Goal: Information Seeking & Learning: Compare options

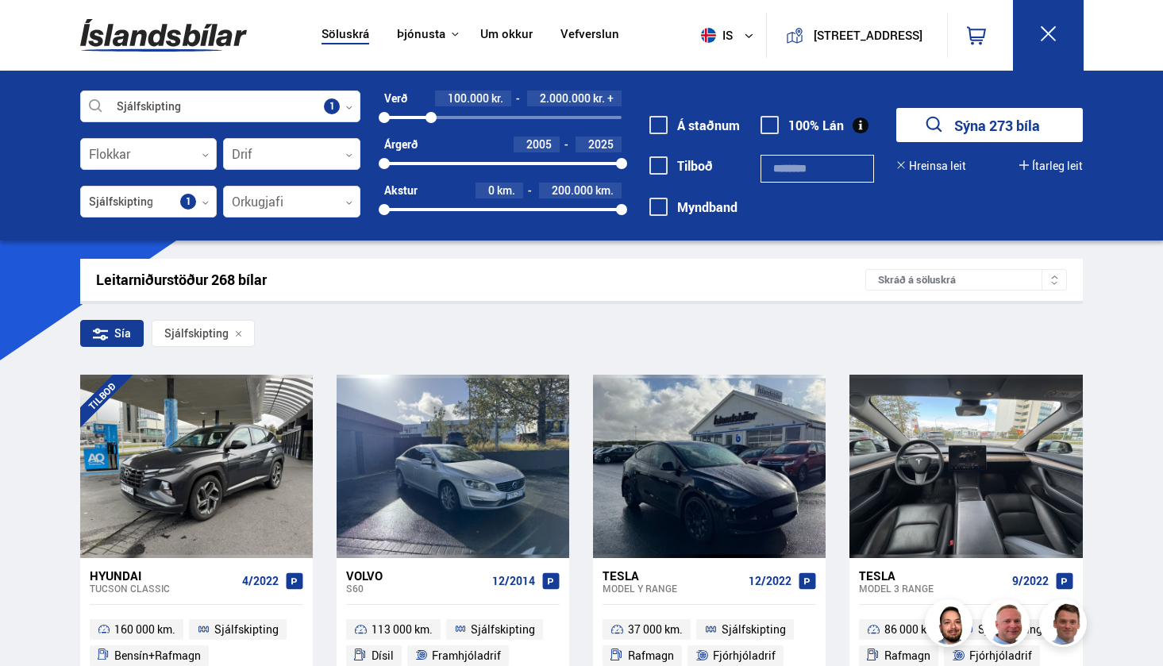
drag, startPoint x: 621, startPoint y: 118, endPoint x: 430, endPoint y: 135, distance: 191.2
click at [430, 135] on div "Verð 100.000 kr. 2.000.000 kr. + 100000 2040061 Árgerð 2005 2025 2005 2025 Akst…" at bounding box center [490, 159] width 261 height 138
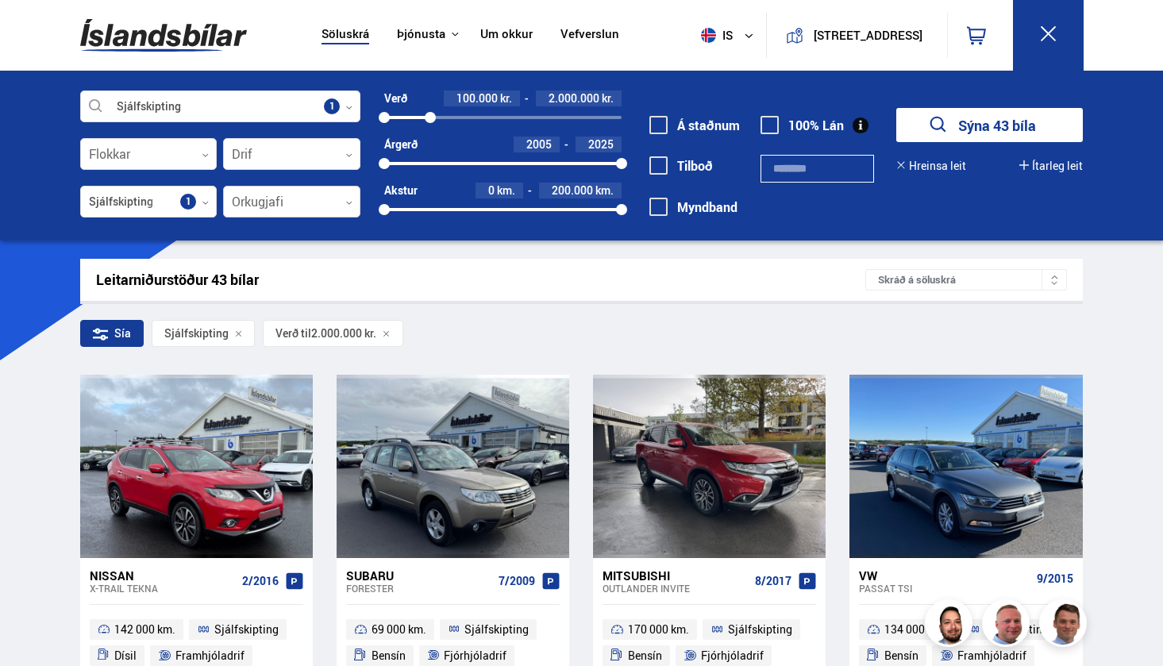
click at [260, 198] on div at bounding box center [291, 203] width 137 height 32
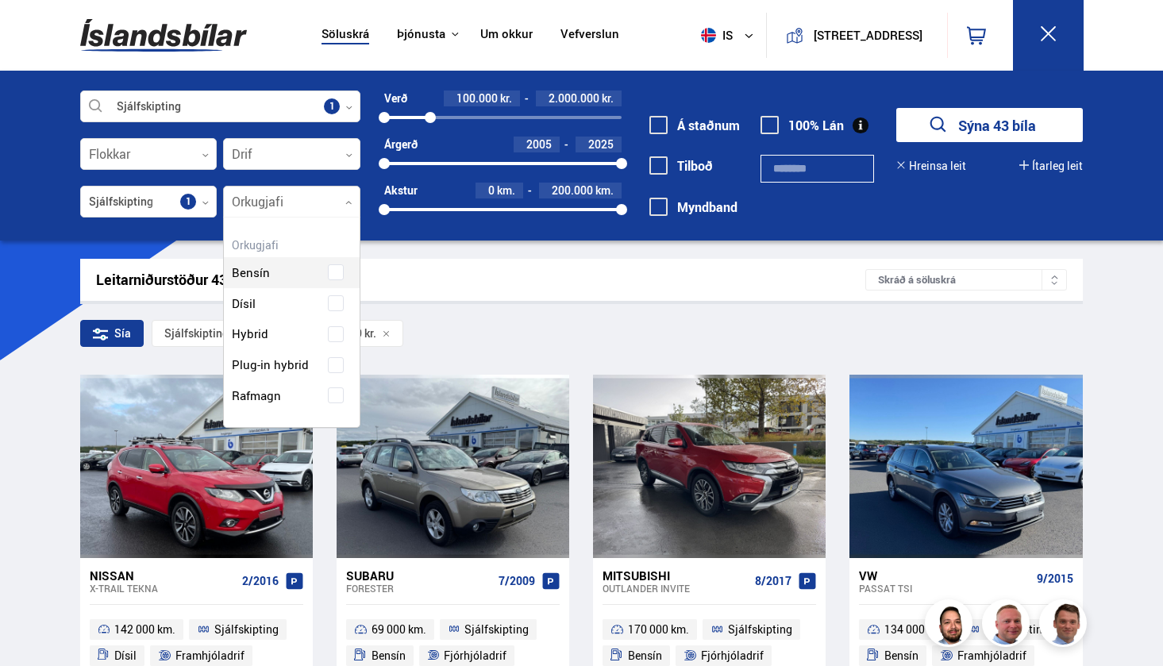
scroll to position [206, 136]
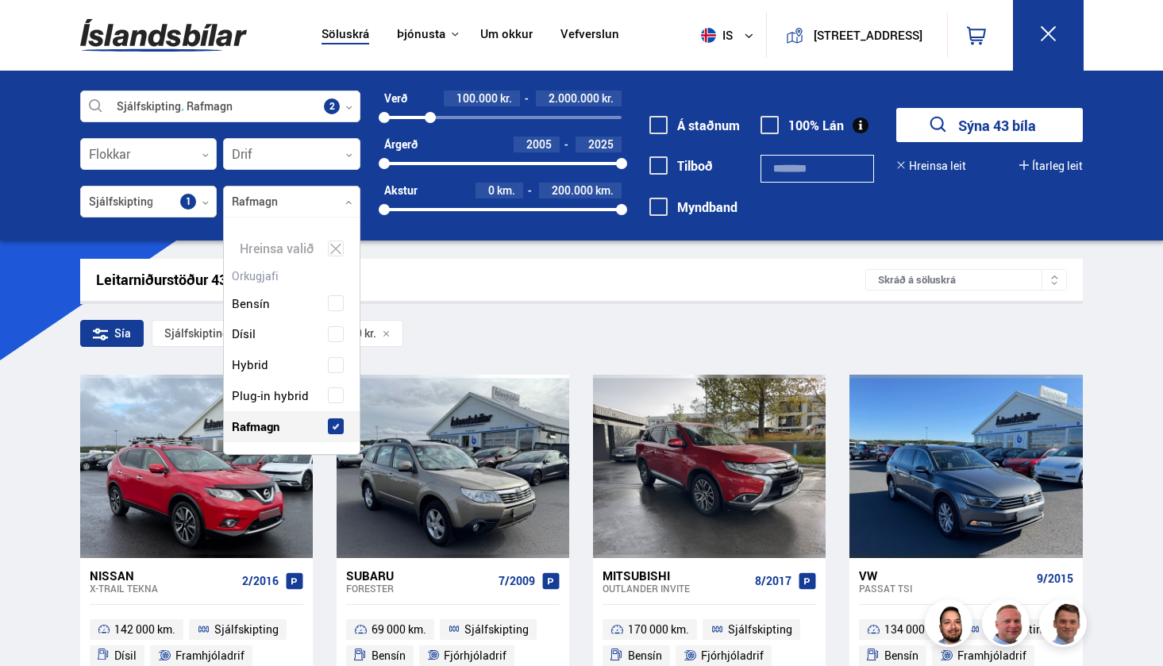
click at [335, 397] on div "Bensín Dísil Hybrid Plug-in hybrid Rafmagn" at bounding box center [292, 353] width 136 height 178
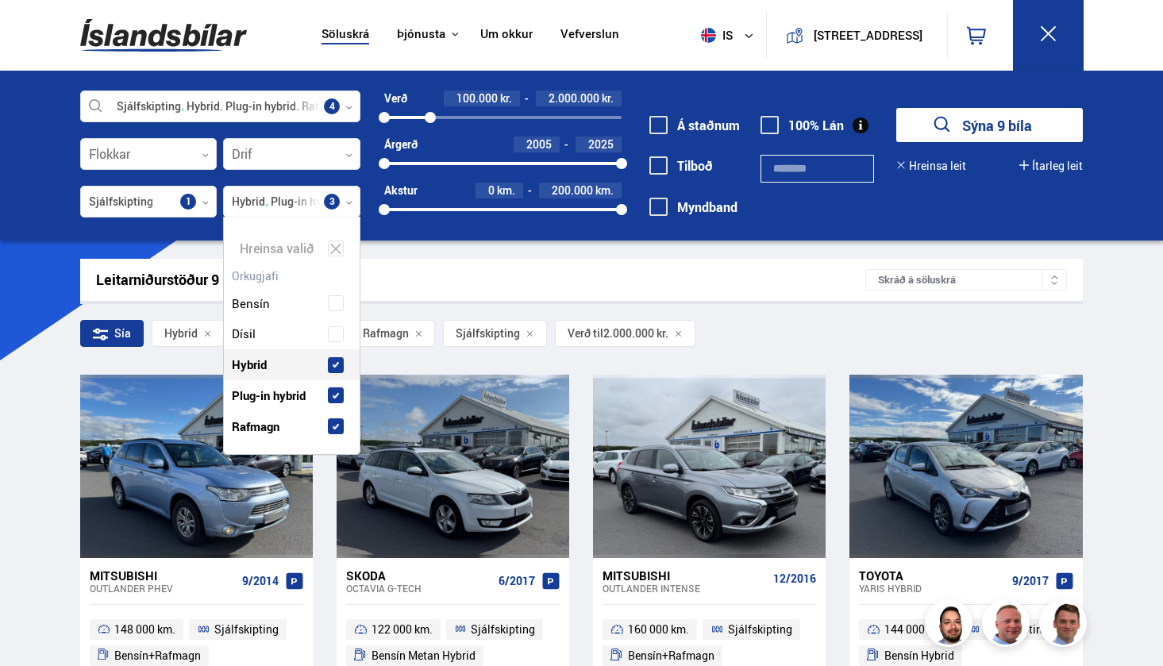
click at [740, 320] on div "Sía Hybrid Plug-in hybrid Rafmagn Sjálfskipting Verð til 2.000.000 kr." at bounding box center [581, 336] width 1003 height 33
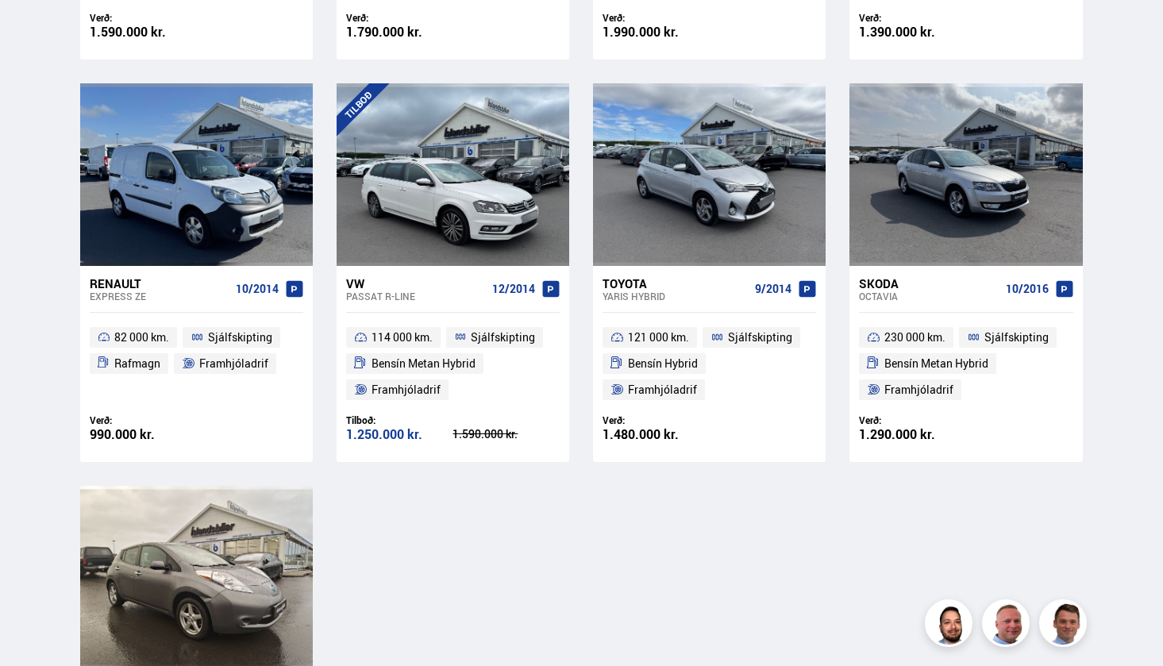
scroll to position [701, 0]
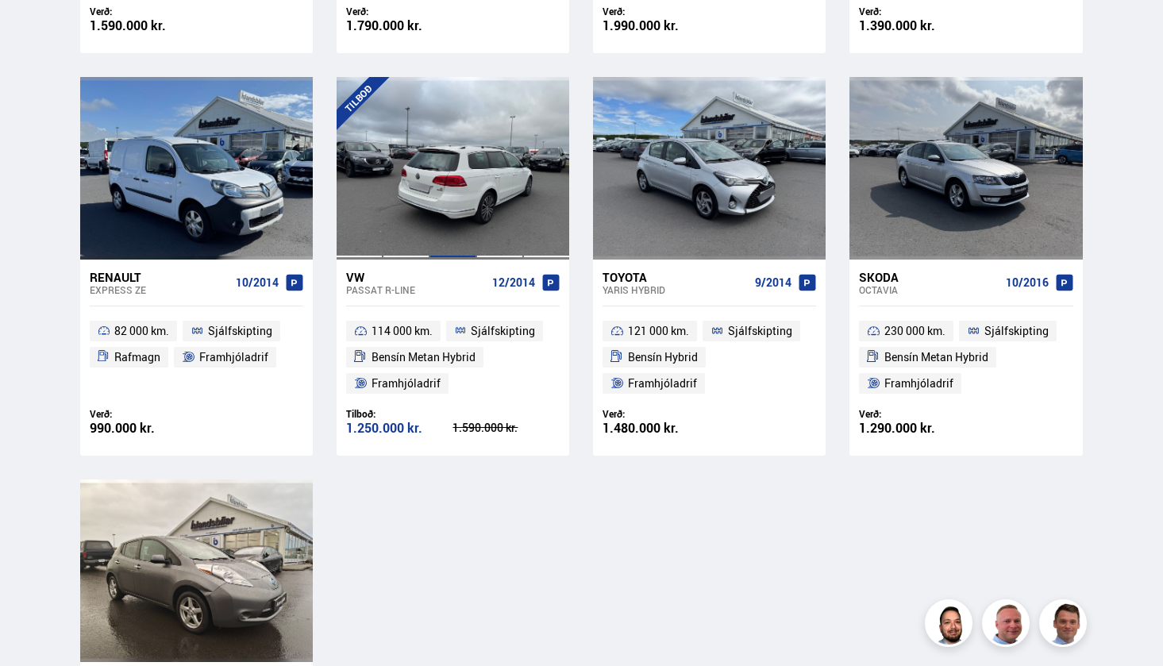
click at [440, 202] on div at bounding box center [452, 168] width 47 height 183
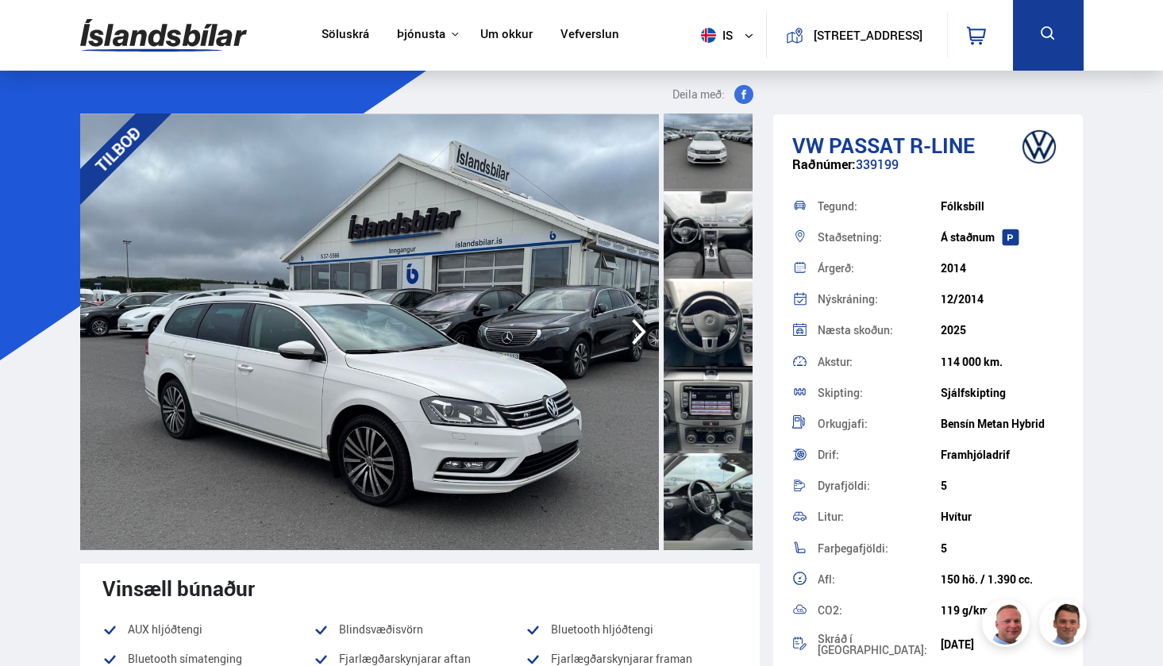
scroll to position [622, 0]
click at [702, 406] on div at bounding box center [708, 407] width 89 height 87
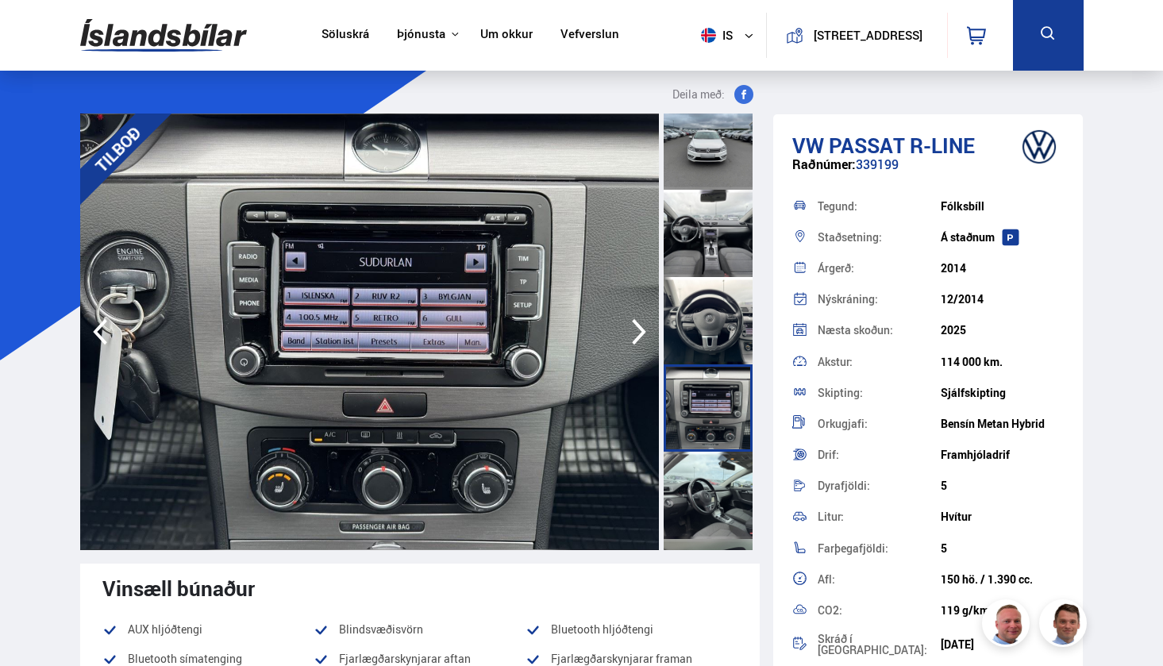
scroll to position [0, 0]
click at [641, 337] on icon "button" at bounding box center [639, 332] width 14 height 26
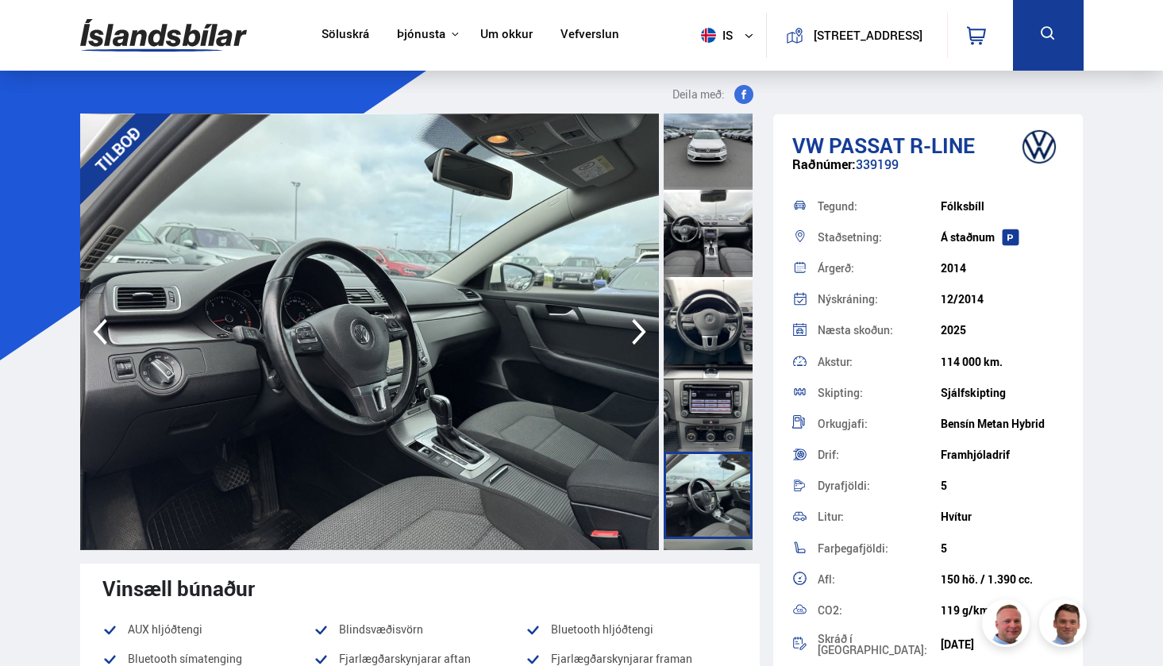
click at [638, 333] on icon "button" at bounding box center [639, 332] width 32 height 38
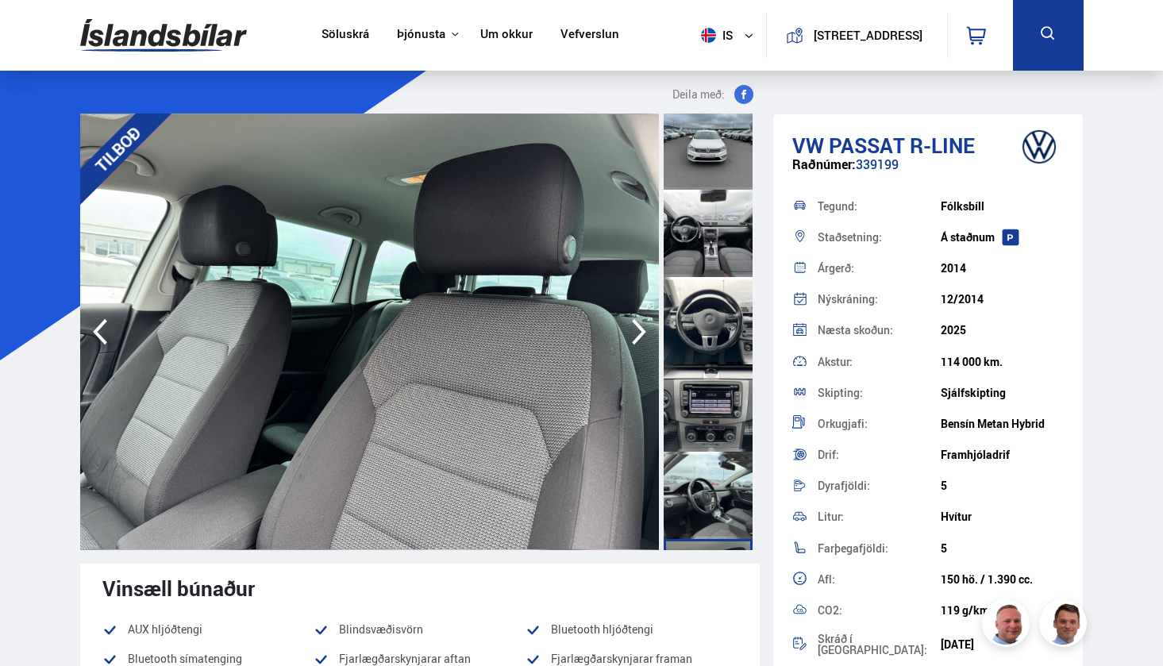
click at [637, 333] on icon "button" at bounding box center [639, 332] width 32 height 38
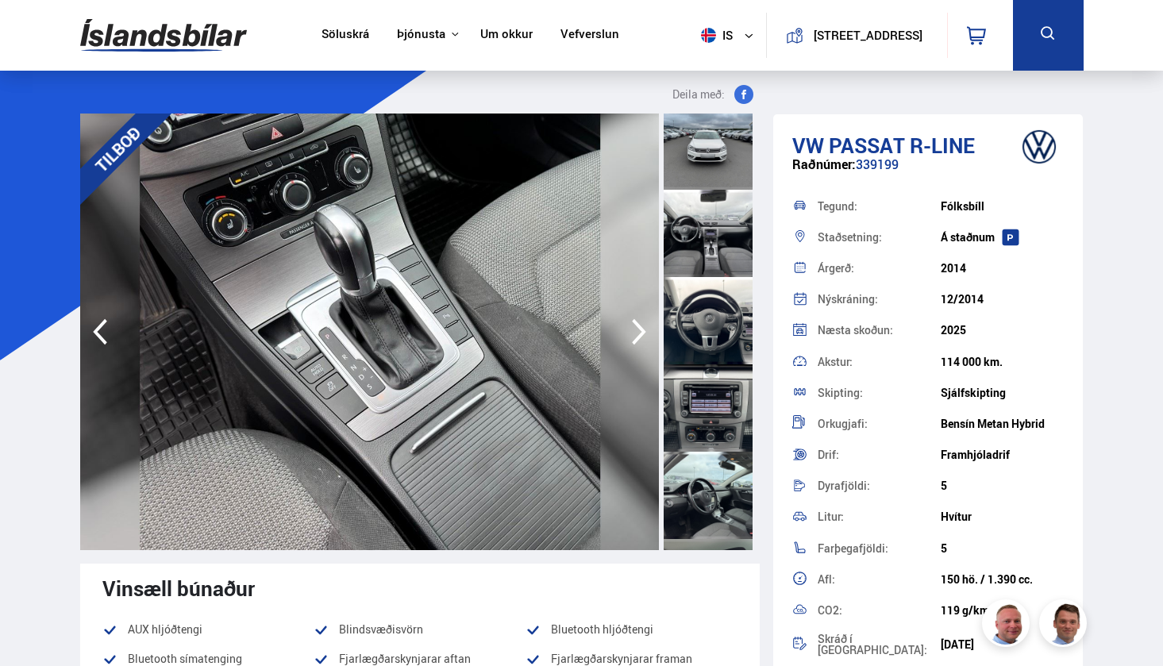
click at [637, 332] on icon "button" at bounding box center [639, 332] width 32 height 38
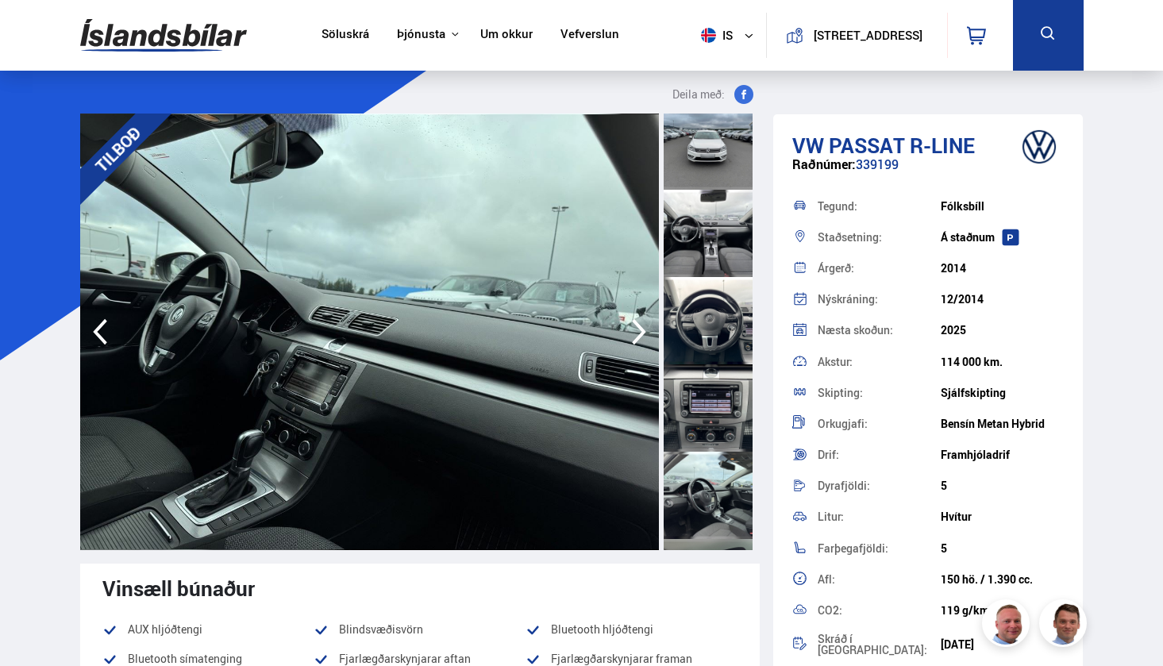
click at [638, 331] on icon "button" at bounding box center [639, 332] width 32 height 38
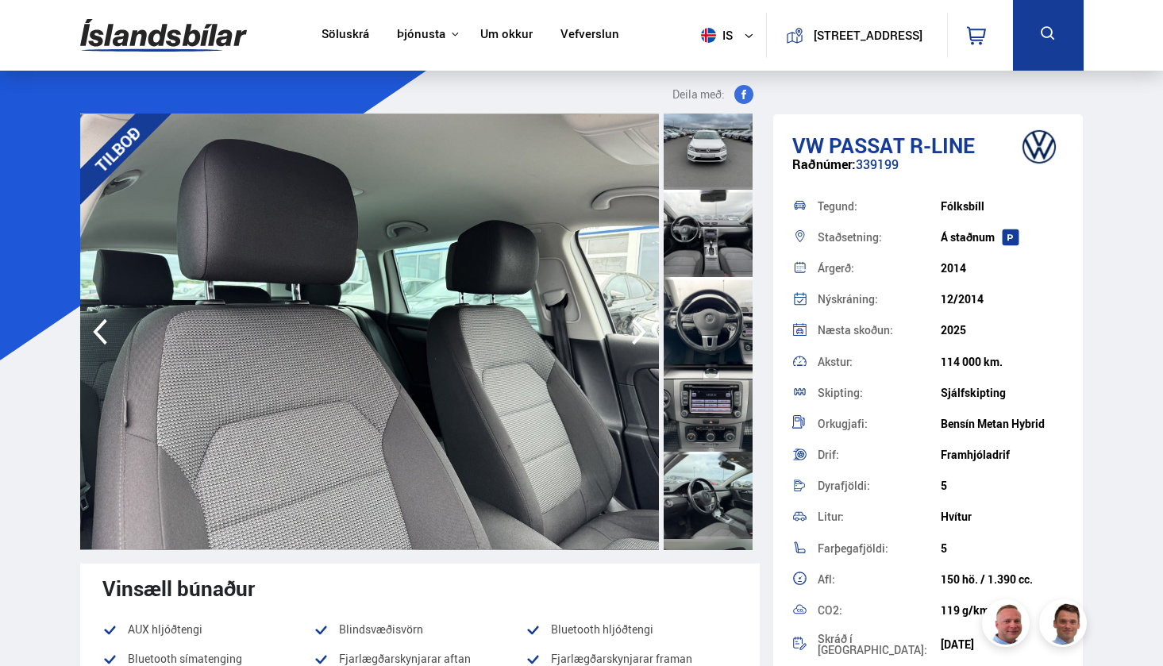
click at [638, 331] on icon "button" at bounding box center [639, 332] width 32 height 38
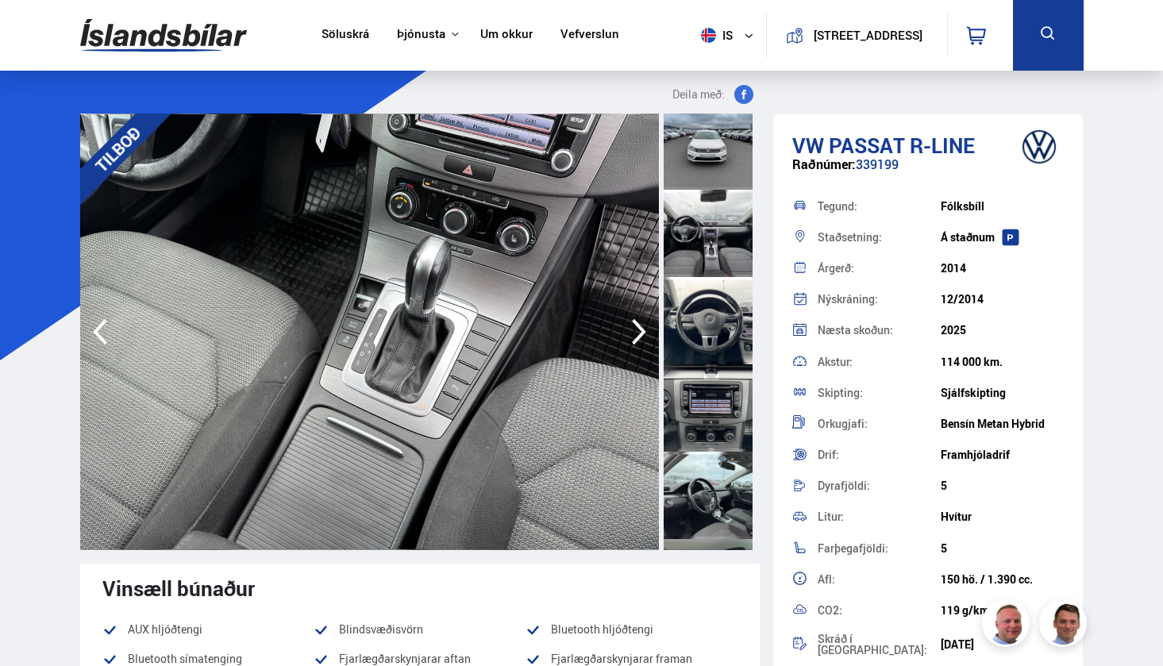
click at [637, 332] on icon "button" at bounding box center [639, 332] width 32 height 38
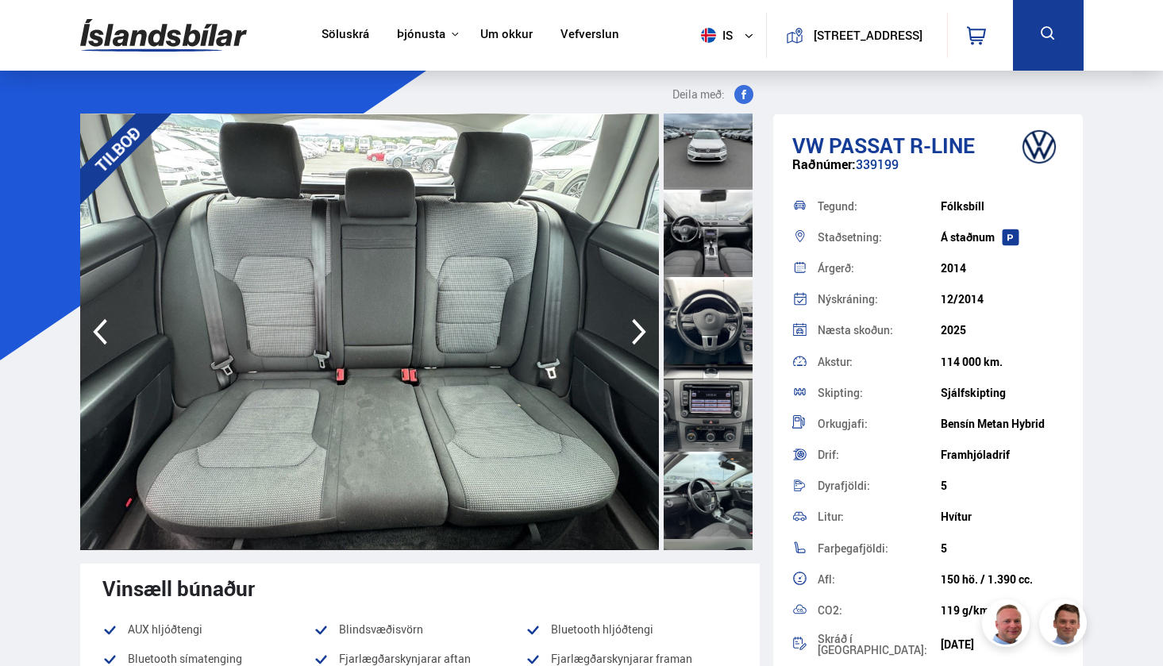
click at [637, 329] on icon "button" at bounding box center [639, 332] width 32 height 38
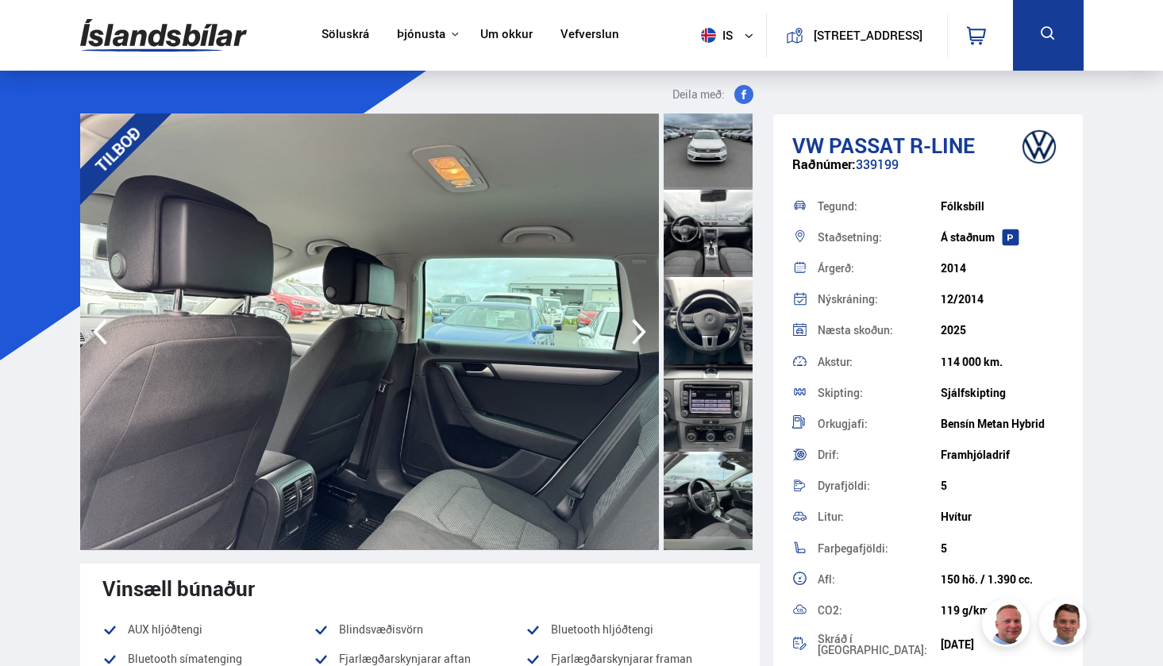
click at [637, 329] on icon "button" at bounding box center [639, 332] width 32 height 38
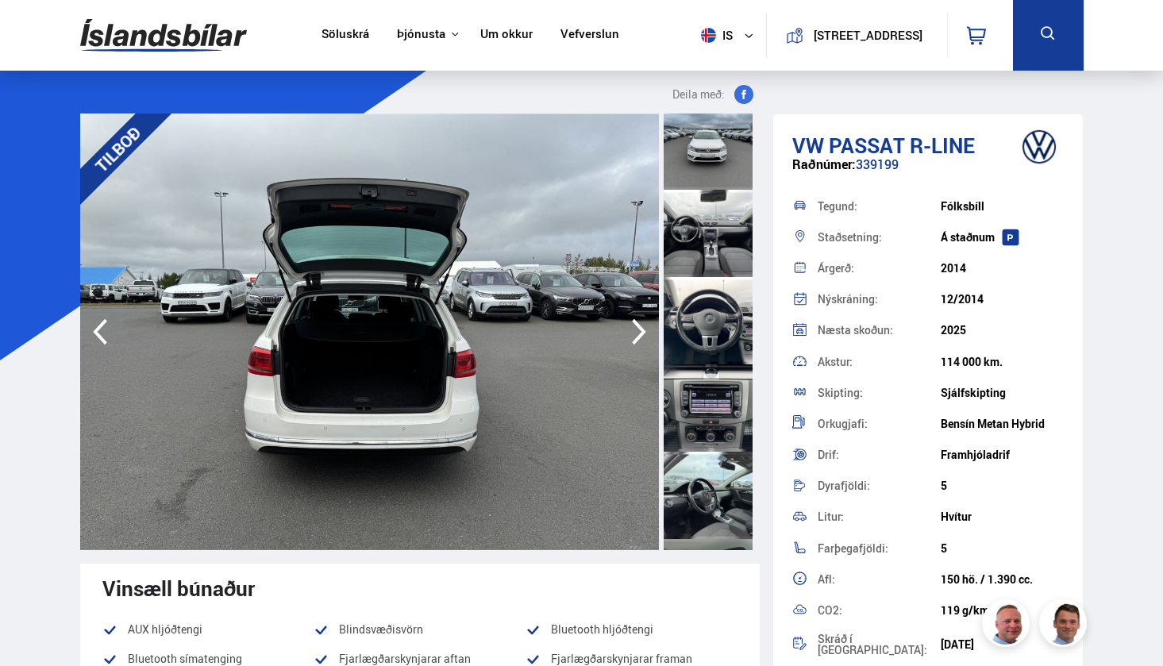
click at [637, 329] on icon "button" at bounding box center [639, 332] width 32 height 38
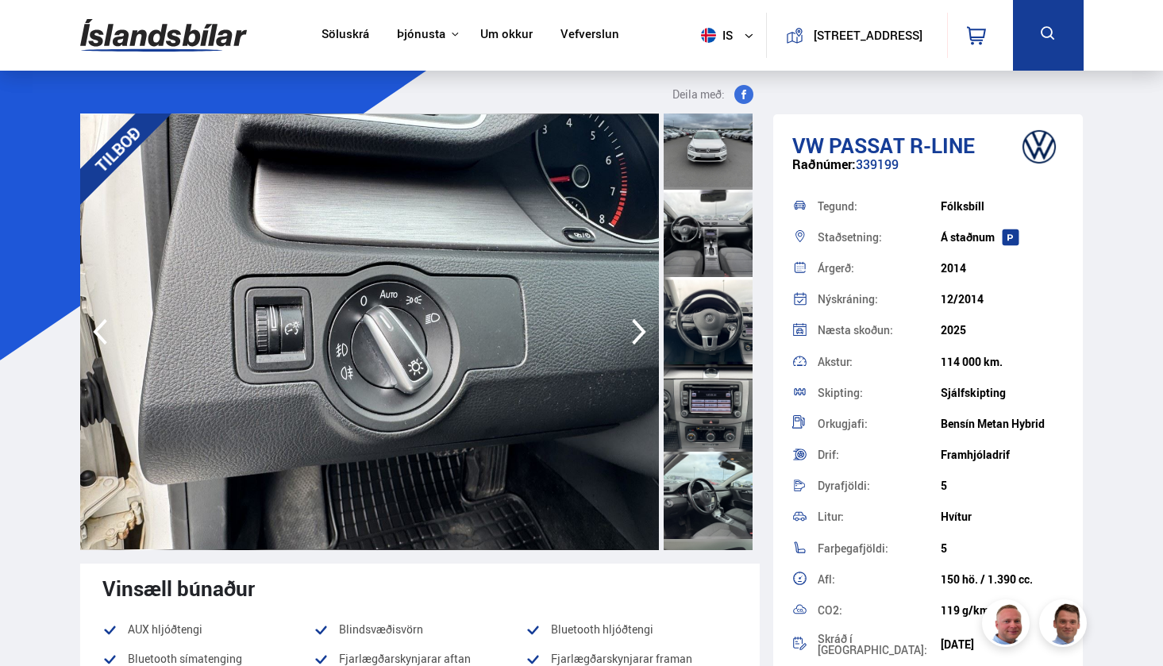
click at [637, 329] on icon "button" at bounding box center [639, 332] width 32 height 38
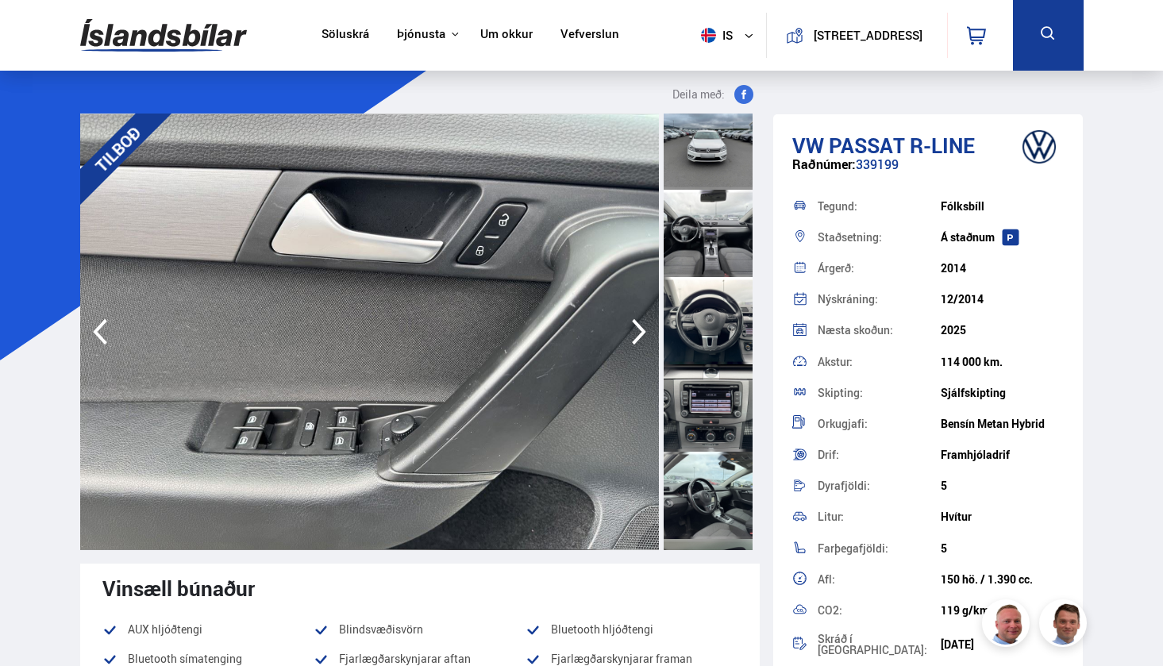
click at [637, 329] on icon "button" at bounding box center [639, 332] width 32 height 38
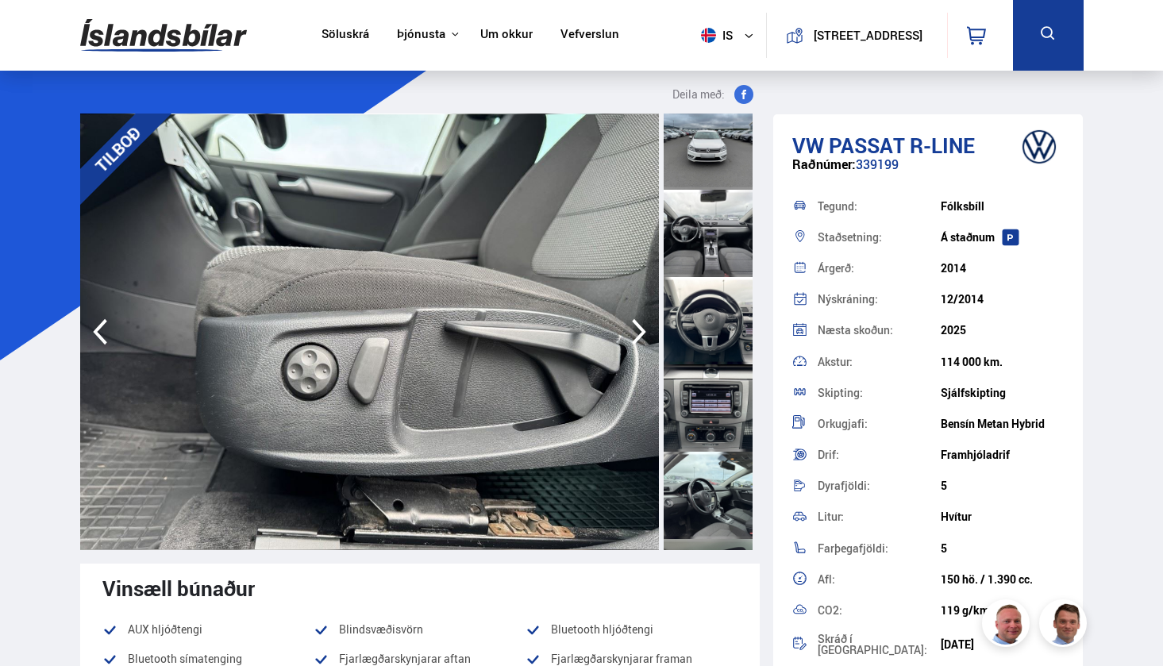
click at [637, 329] on icon "button" at bounding box center [639, 332] width 32 height 38
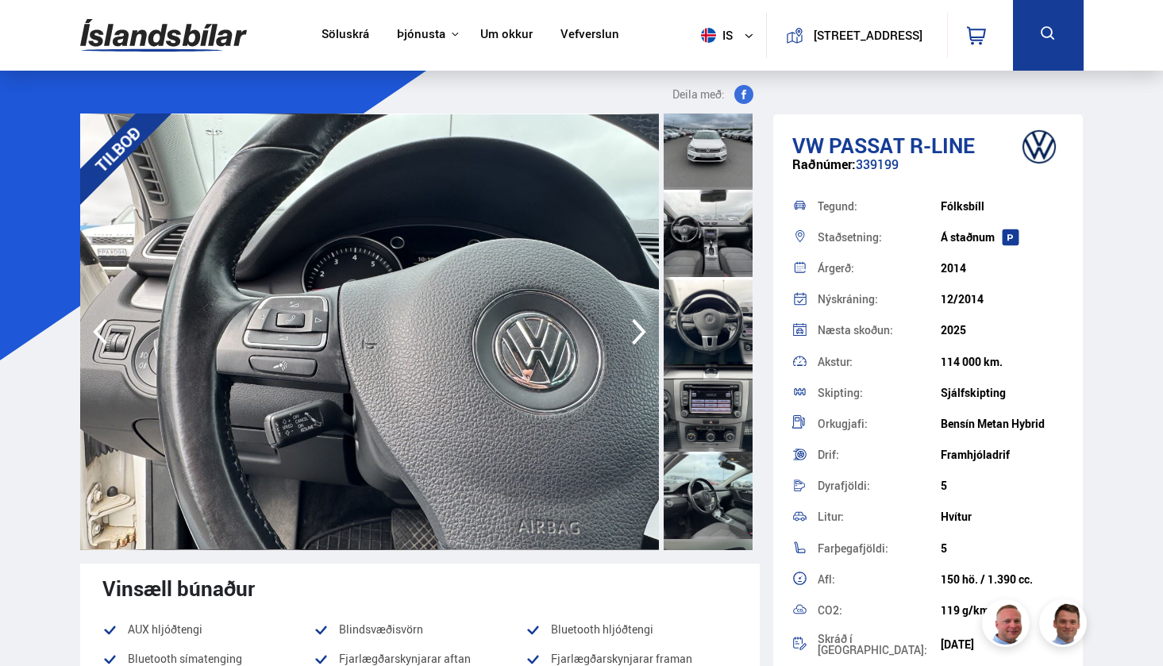
click at [637, 329] on icon "button" at bounding box center [639, 332] width 32 height 38
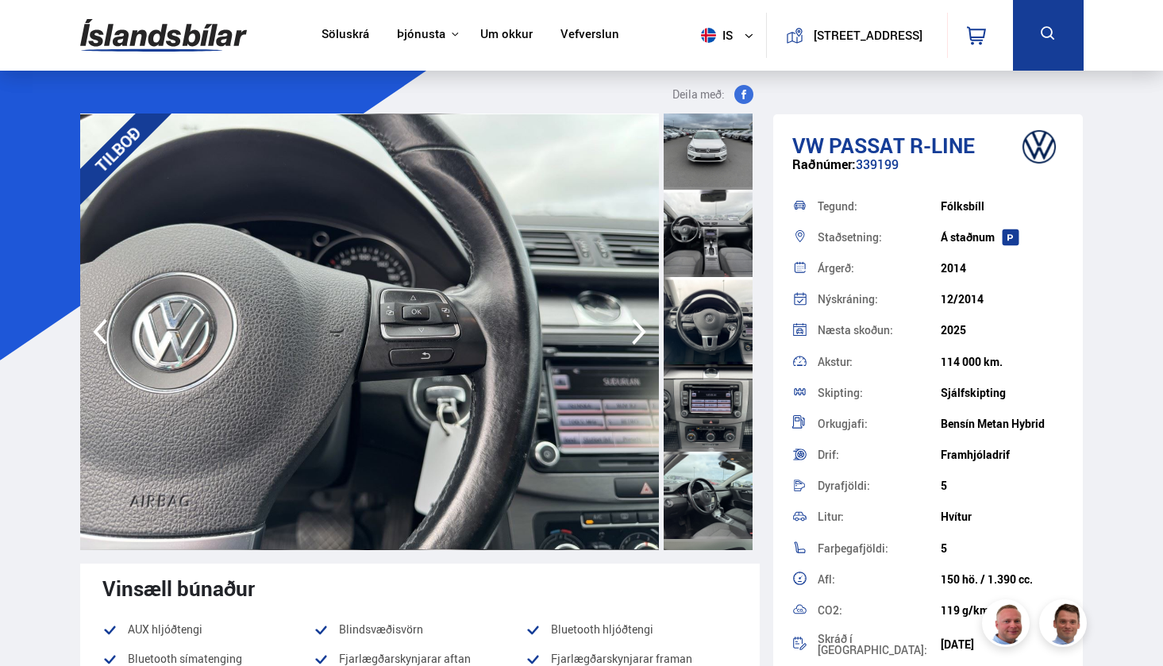
click at [637, 329] on icon "button" at bounding box center [639, 332] width 32 height 38
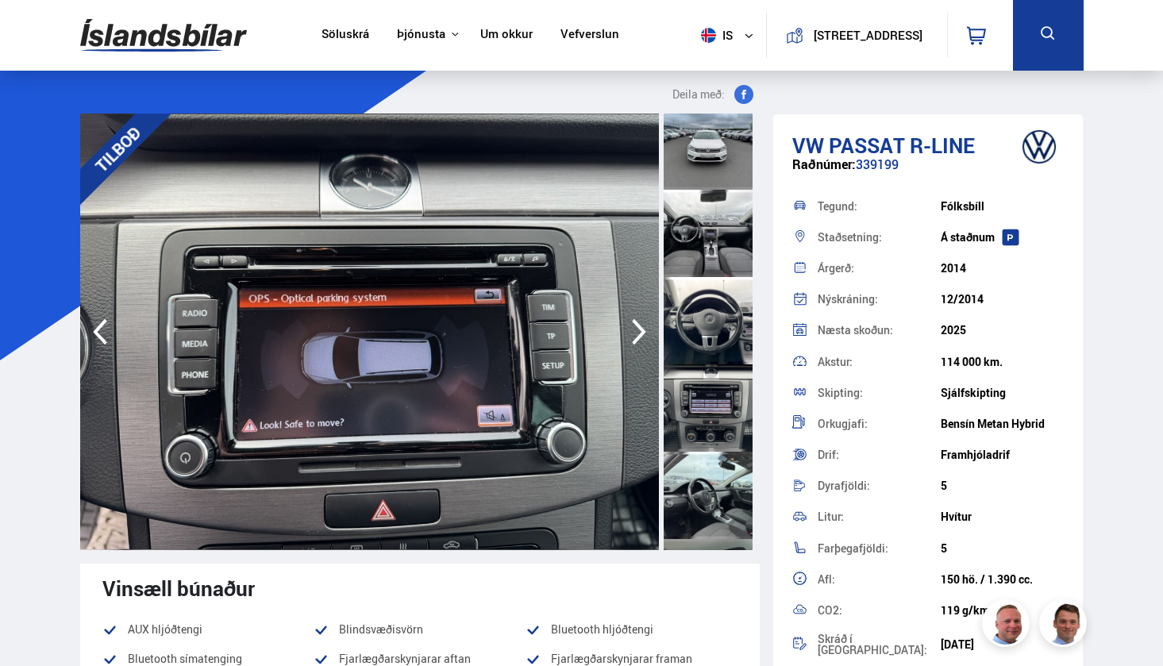
click at [637, 329] on icon "button" at bounding box center [639, 332] width 32 height 38
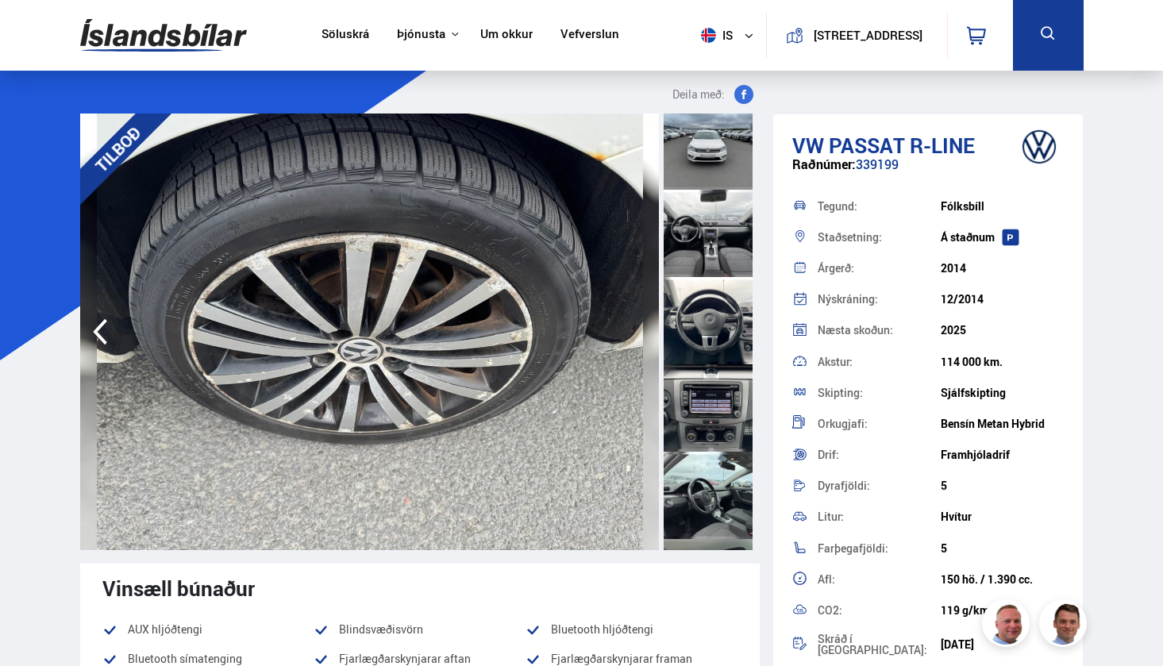
click at [637, 329] on img at bounding box center [369, 332] width 579 height 437
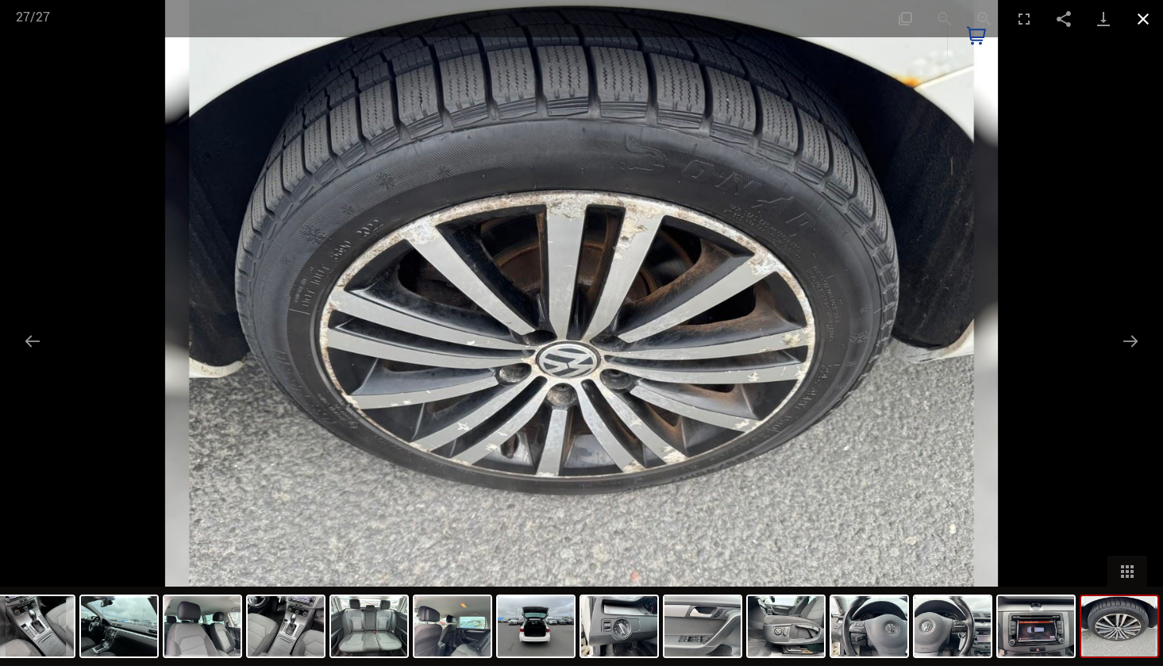
click at [1140, 10] on button "Close gallery" at bounding box center [1143, 18] width 40 height 37
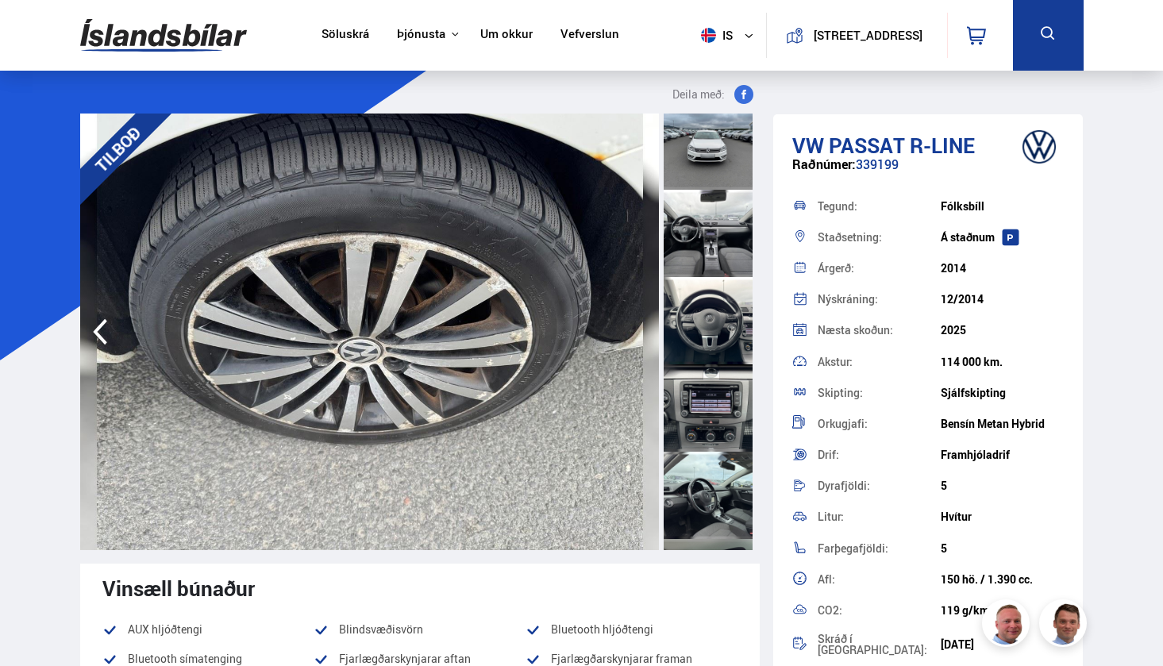
click at [714, 167] on div at bounding box center [708, 145] width 89 height 87
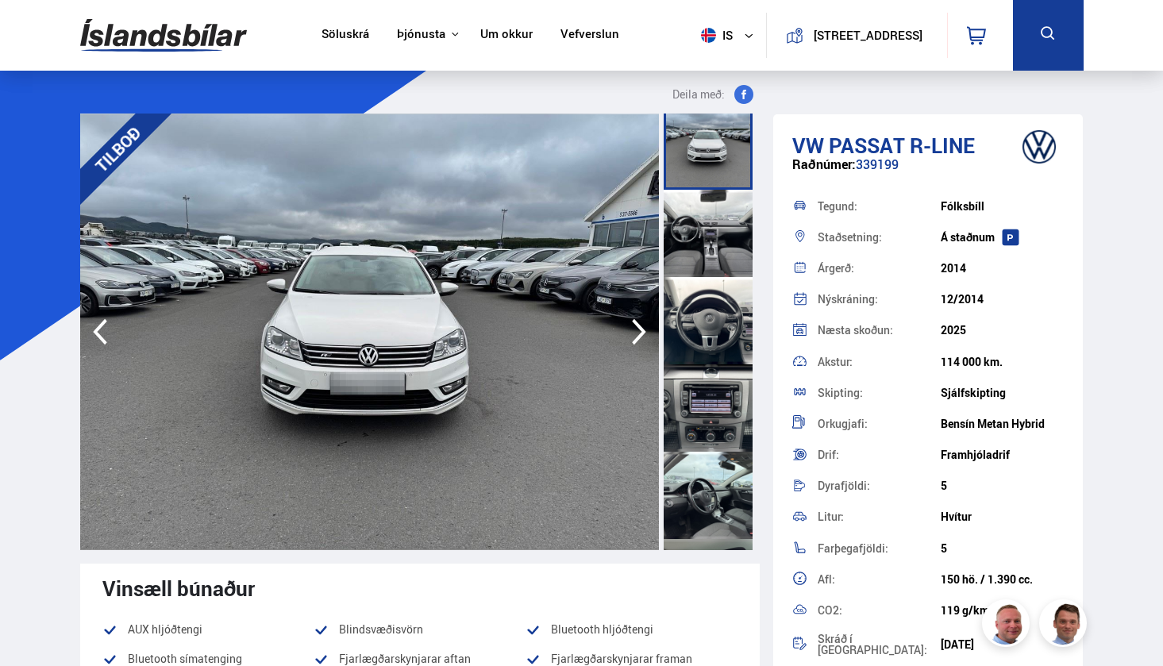
click at [697, 404] on div at bounding box center [708, 407] width 89 height 87
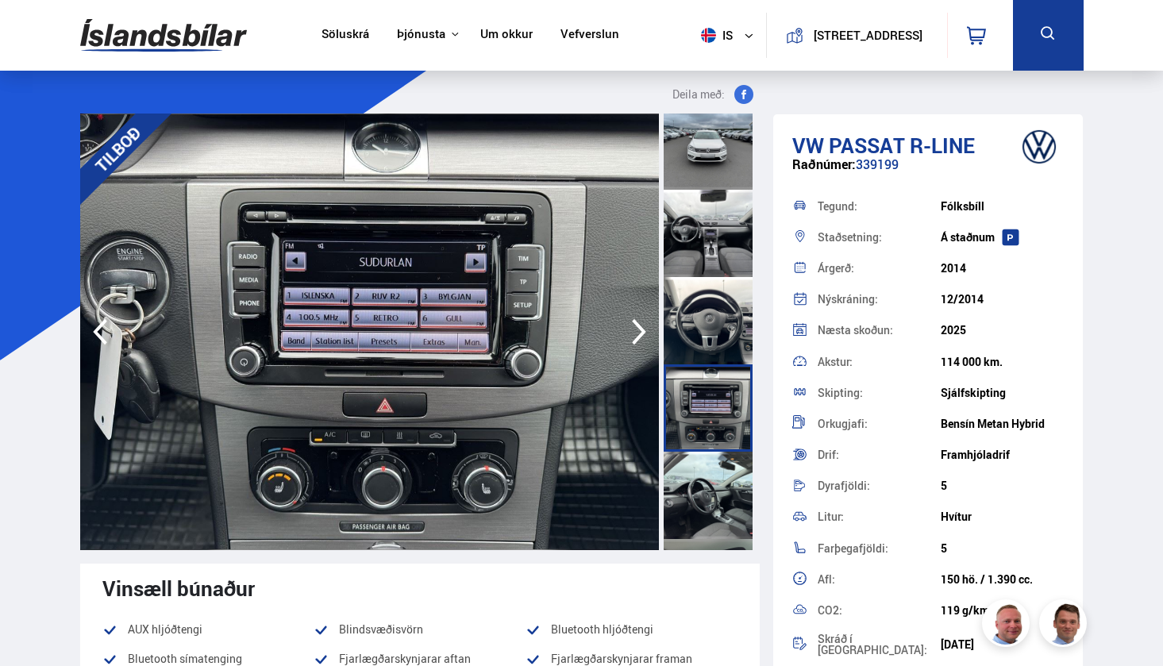
click at [707, 331] on div at bounding box center [708, 320] width 89 height 87
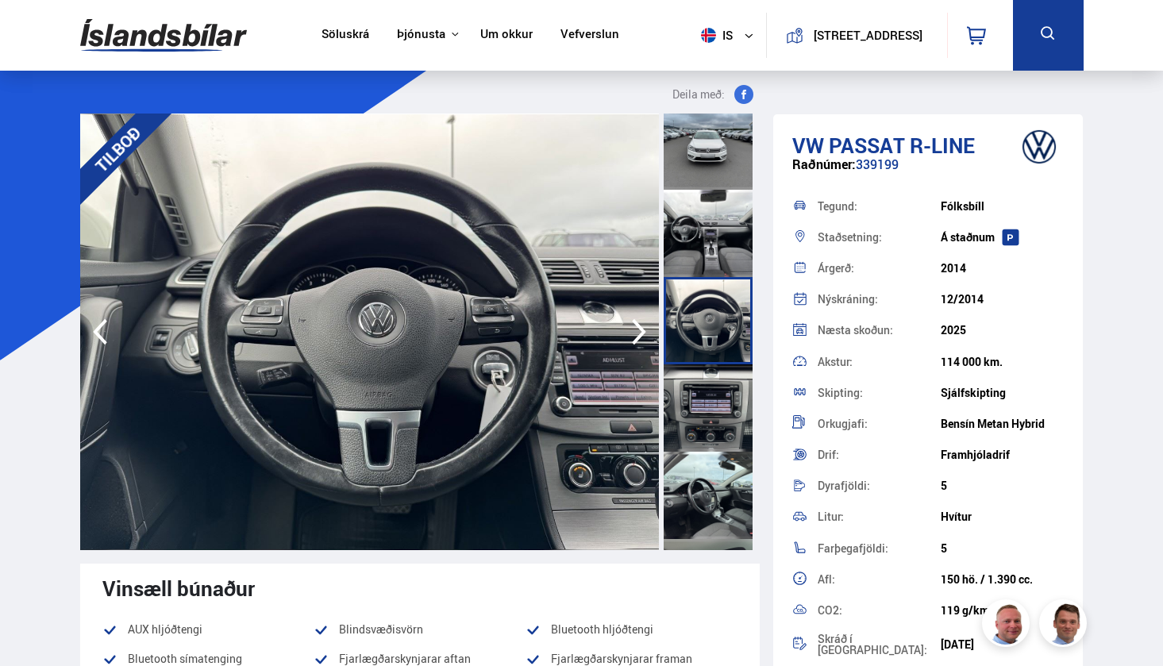
click at [727, 406] on div at bounding box center [708, 407] width 89 height 87
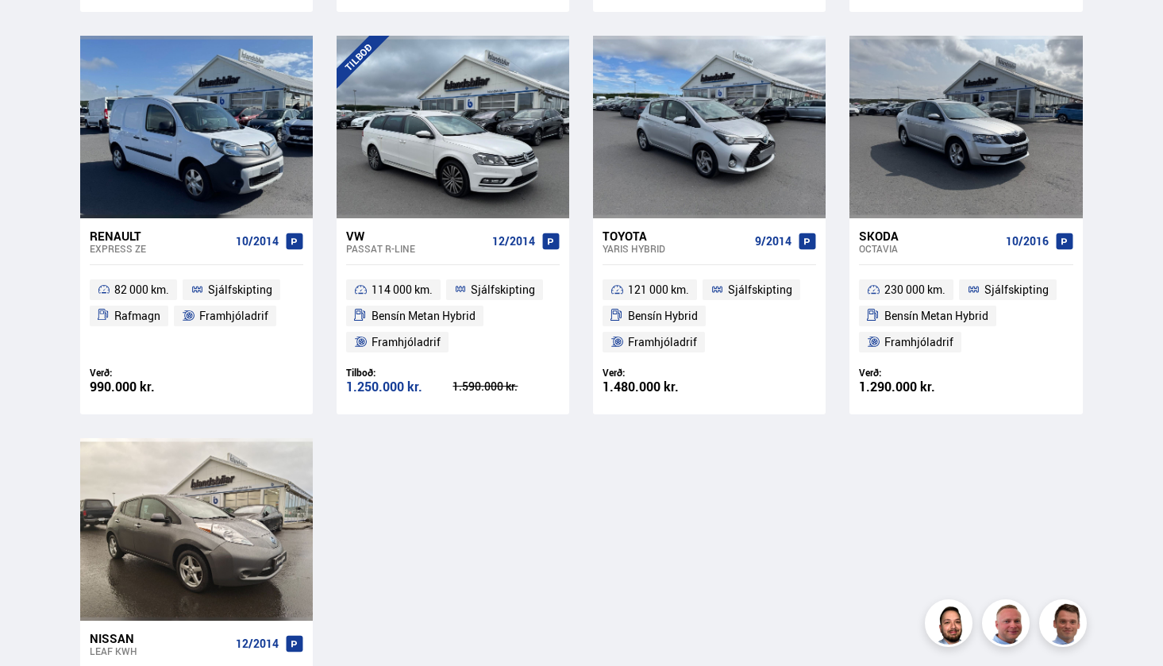
scroll to position [745, 0]
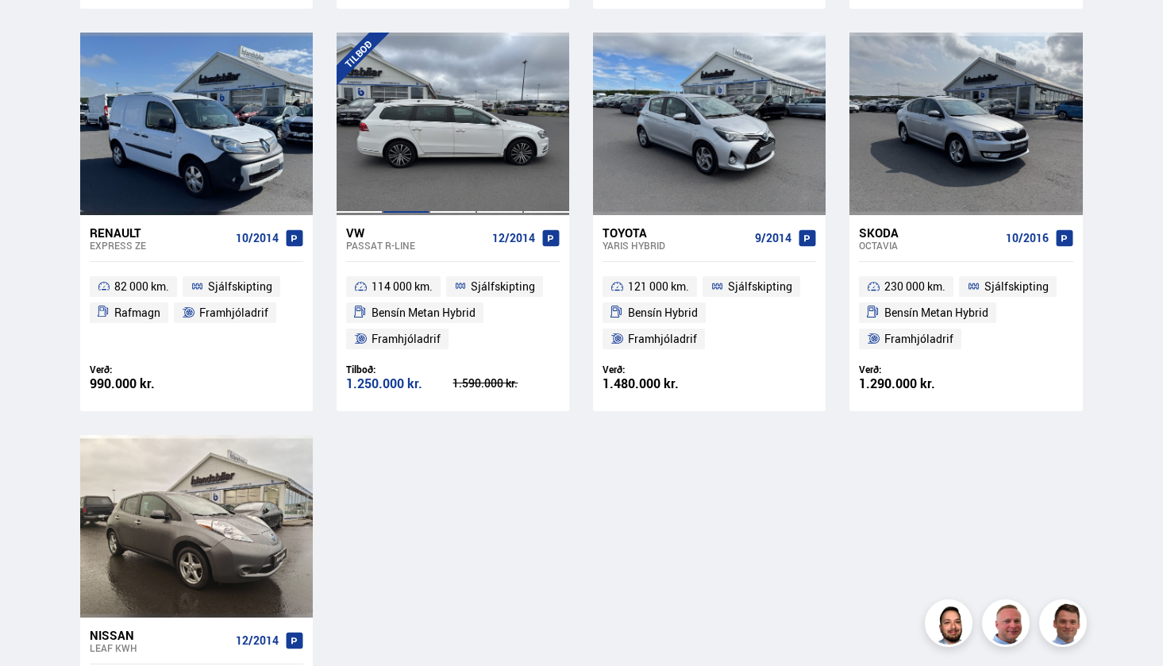
click at [399, 185] on div at bounding box center [406, 124] width 47 height 183
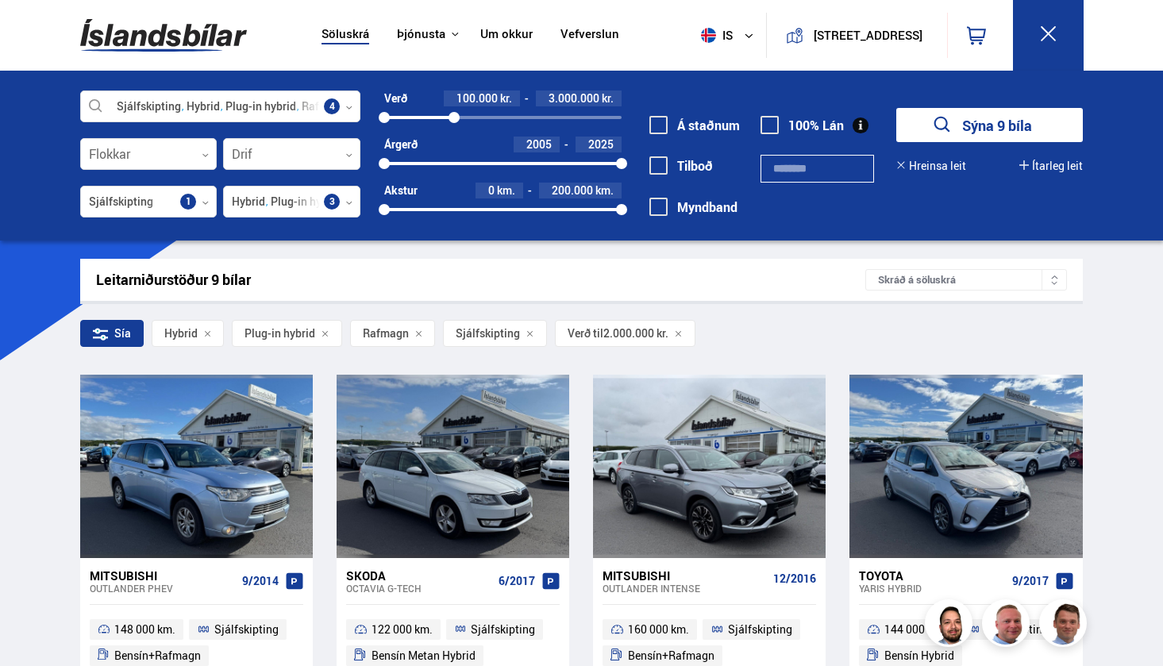
drag, startPoint x: 434, startPoint y: 117, endPoint x: 454, endPoint y: 114, distance: 20.2
click at [454, 114] on div at bounding box center [454, 117] width 11 height 11
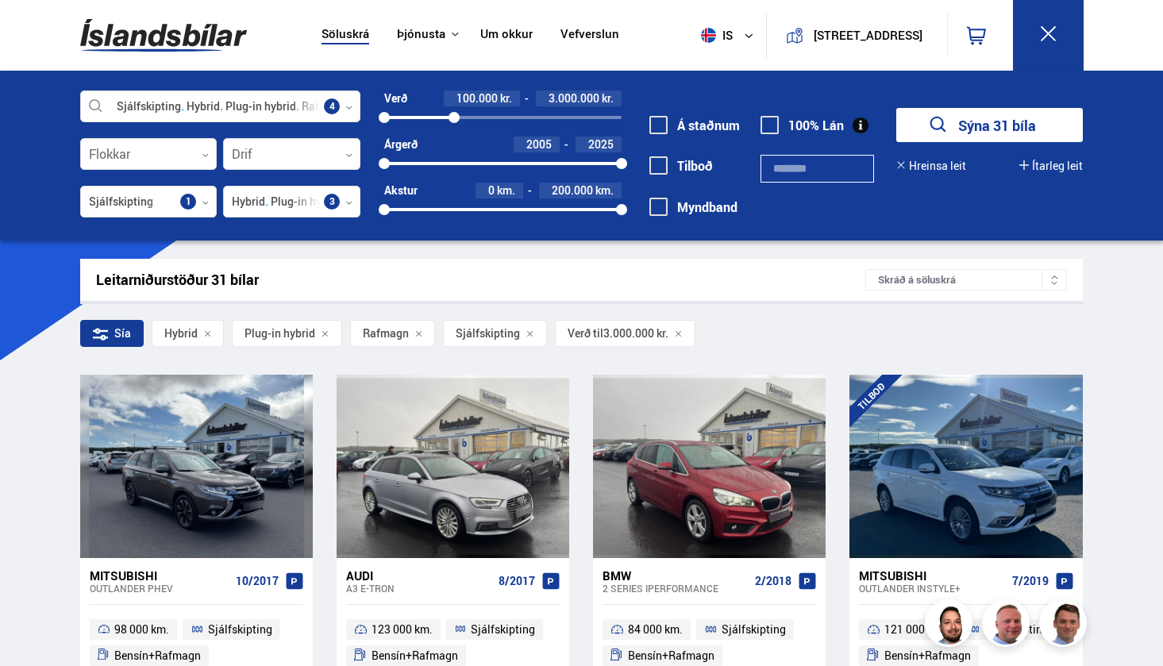
click at [930, 125] on icon "submit" at bounding box center [938, 125] width 16 height 16
click at [976, 132] on button "Sýna 31 bíla" at bounding box center [989, 125] width 187 height 34
click at [999, 117] on button "Sýna 31 bíla" at bounding box center [989, 125] width 187 height 34
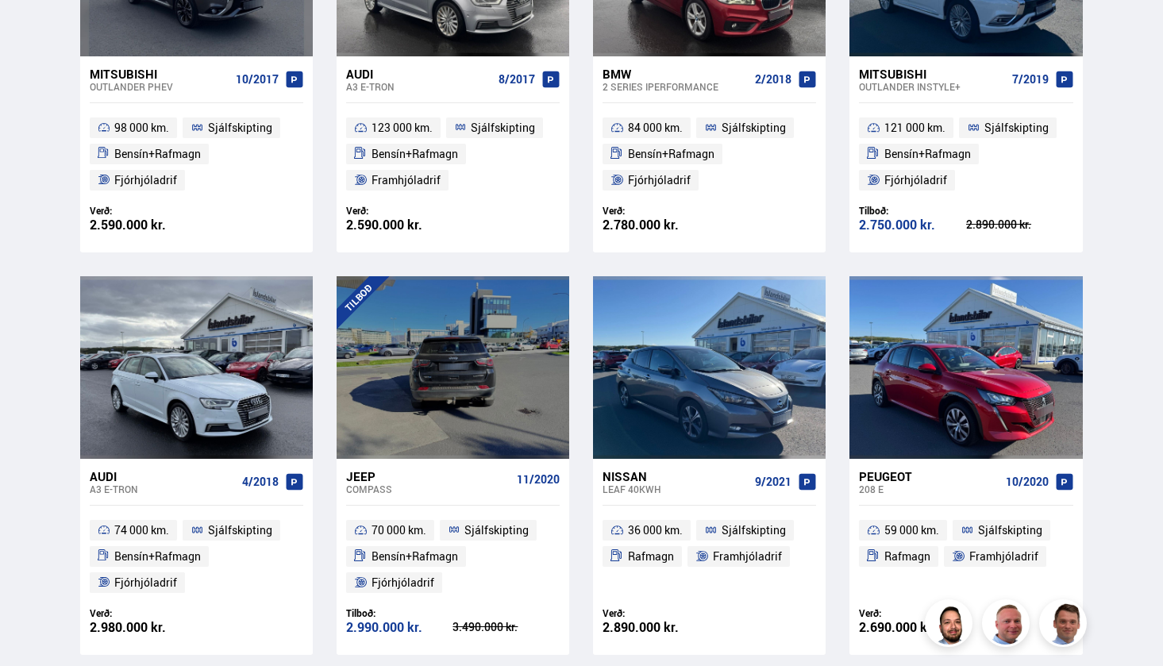
scroll to position [608, 0]
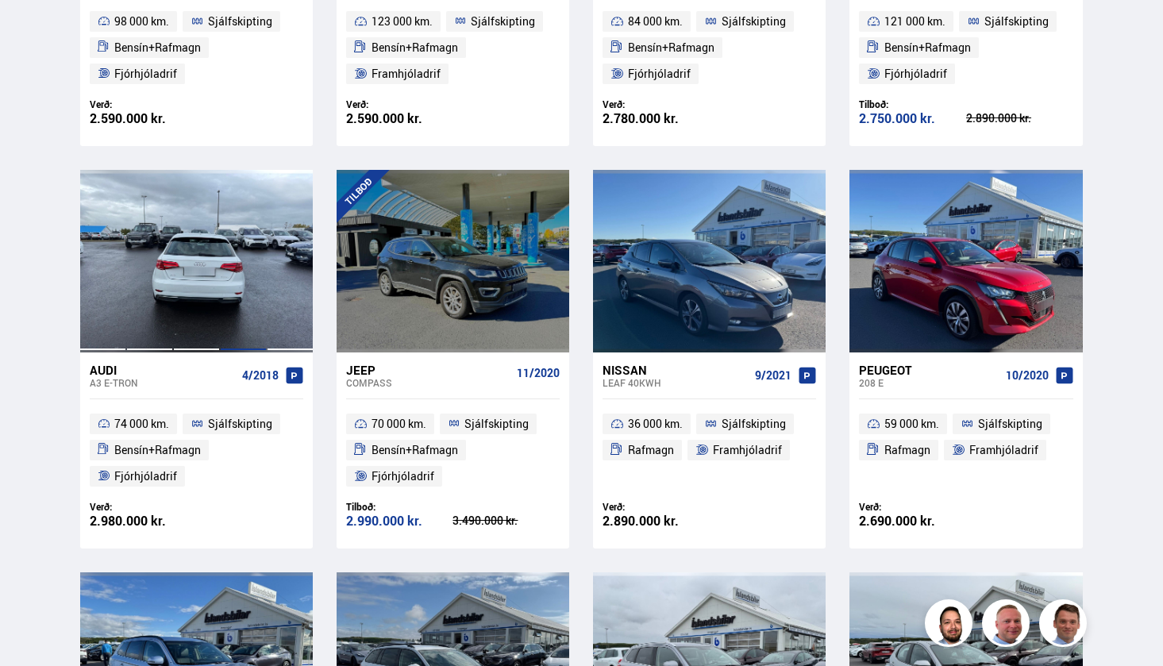
click at [244, 252] on div at bounding box center [243, 261] width 47 height 183
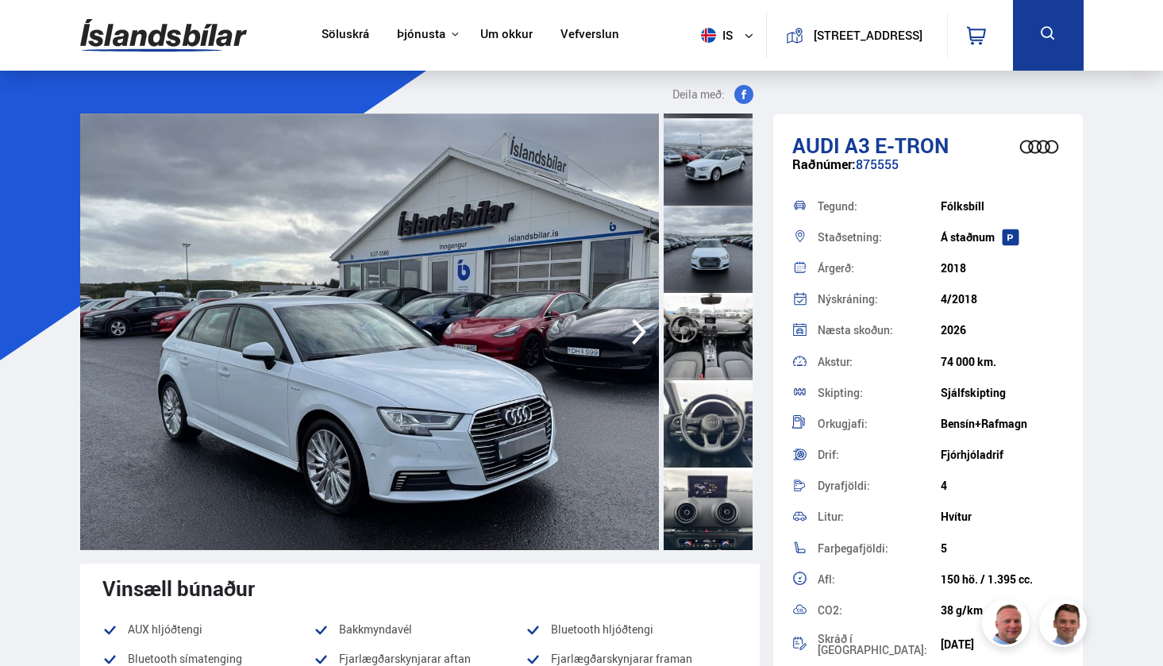
scroll to position [520, 0]
click at [691, 355] on div at bounding box center [708, 335] width 89 height 87
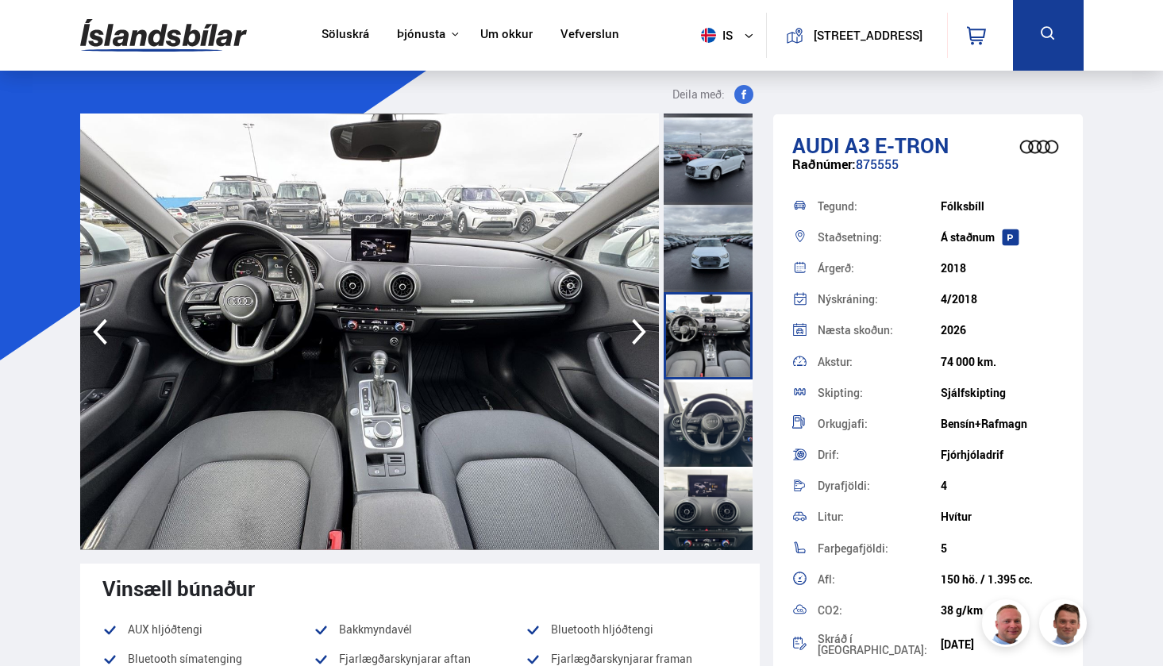
click at [696, 413] on div at bounding box center [708, 422] width 89 height 87
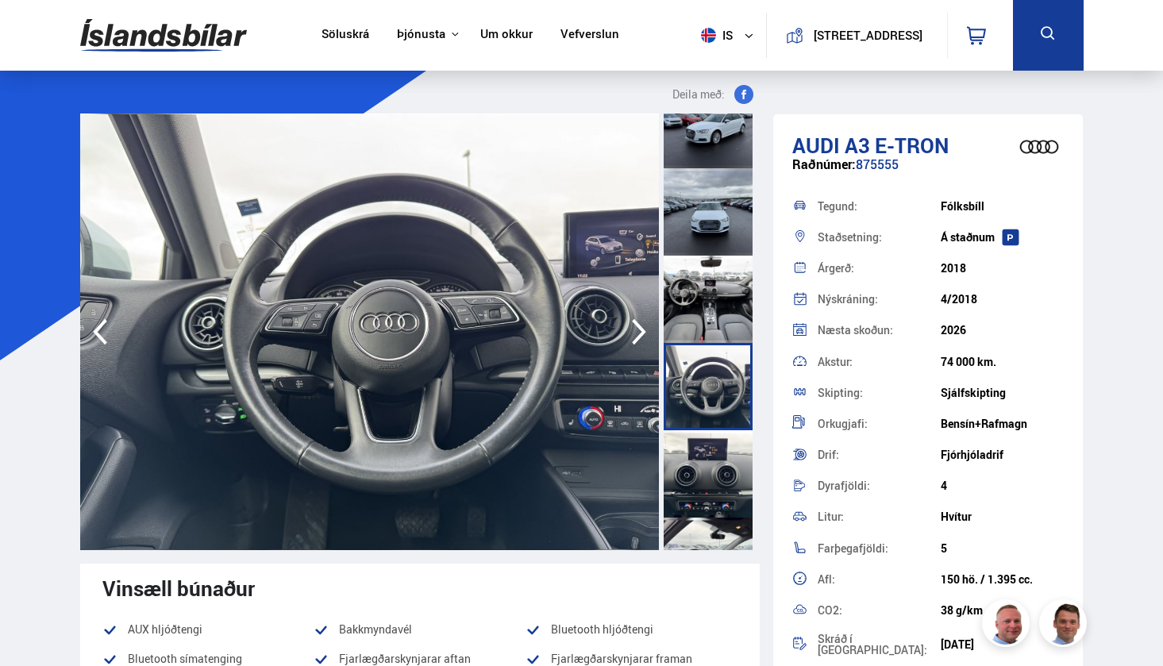
scroll to position [570, 0]
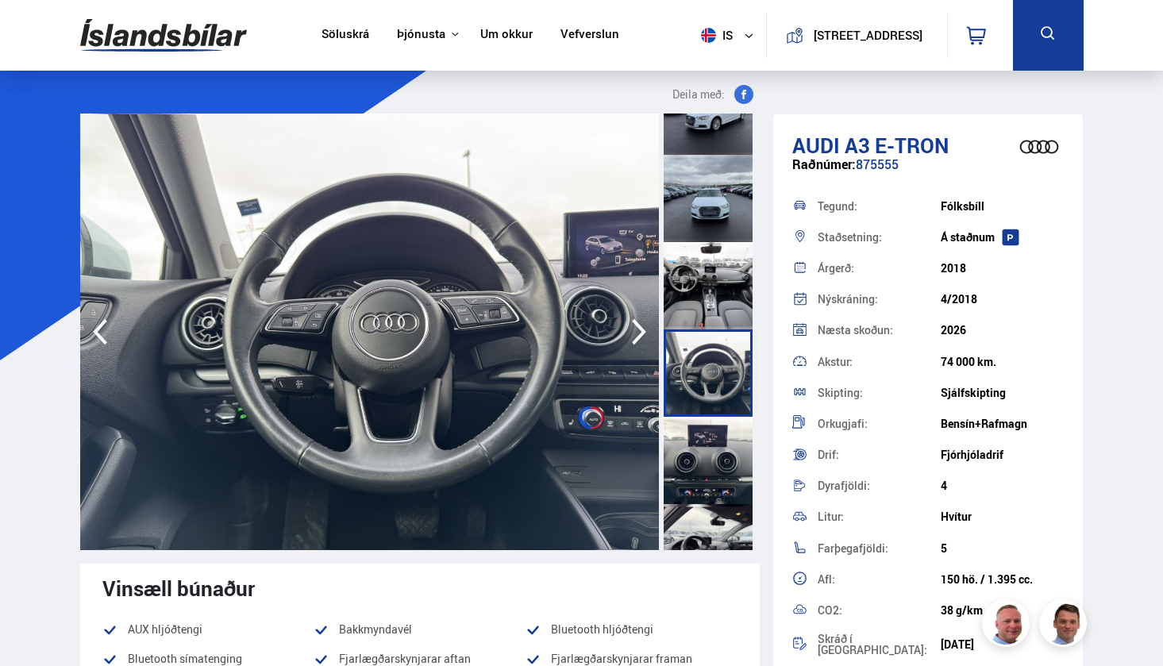
click at [703, 452] on div at bounding box center [708, 460] width 89 height 87
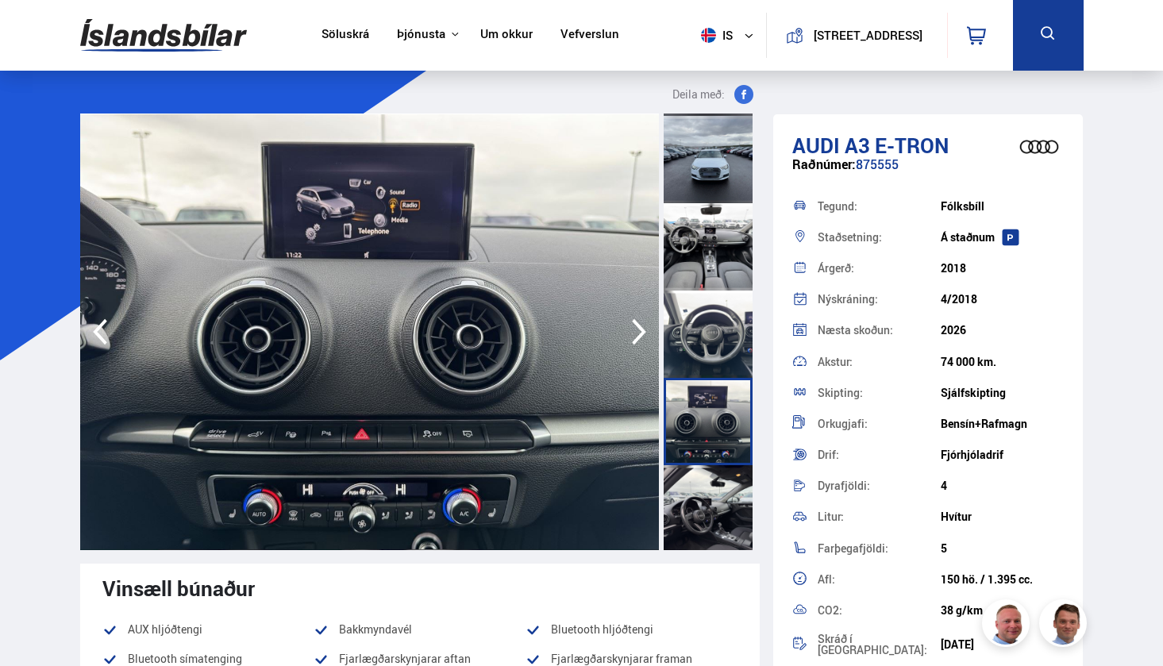
scroll to position [617, 0]
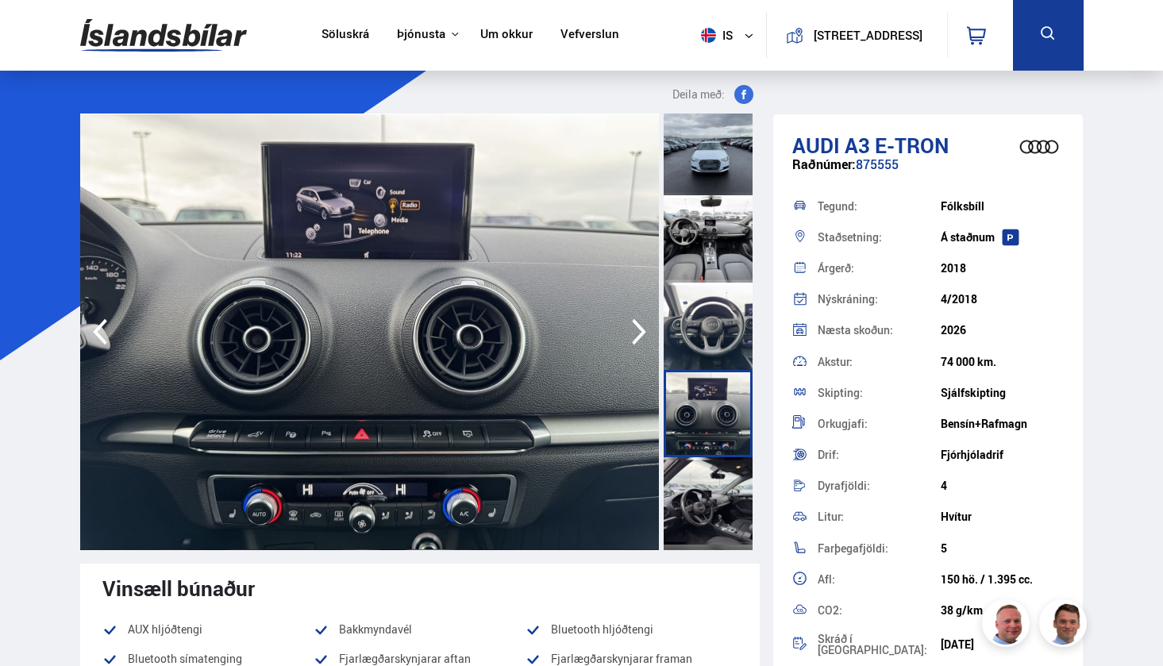
click at [700, 471] on div at bounding box center [708, 500] width 89 height 87
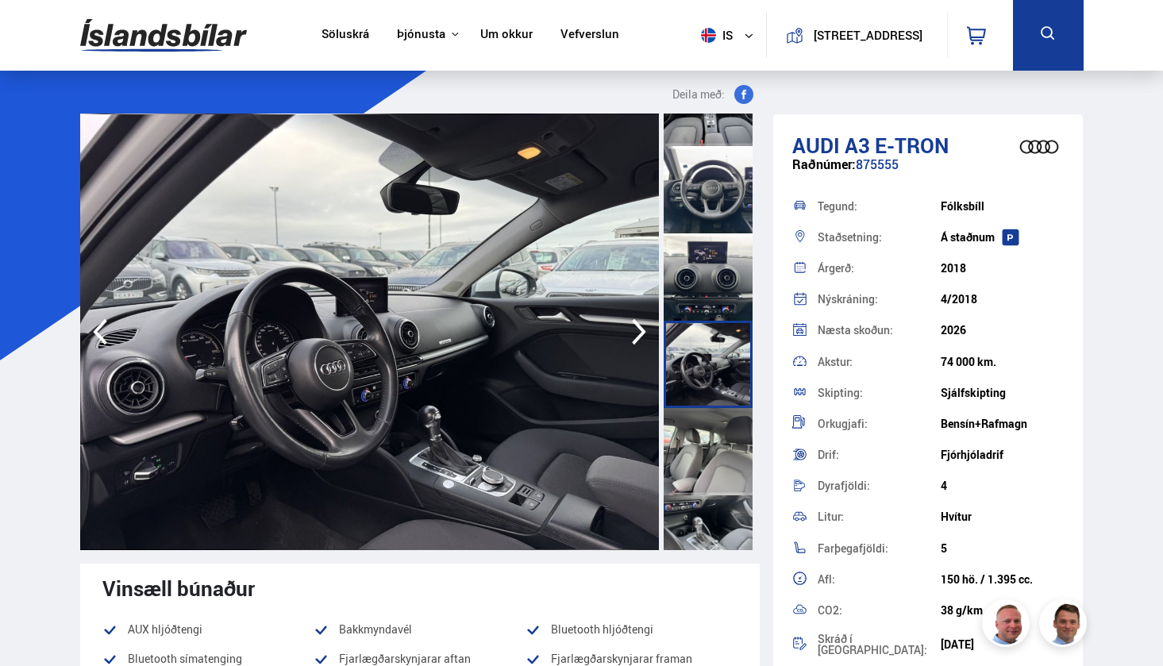
scroll to position [765, 0]
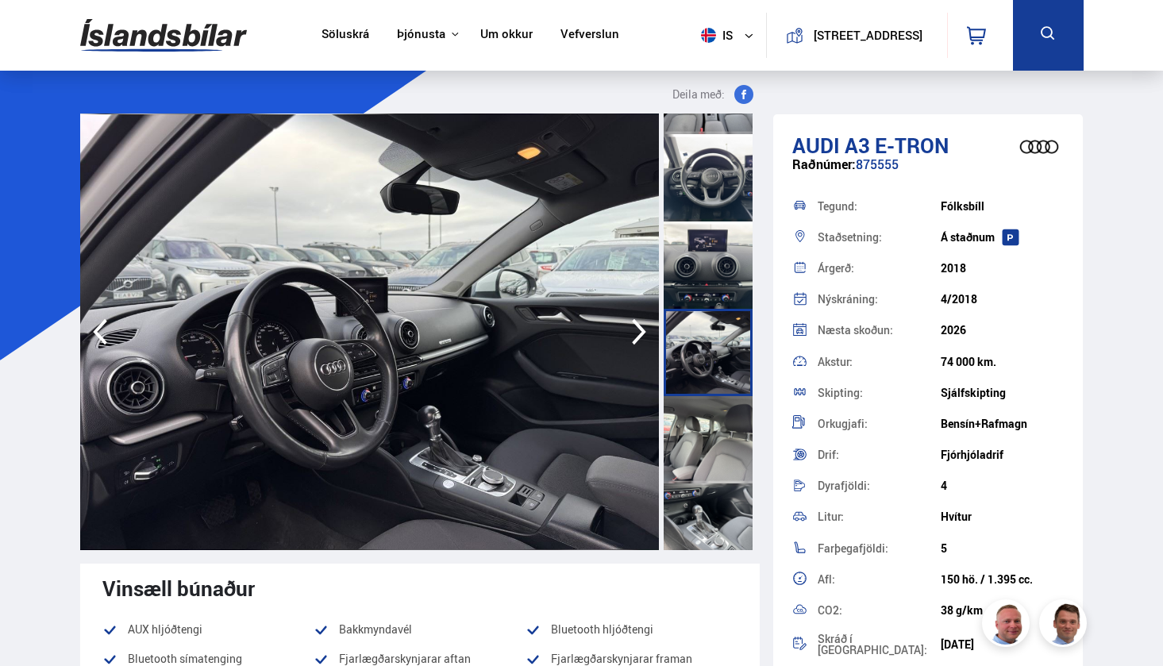
click at [700, 471] on div at bounding box center [708, 439] width 89 height 87
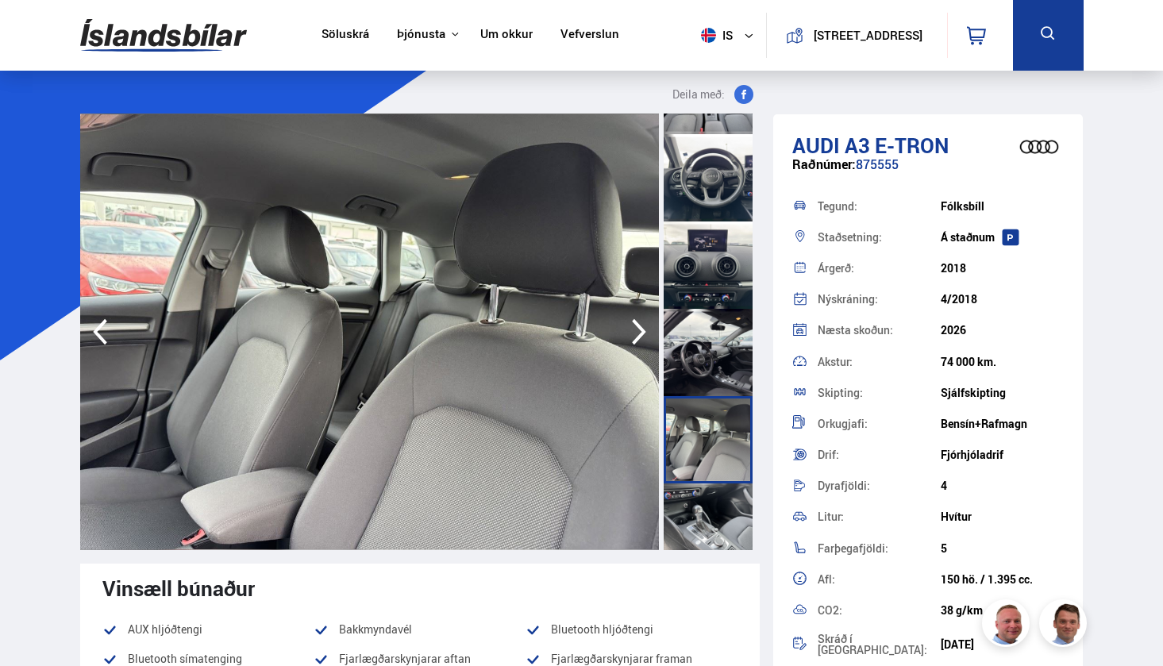
click at [712, 518] on div at bounding box center [708, 526] width 89 height 87
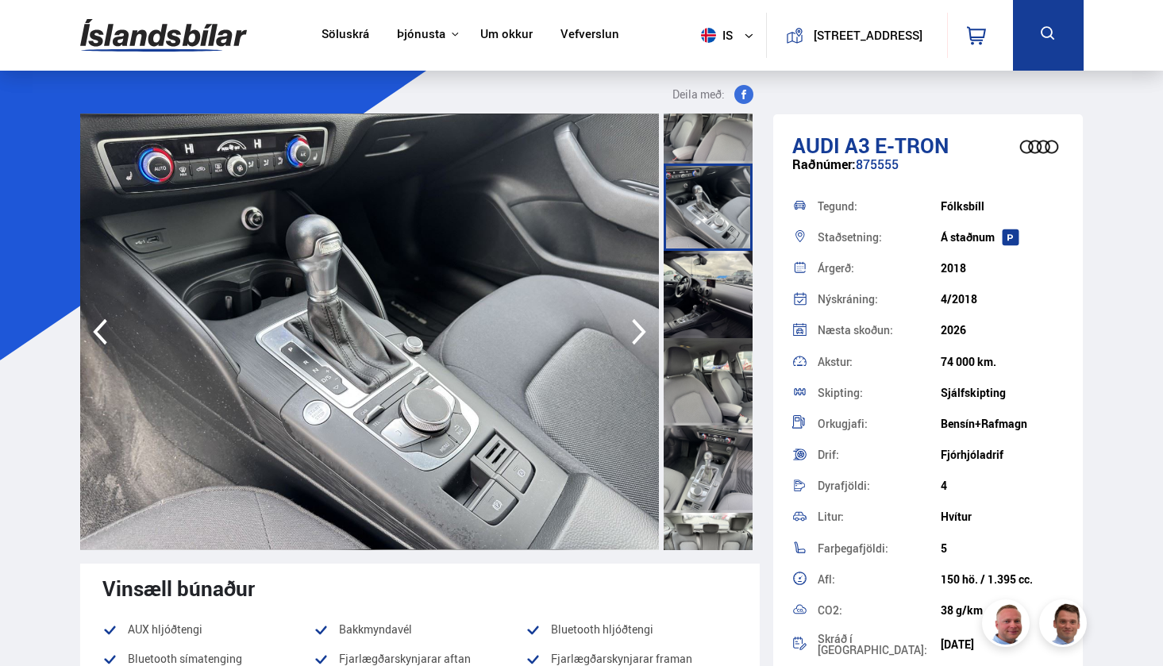
scroll to position [1087, 0]
click at [696, 372] on div at bounding box center [708, 380] width 89 height 87
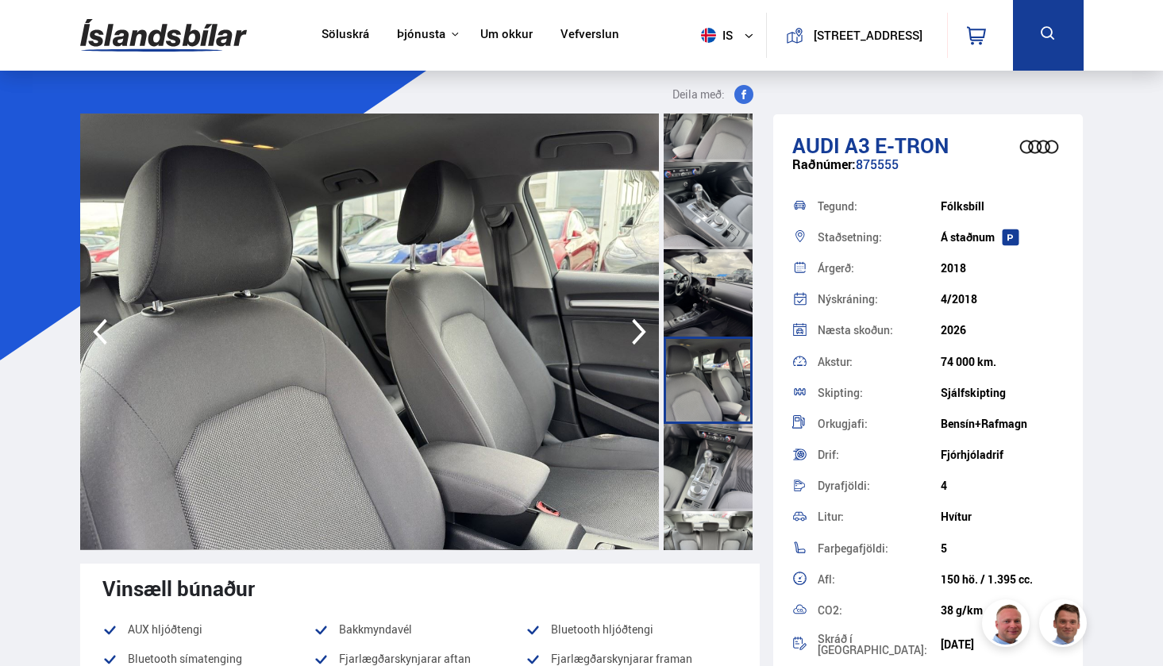
click at [710, 481] on div at bounding box center [708, 467] width 89 height 87
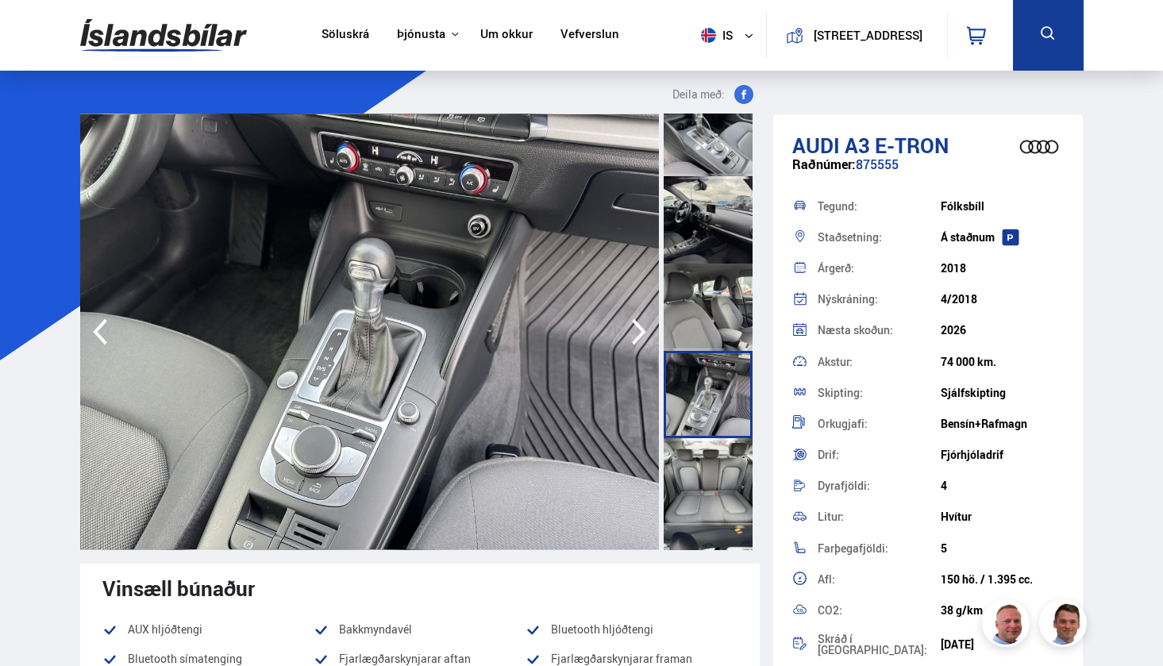
scroll to position [1161, 0]
click at [710, 481] on div at bounding box center [708, 480] width 89 height 87
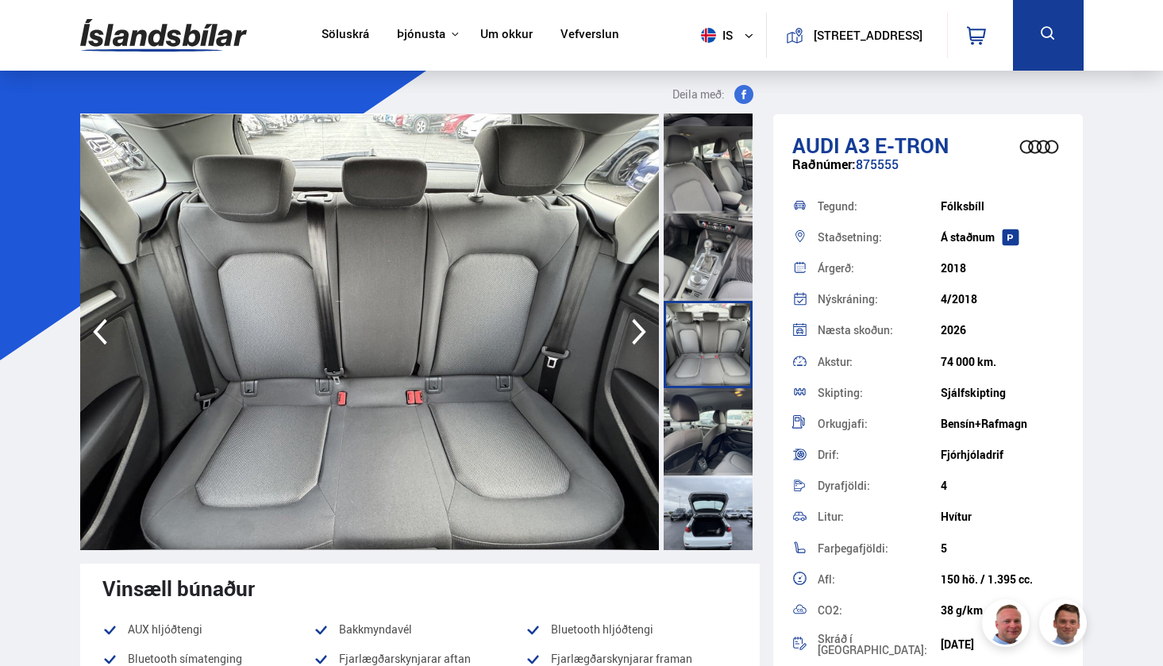
scroll to position [1310, 0]
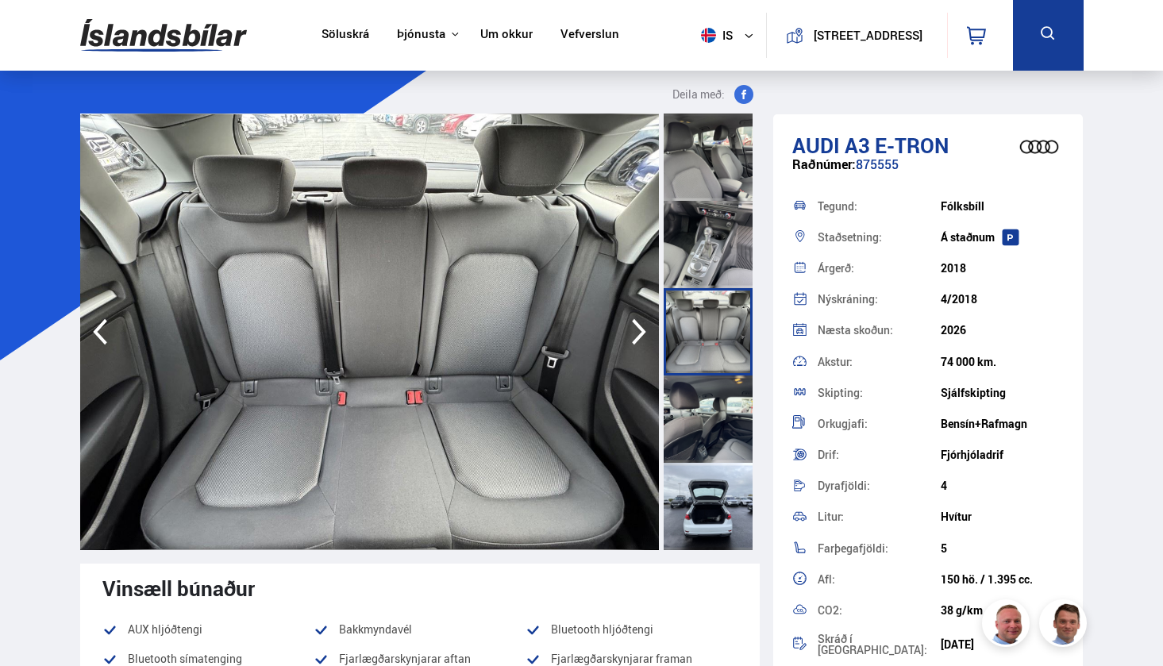
click at [707, 442] on div at bounding box center [708, 418] width 89 height 87
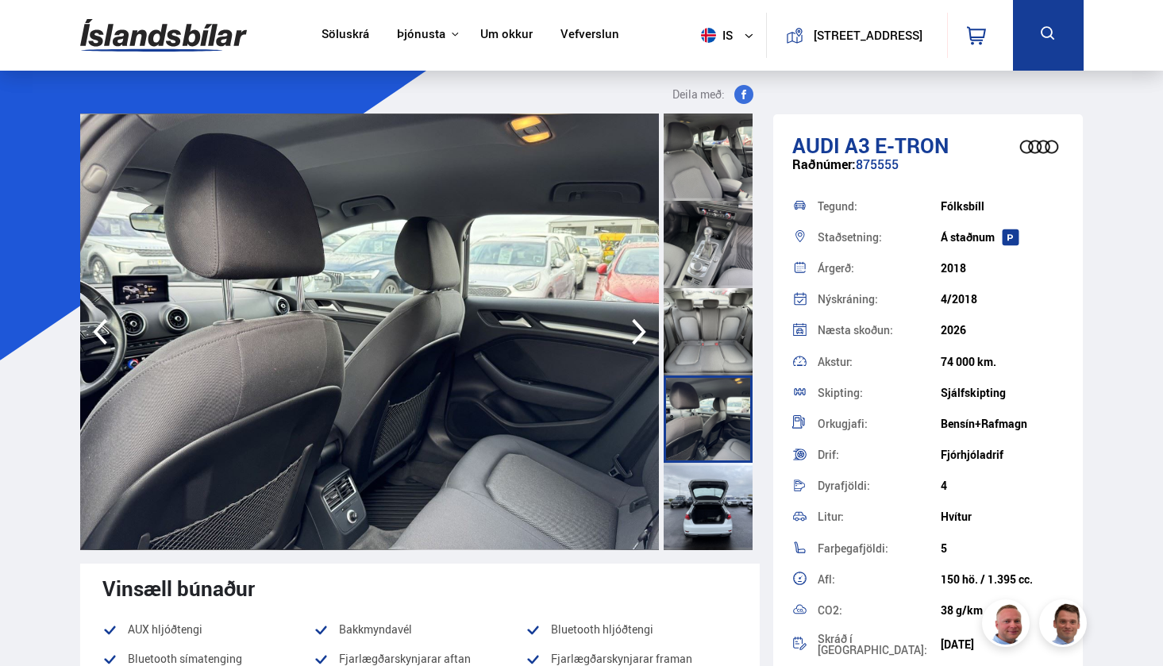
click at [704, 513] on div at bounding box center [708, 506] width 89 height 87
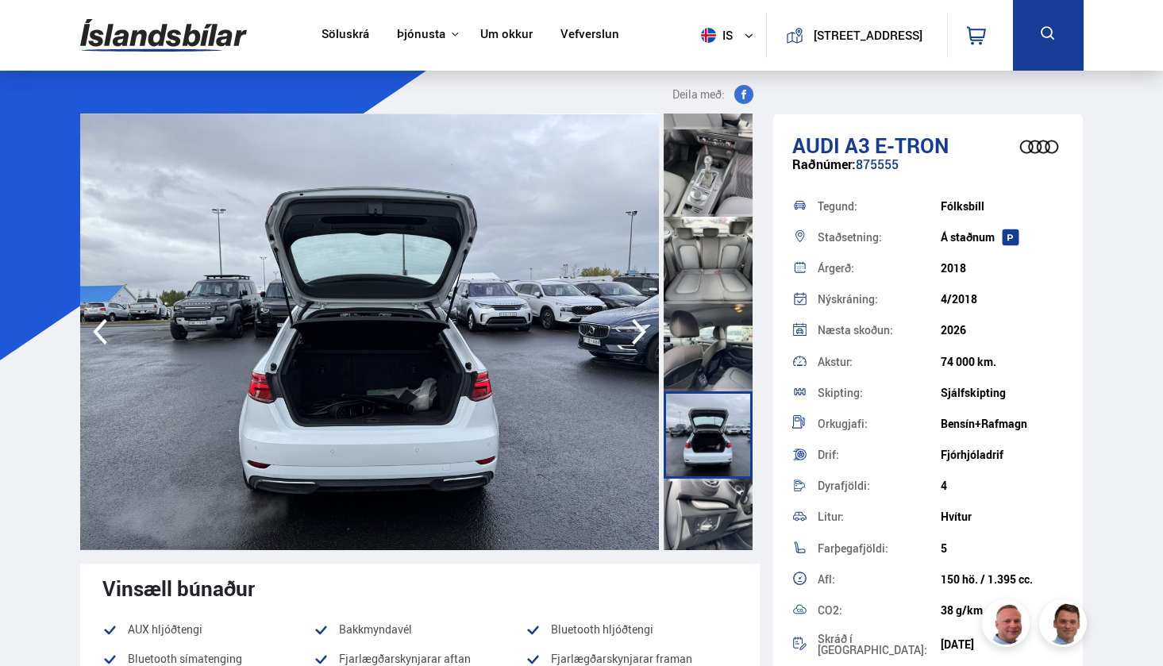
click at [702, 511] on div at bounding box center [708, 522] width 89 height 87
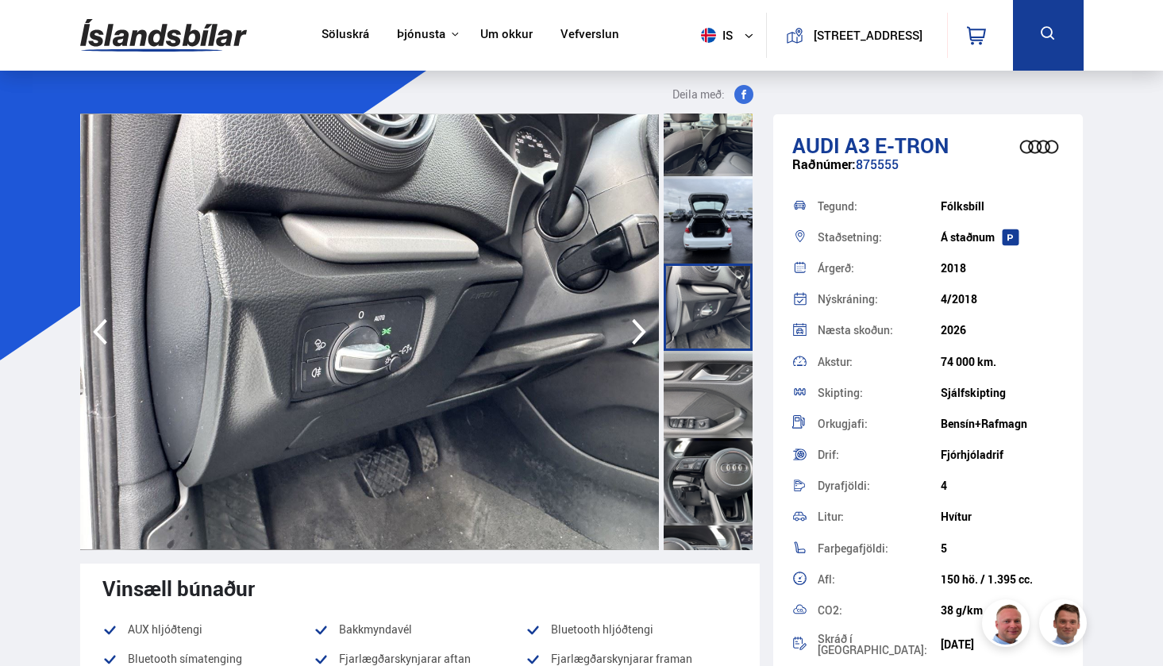
scroll to position [1603, 0]
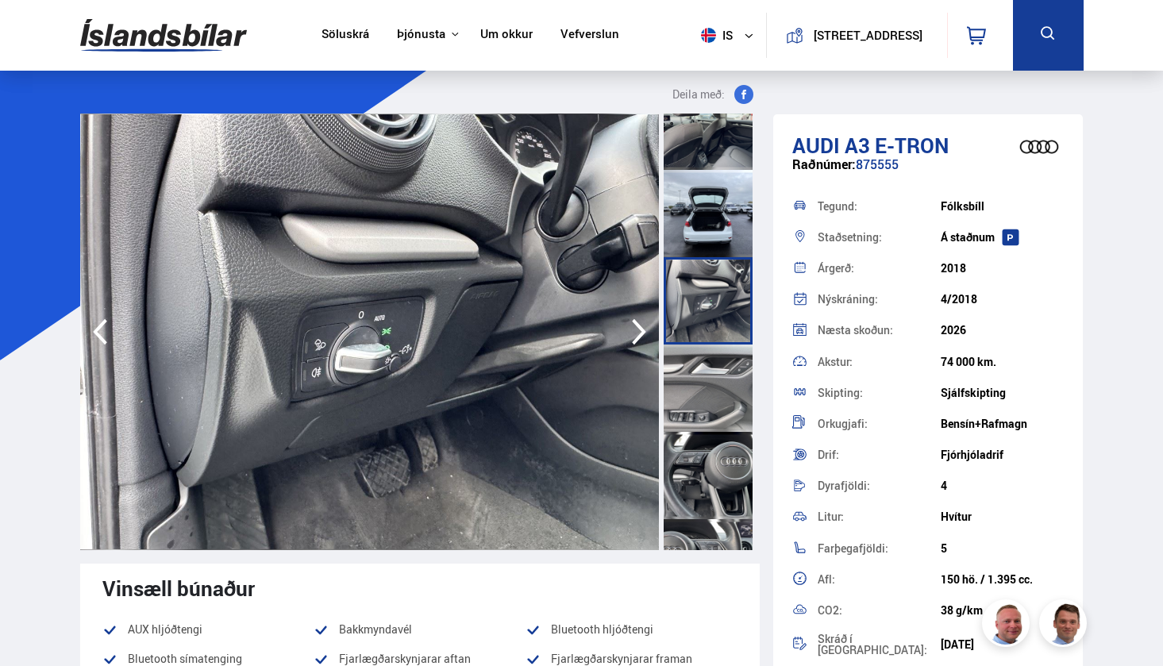
click at [695, 474] on div at bounding box center [708, 475] width 89 height 87
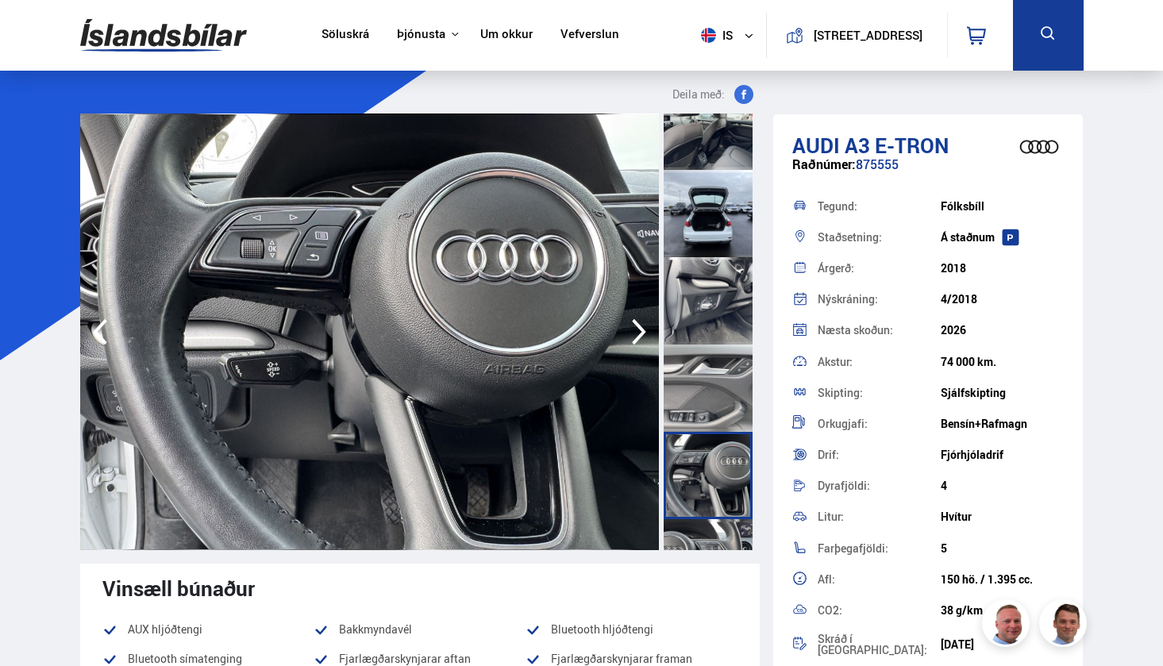
click at [708, 522] on div at bounding box center [708, 562] width 89 height 87
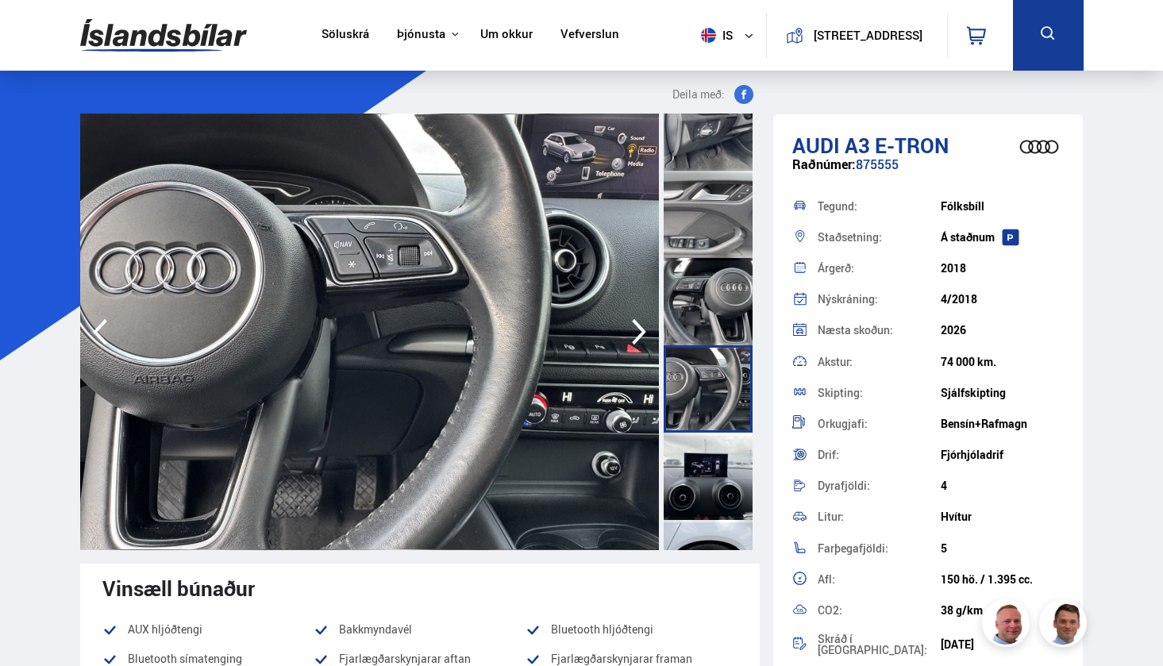
scroll to position [1786, 0]
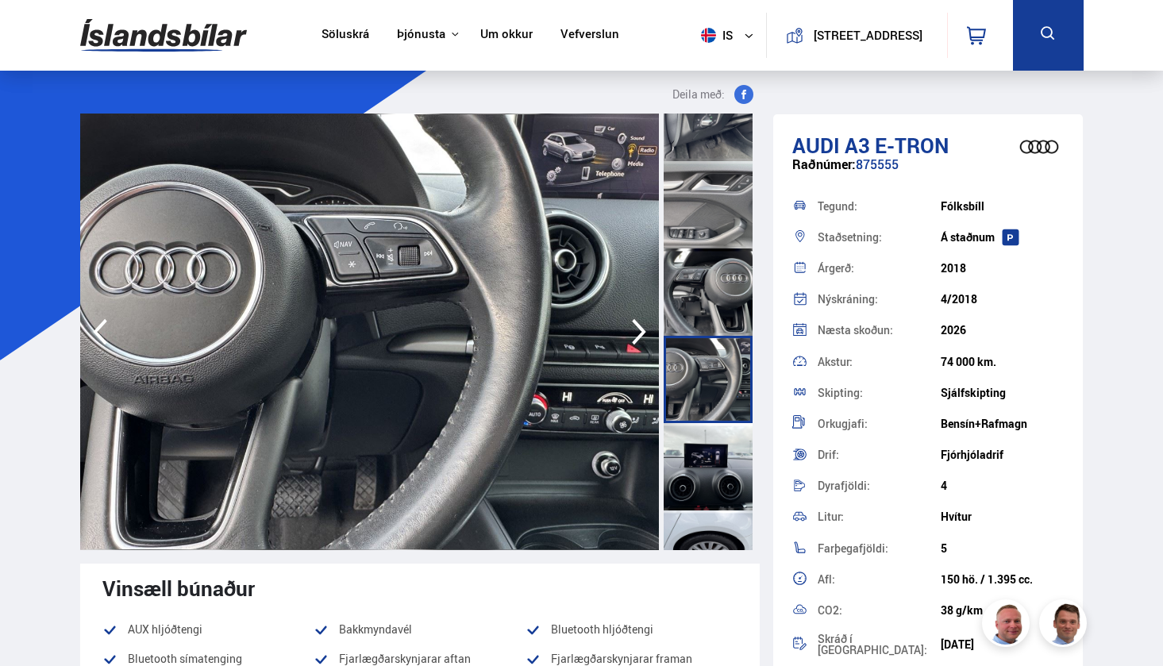
click at [703, 488] on div at bounding box center [708, 466] width 89 height 87
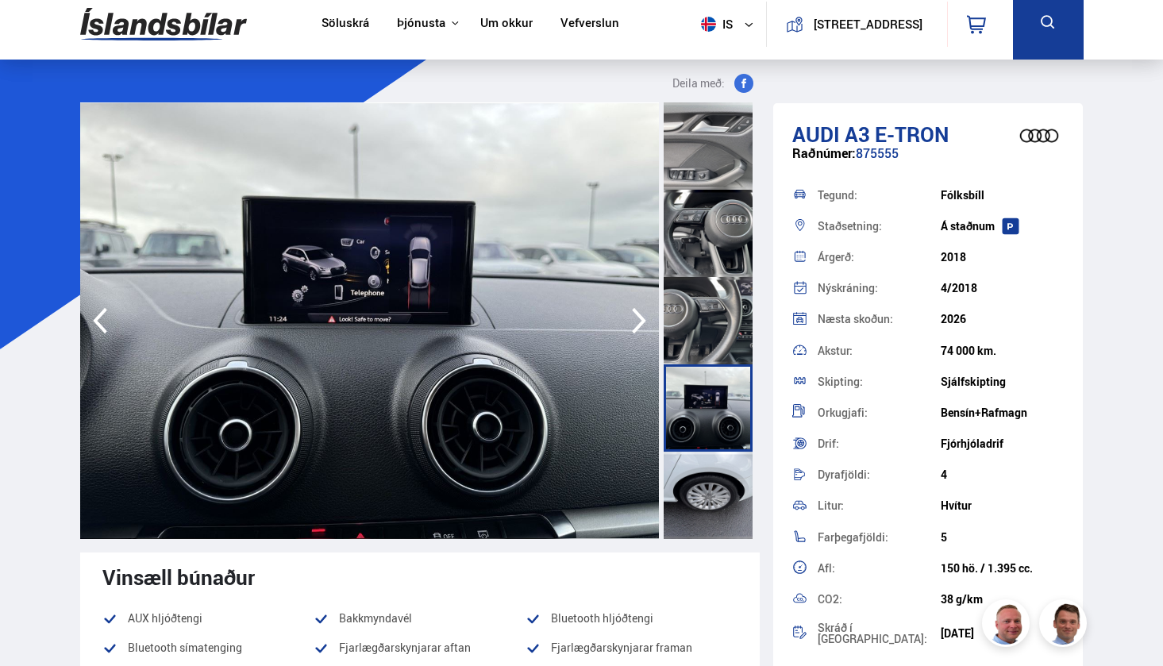
scroll to position [16, 0]
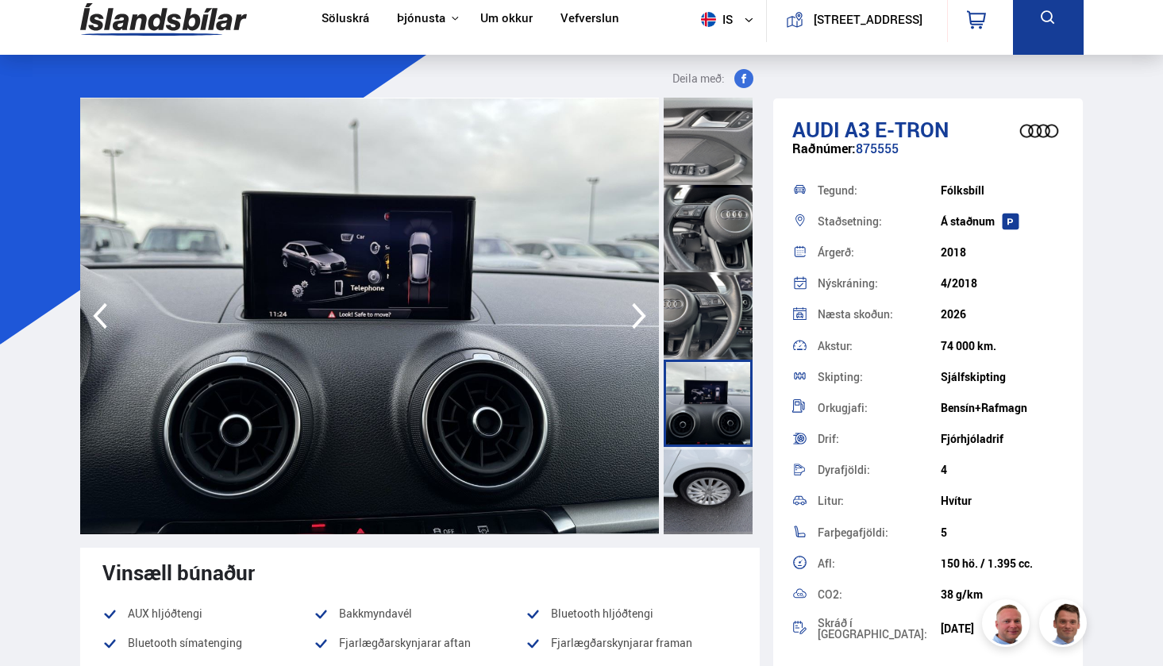
click at [700, 506] on div at bounding box center [708, 490] width 89 height 87
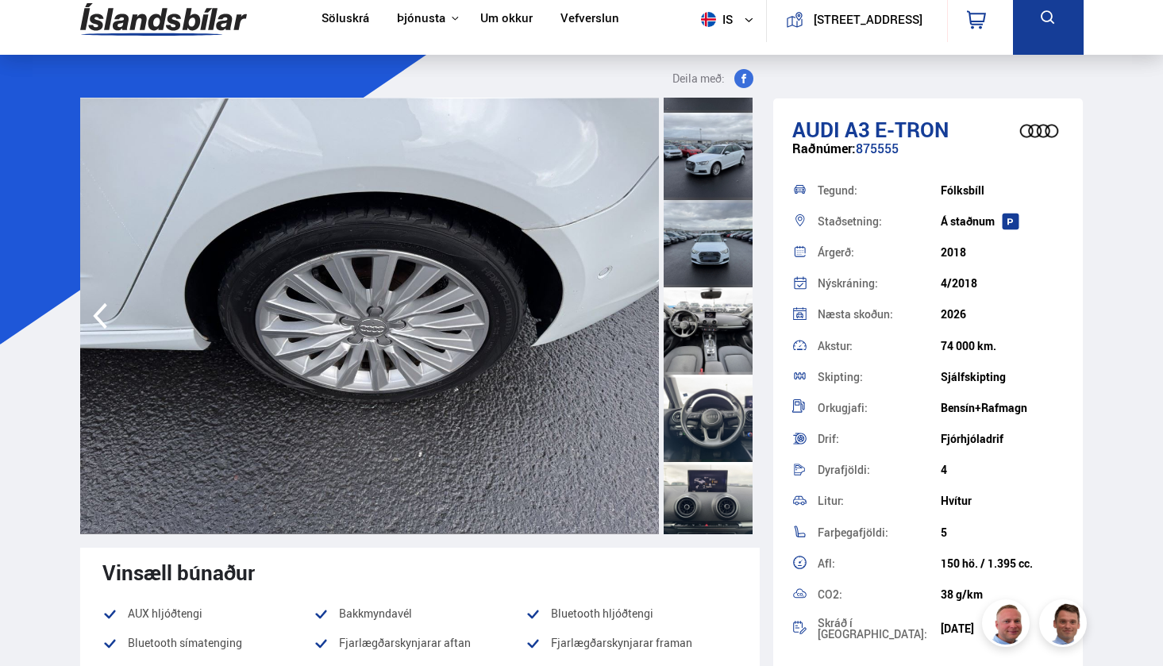
scroll to position [518, 0]
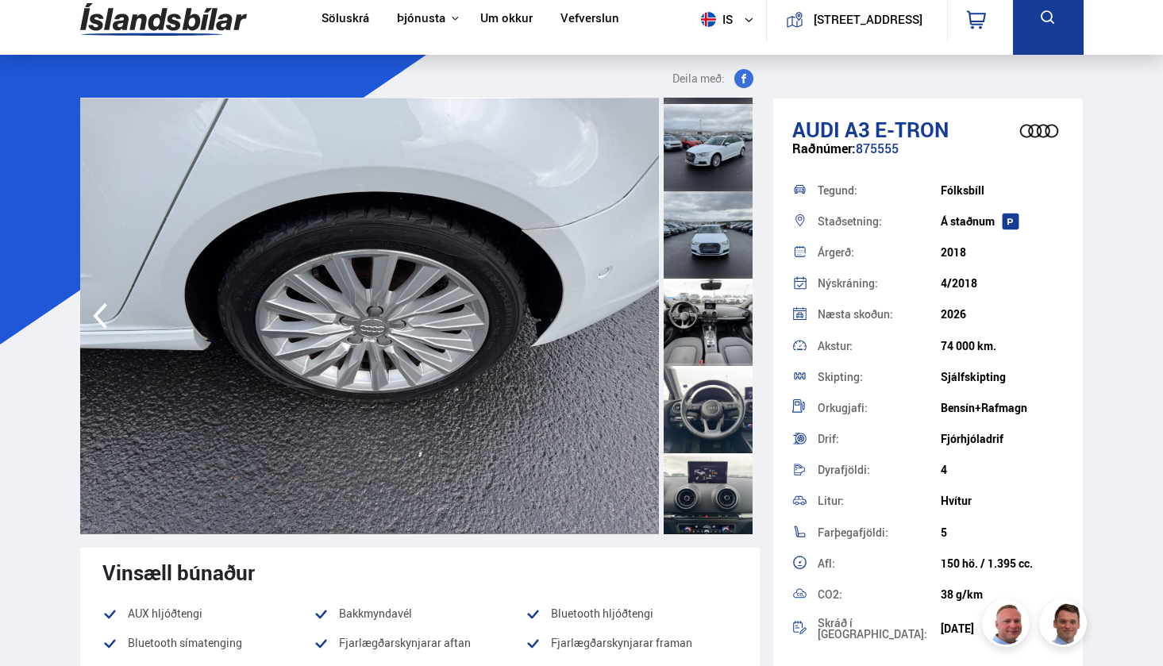
click at [697, 341] on div at bounding box center [708, 322] width 89 height 87
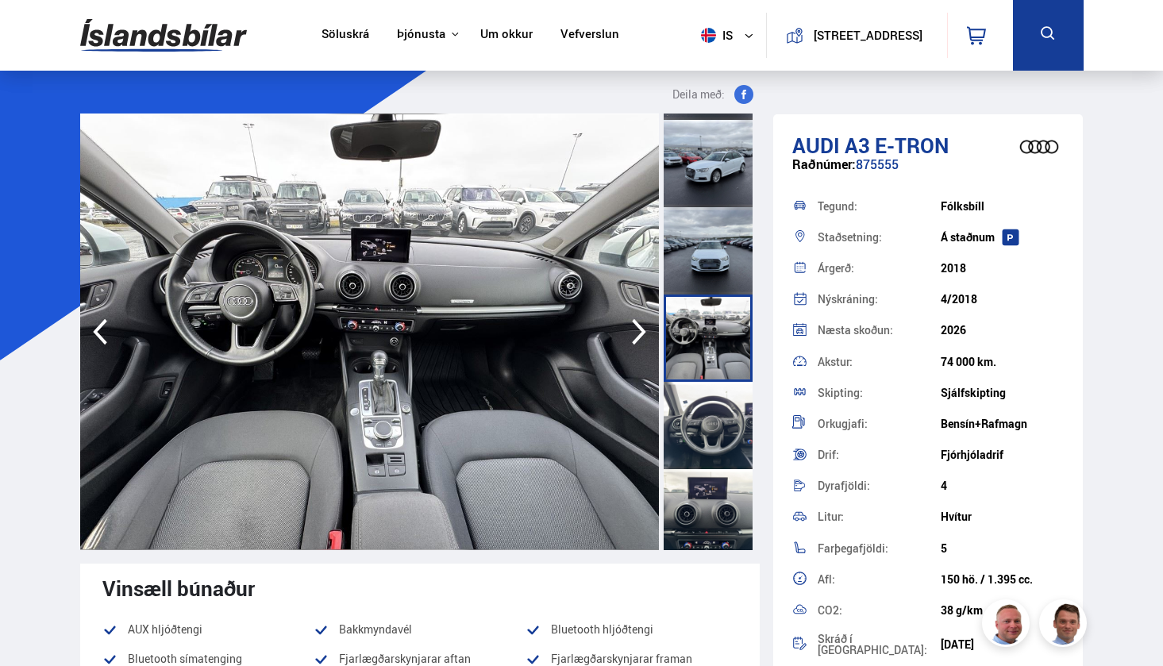
scroll to position [0, 0]
click at [691, 267] on div at bounding box center [708, 250] width 89 height 87
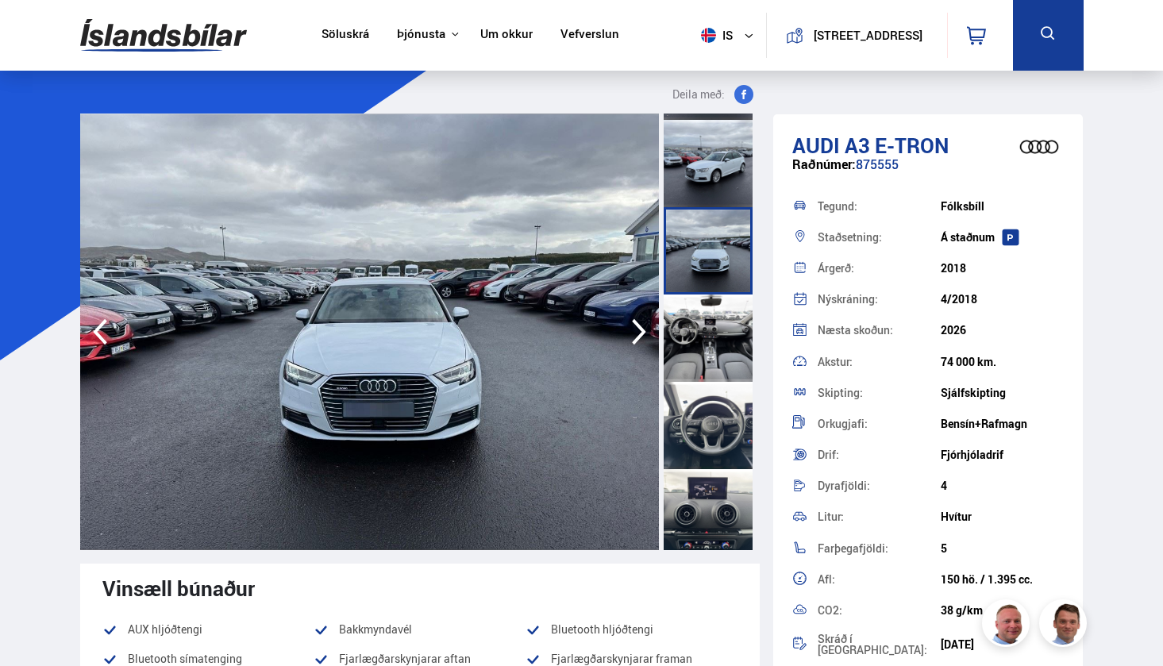
click at [699, 335] on div at bounding box center [708, 338] width 89 height 87
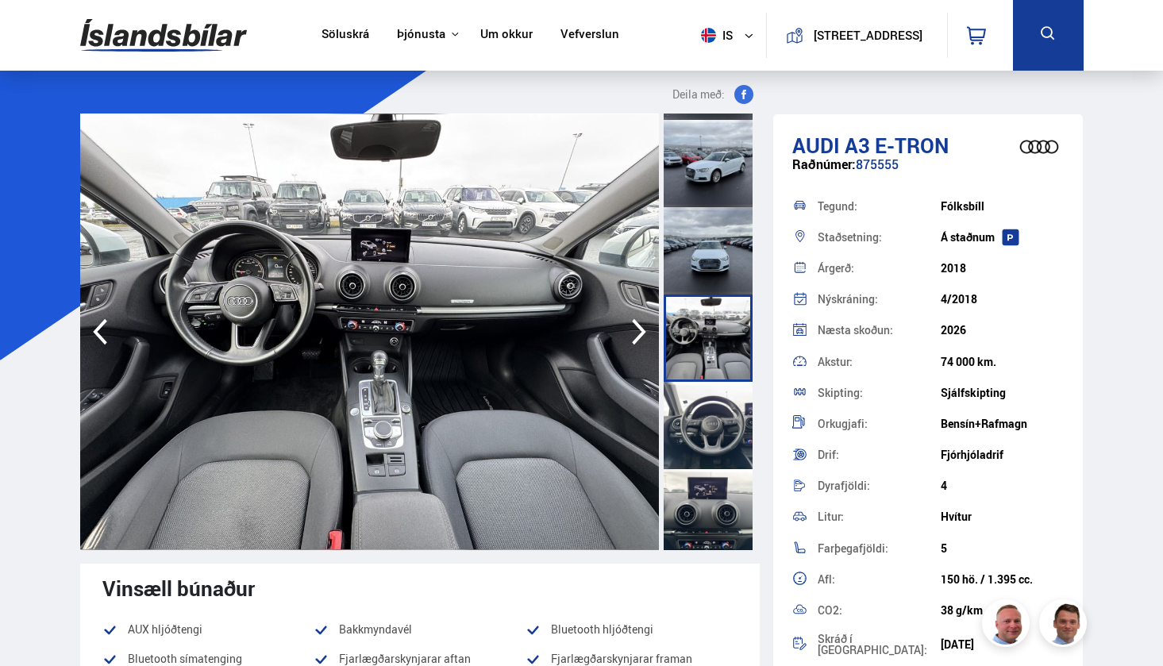
click at [701, 396] on div at bounding box center [708, 425] width 89 height 87
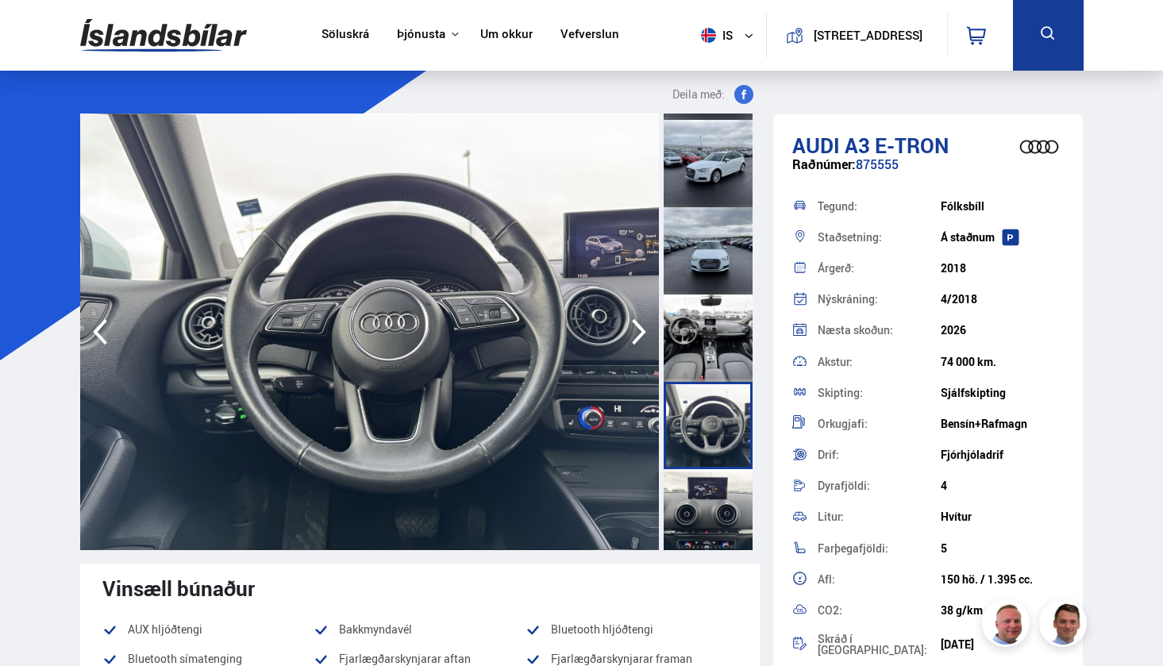
click at [698, 441] on div at bounding box center [708, 425] width 89 height 87
click at [697, 473] on div at bounding box center [708, 512] width 89 height 87
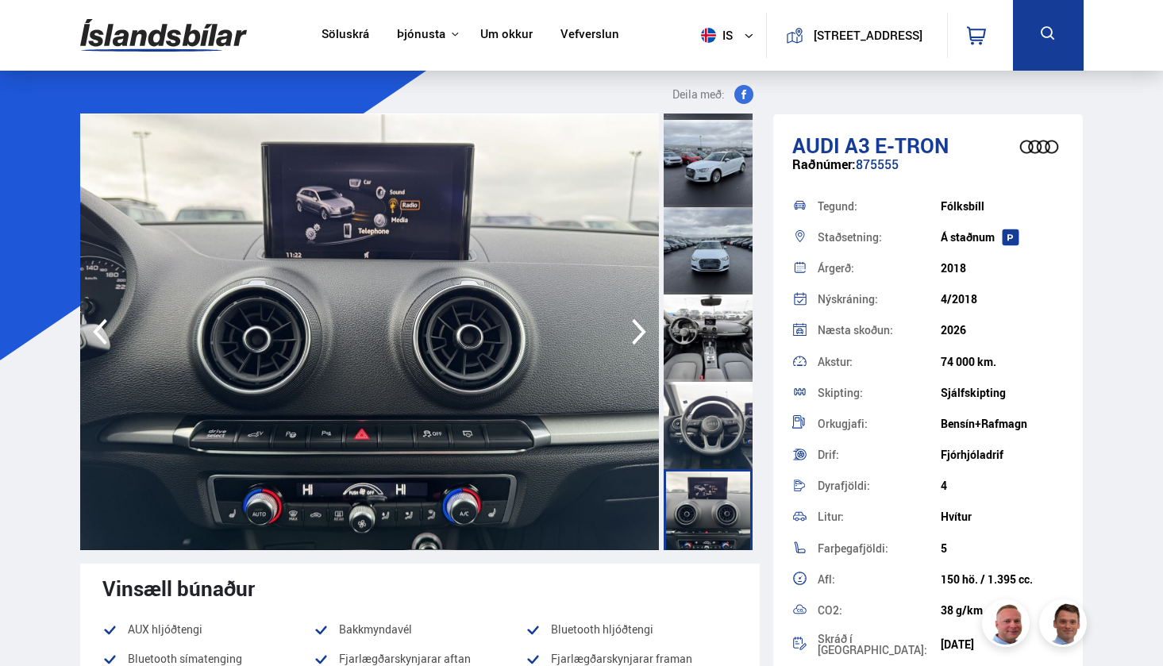
click at [705, 229] on div at bounding box center [708, 250] width 89 height 87
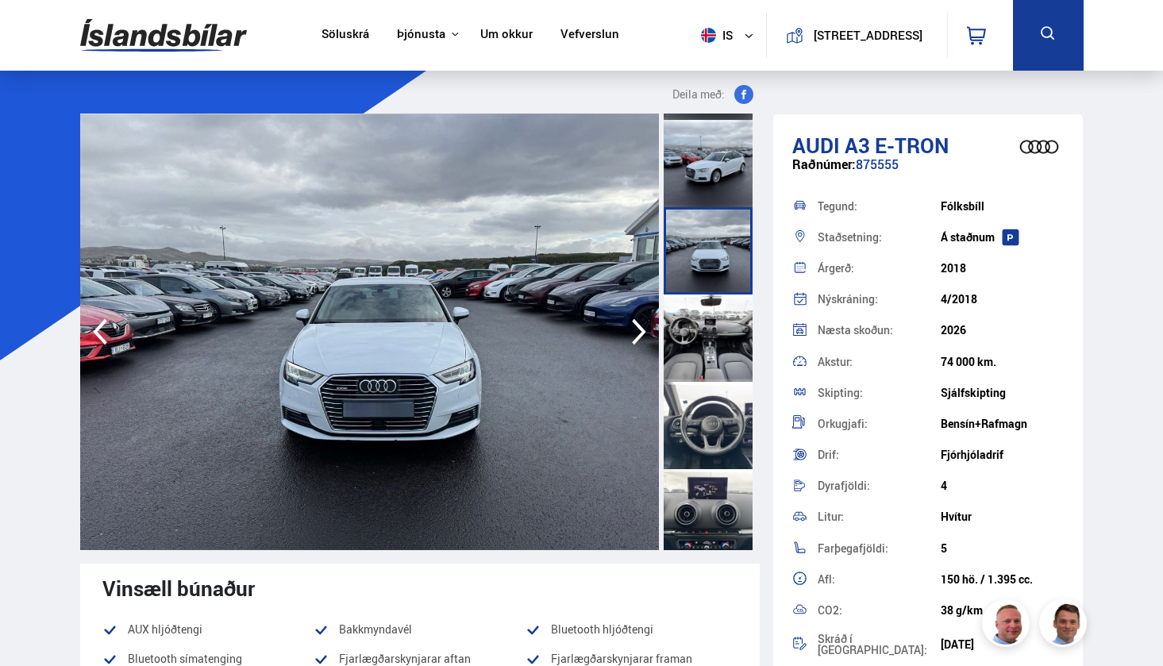
click at [694, 184] on div at bounding box center [708, 163] width 89 height 87
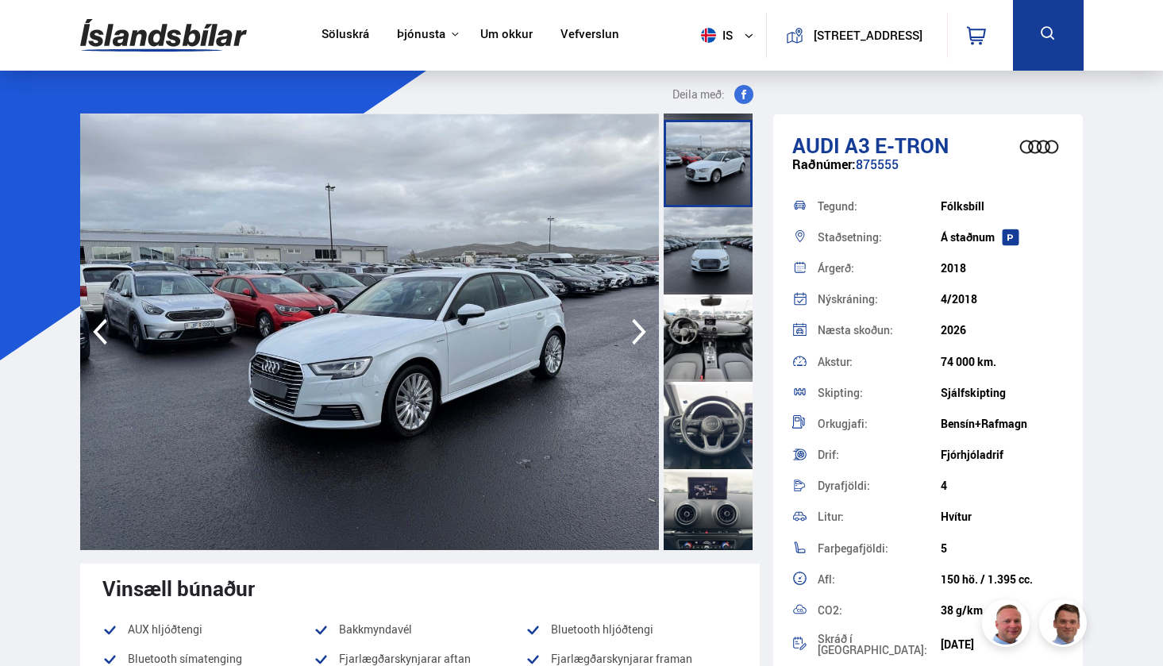
click at [691, 279] on div at bounding box center [708, 250] width 89 height 87
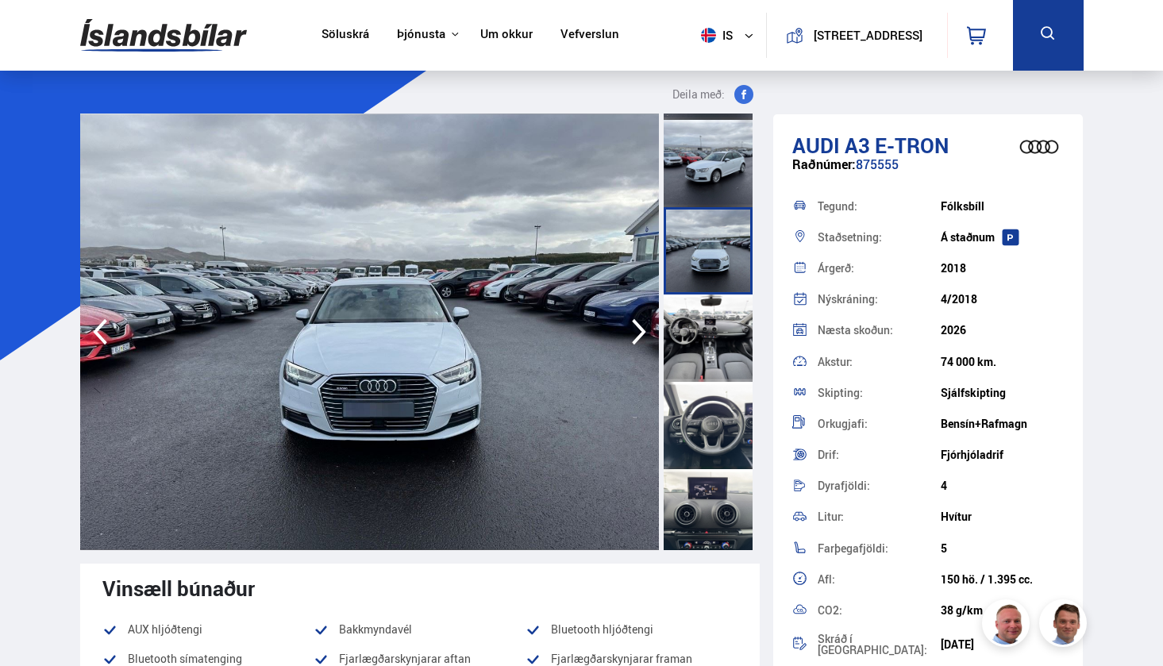
click at [679, 399] on div at bounding box center [708, 425] width 89 height 87
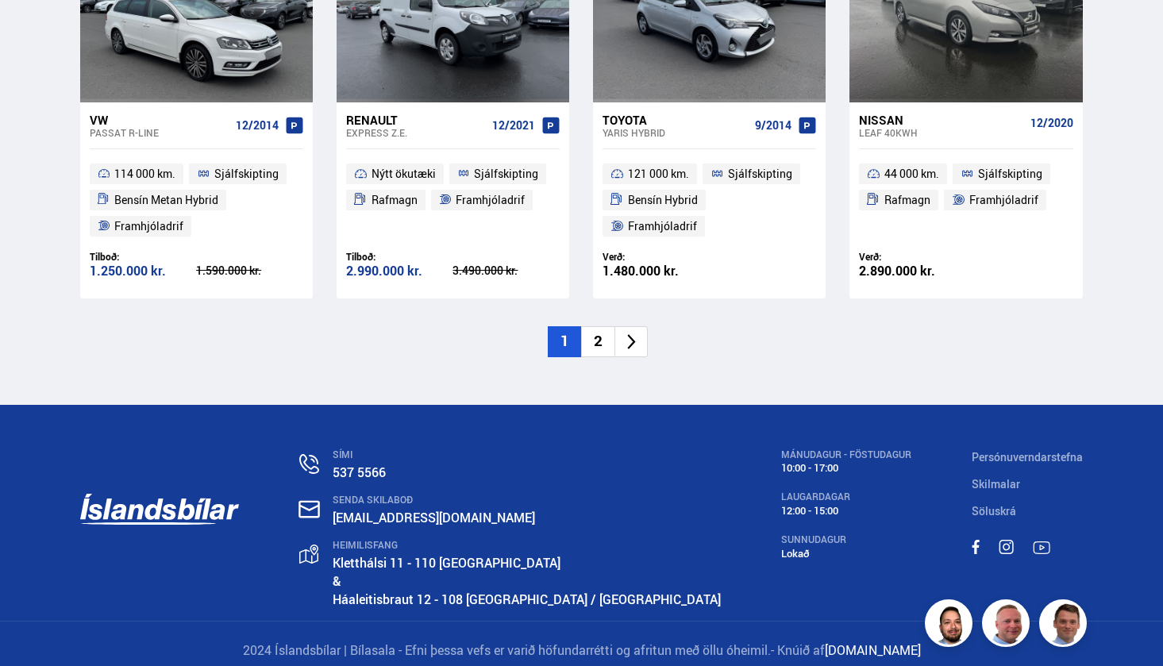
scroll to position [2467, 0]
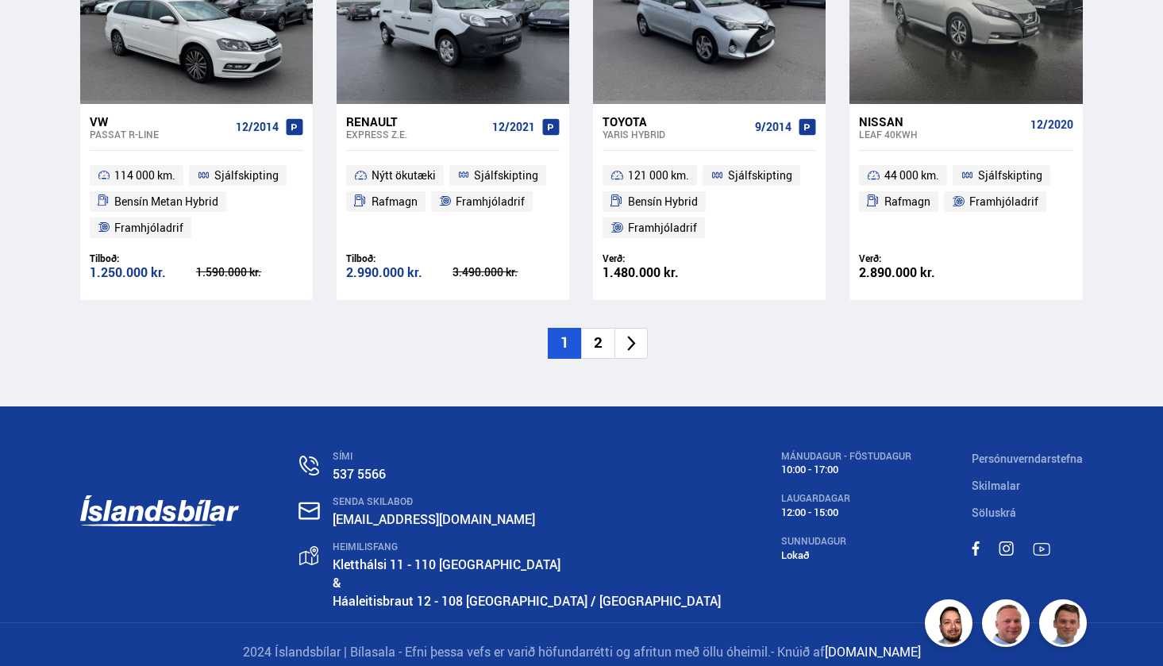
click at [591, 329] on li "2" at bounding box center [597, 343] width 33 height 31
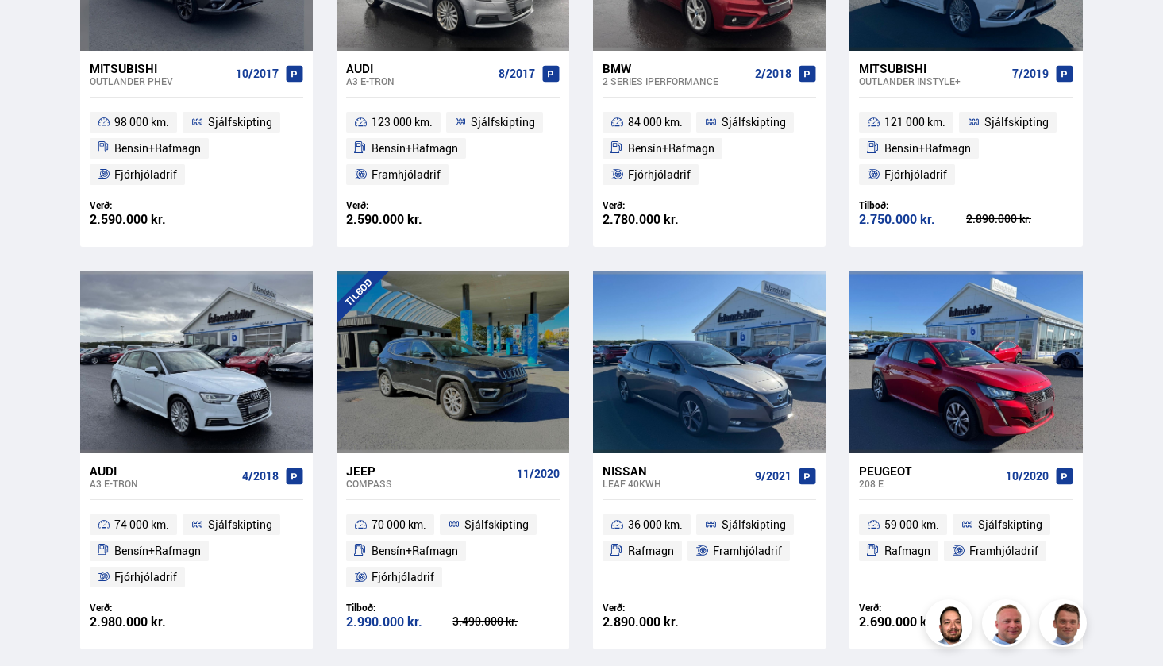
scroll to position [0, 0]
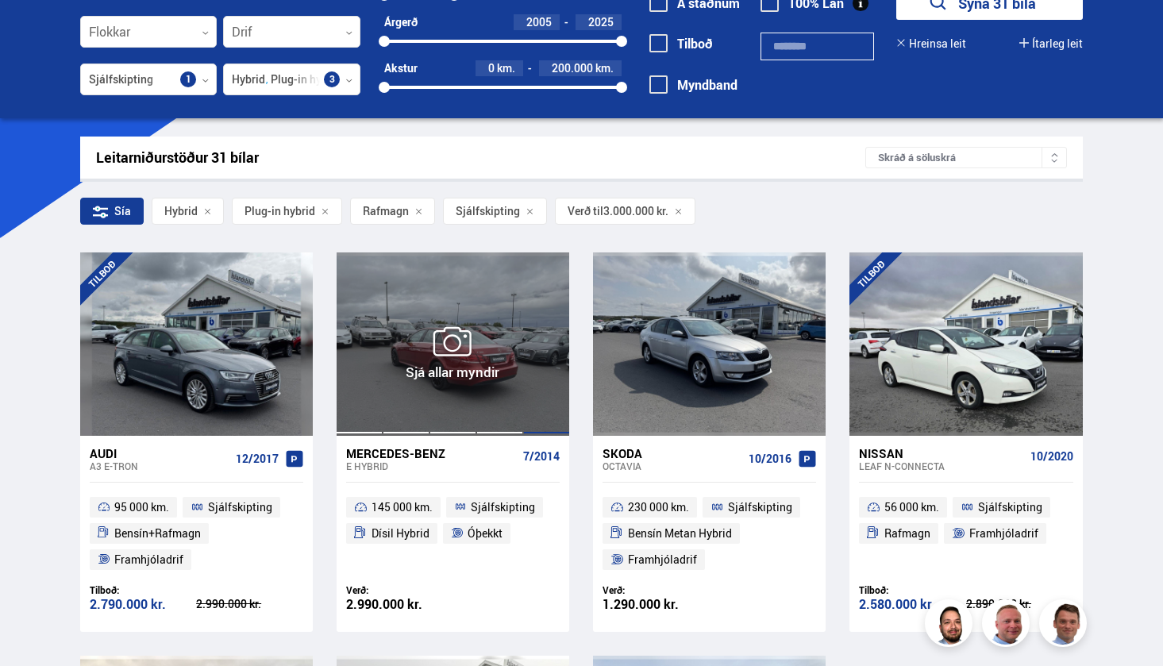
scroll to position [125, 0]
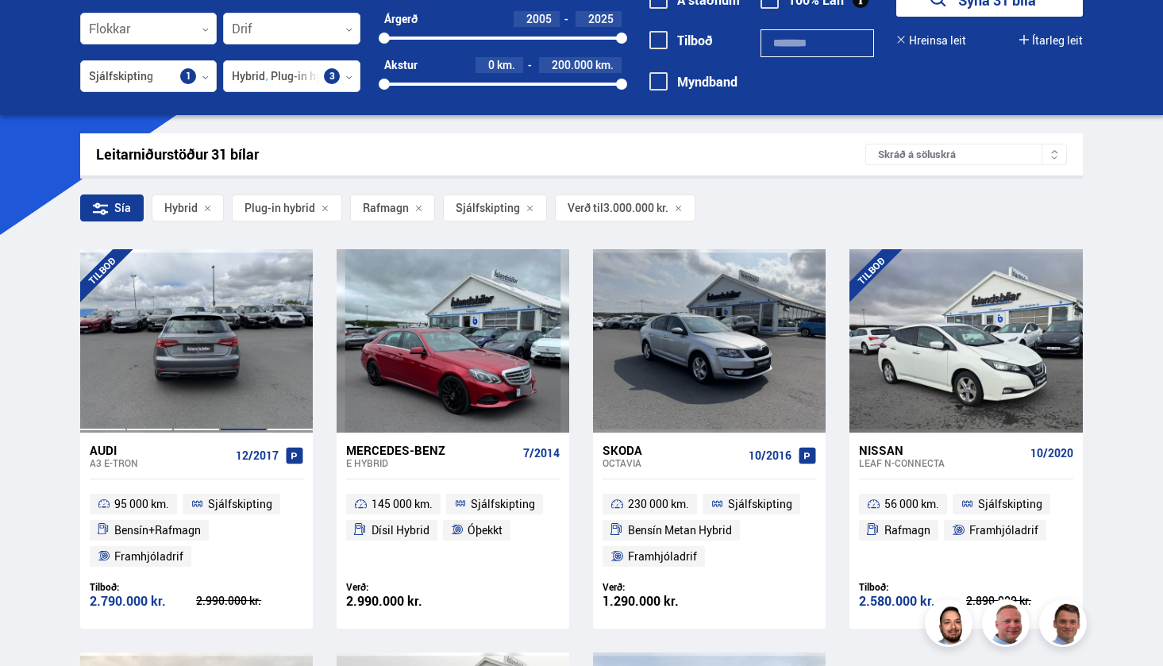
click at [234, 375] on div at bounding box center [243, 340] width 47 height 183
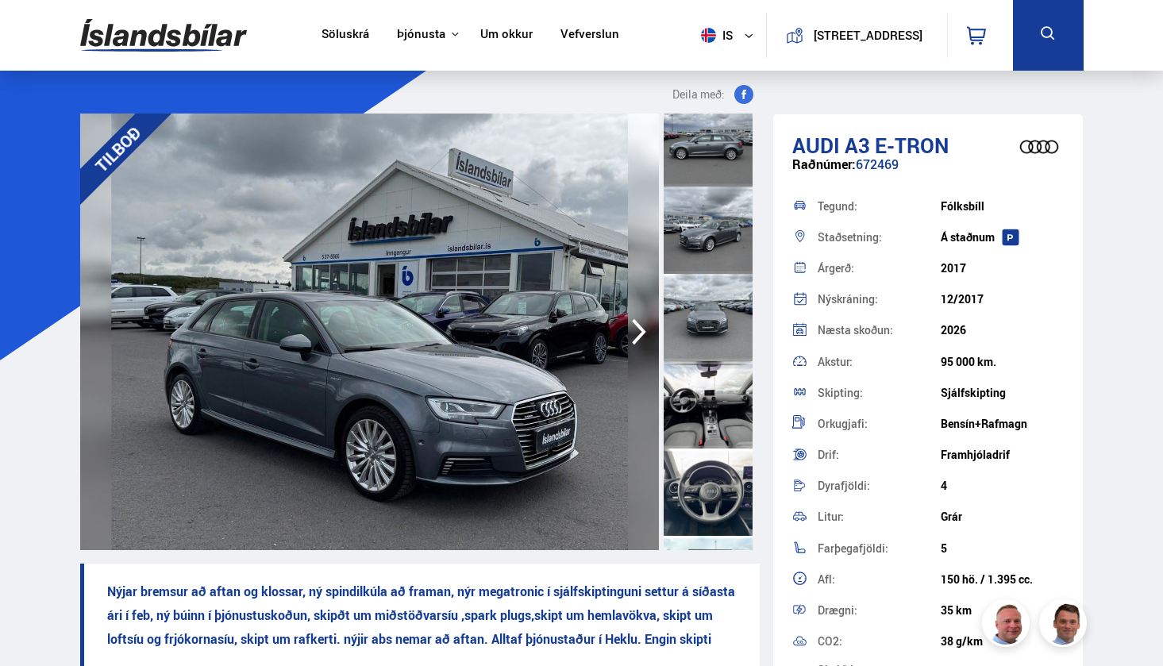
scroll to position [488, 0]
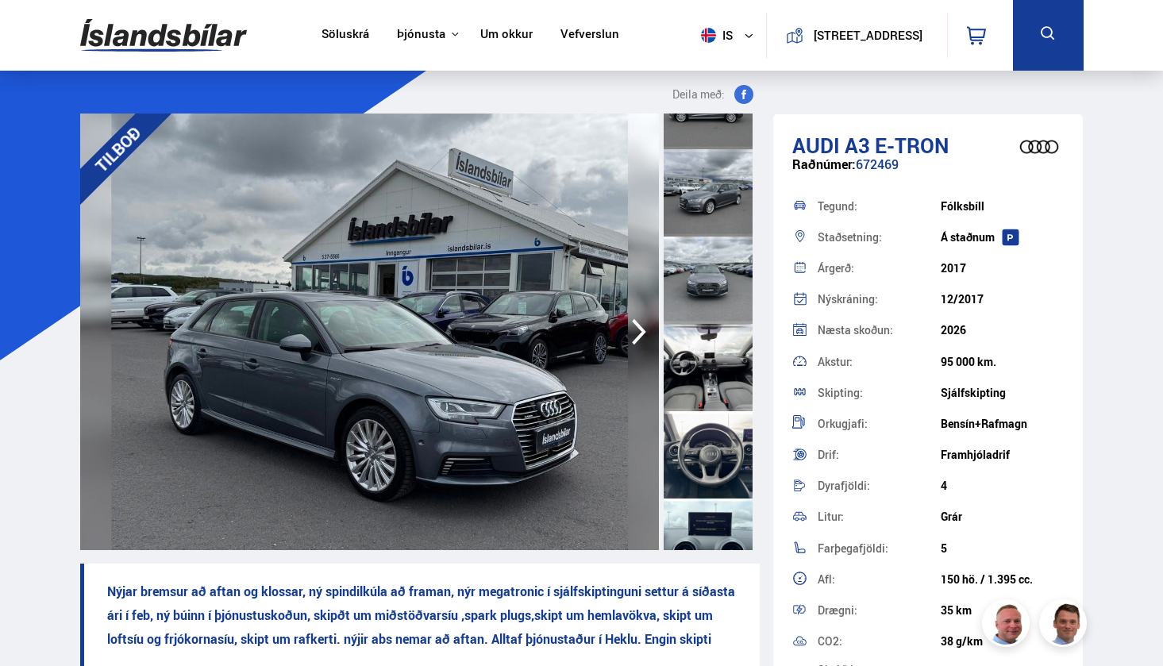
click at [707, 355] on div at bounding box center [708, 367] width 89 height 87
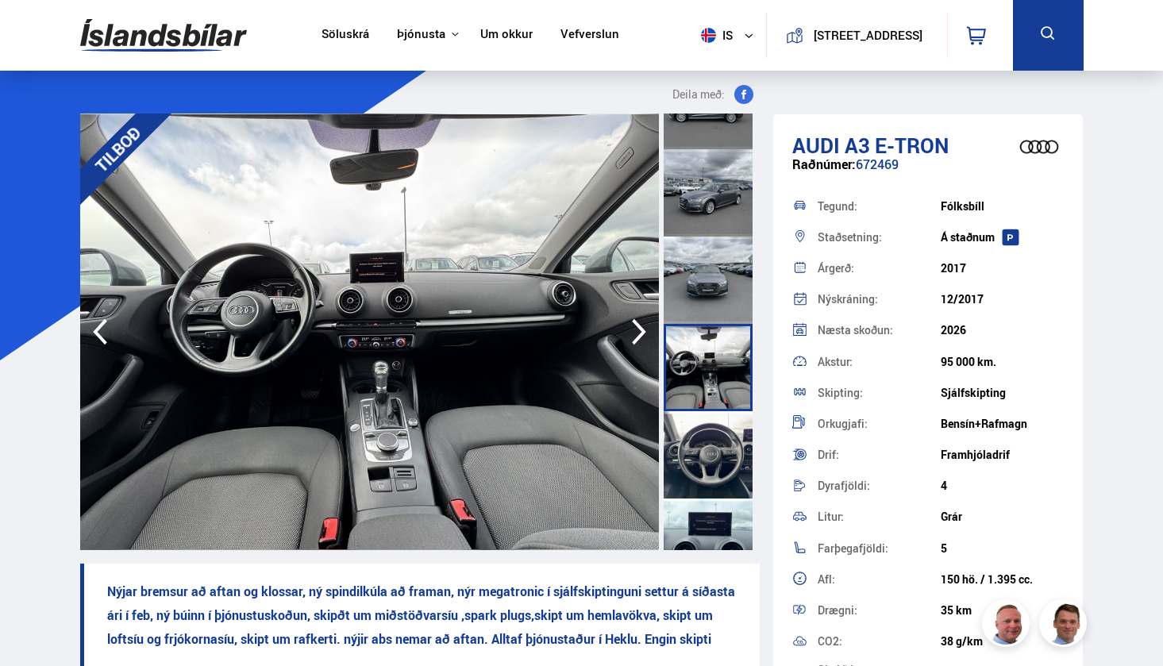
click at [690, 417] on div at bounding box center [708, 454] width 89 height 87
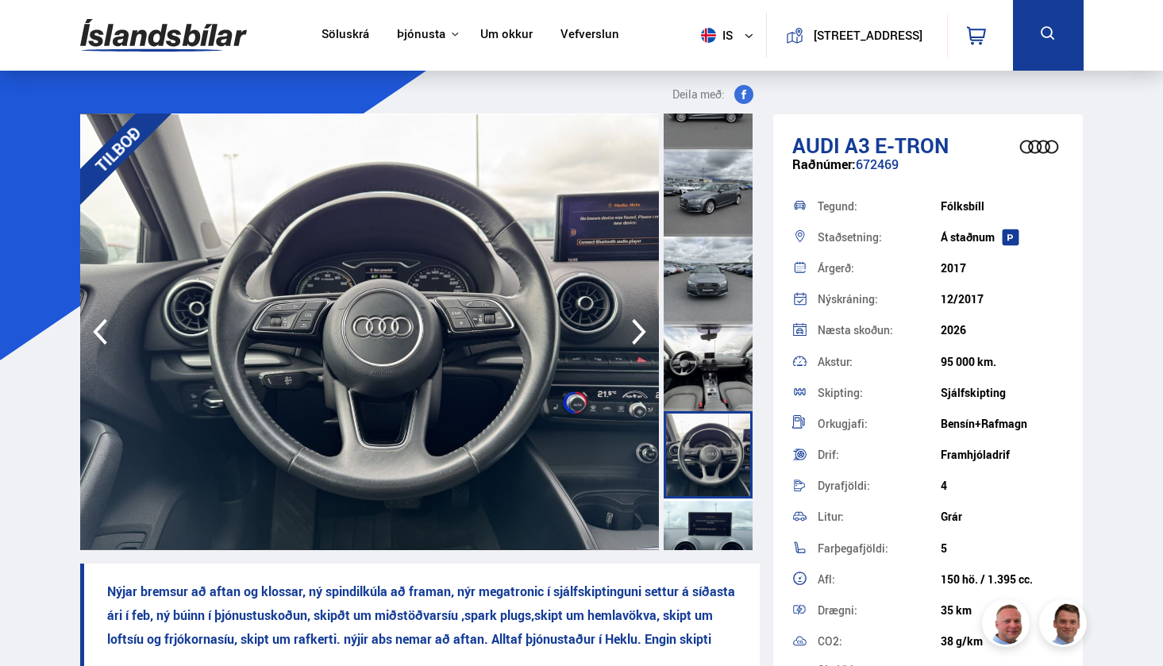
click at [673, 522] on div at bounding box center [708, 542] width 89 height 87
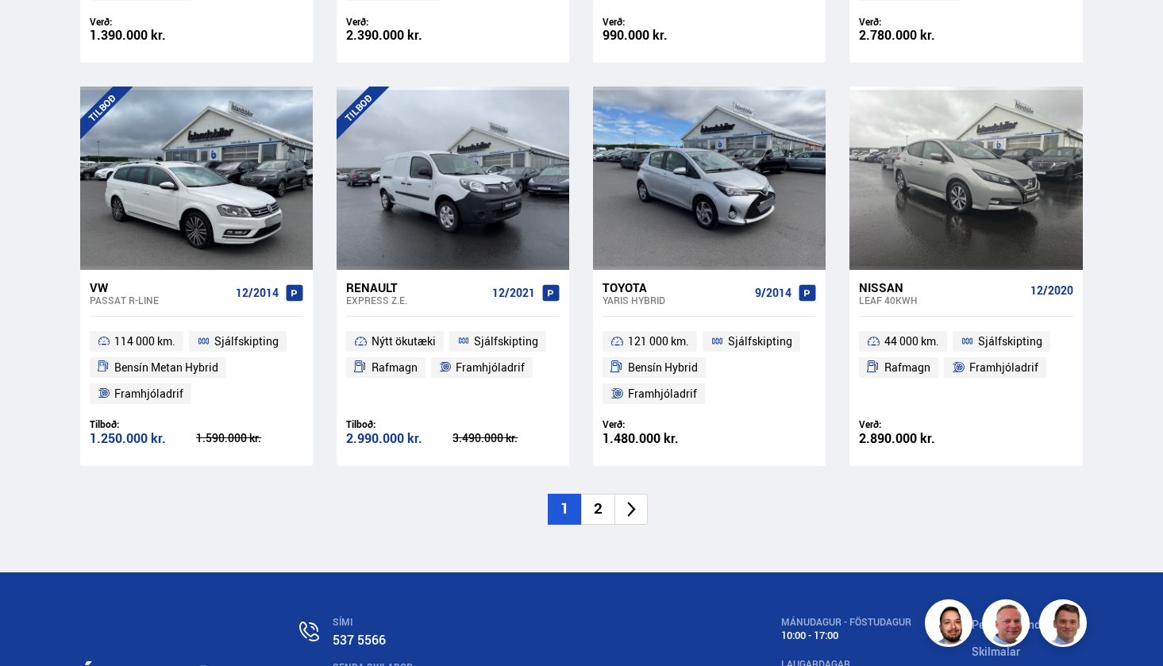
scroll to position [2303, 0]
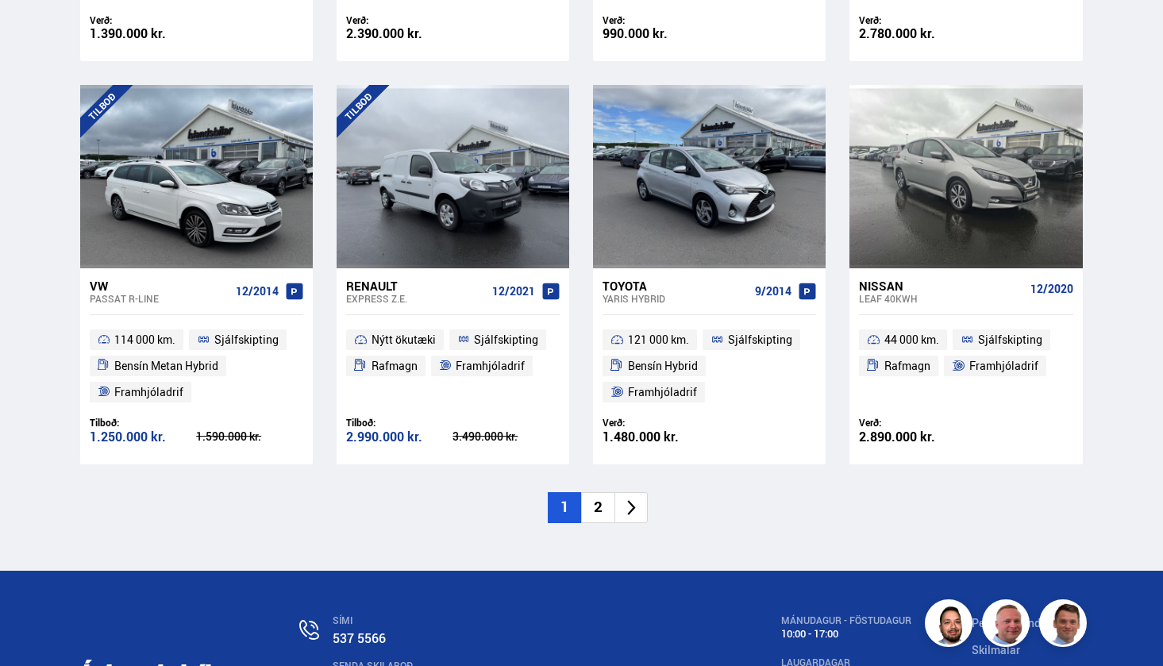
click at [599, 492] on li "2" at bounding box center [597, 507] width 33 height 31
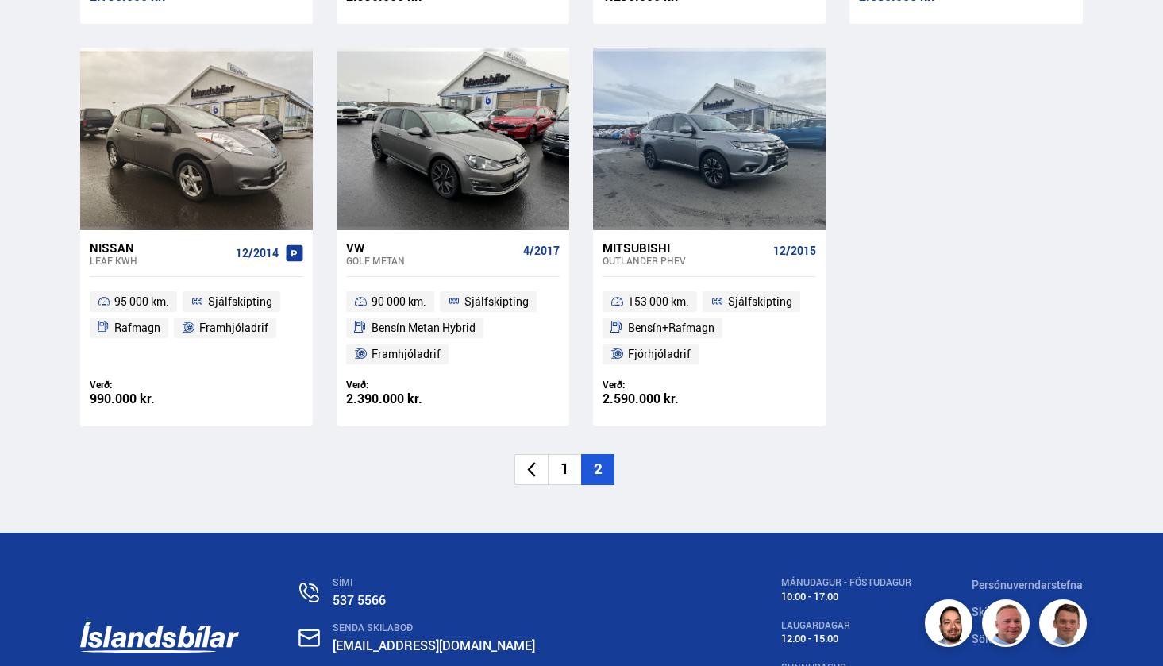
scroll to position [718, 0]
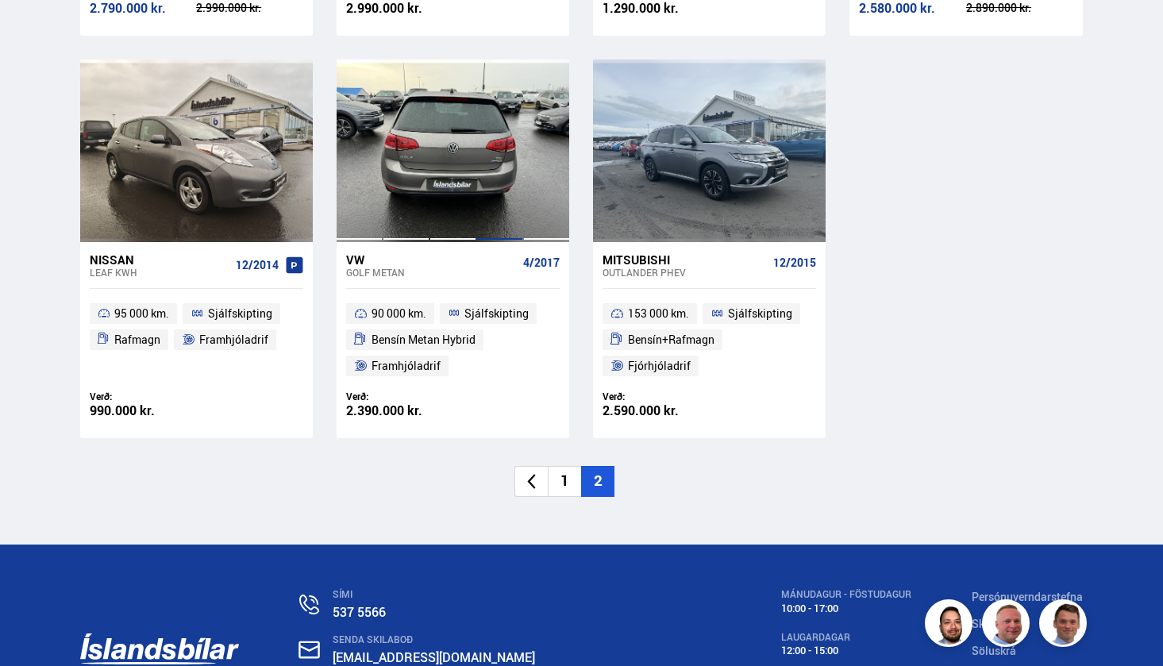
click at [487, 178] on div at bounding box center [499, 151] width 47 height 183
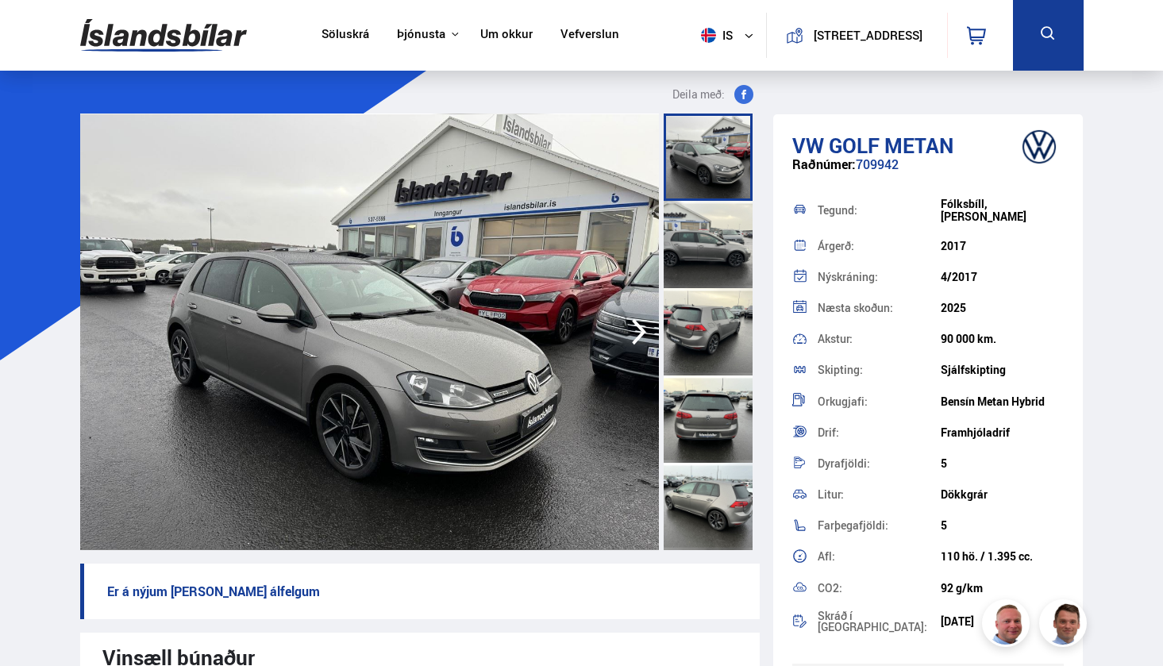
click at [690, 235] on div at bounding box center [708, 244] width 89 height 87
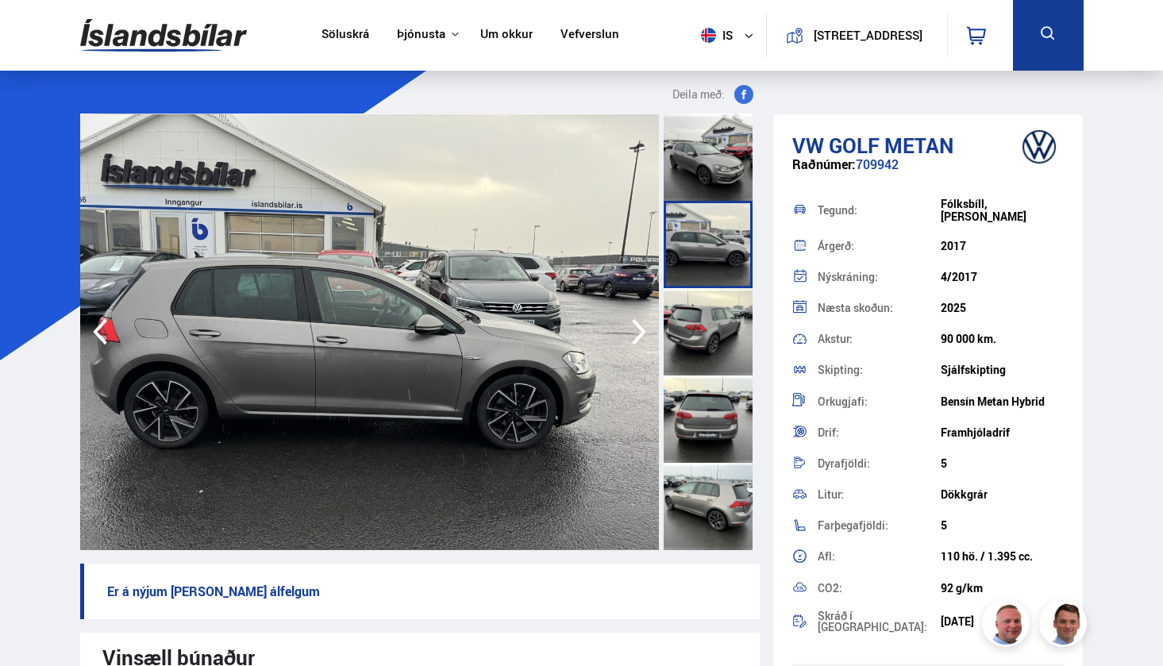
click at [690, 316] on div at bounding box center [708, 331] width 89 height 87
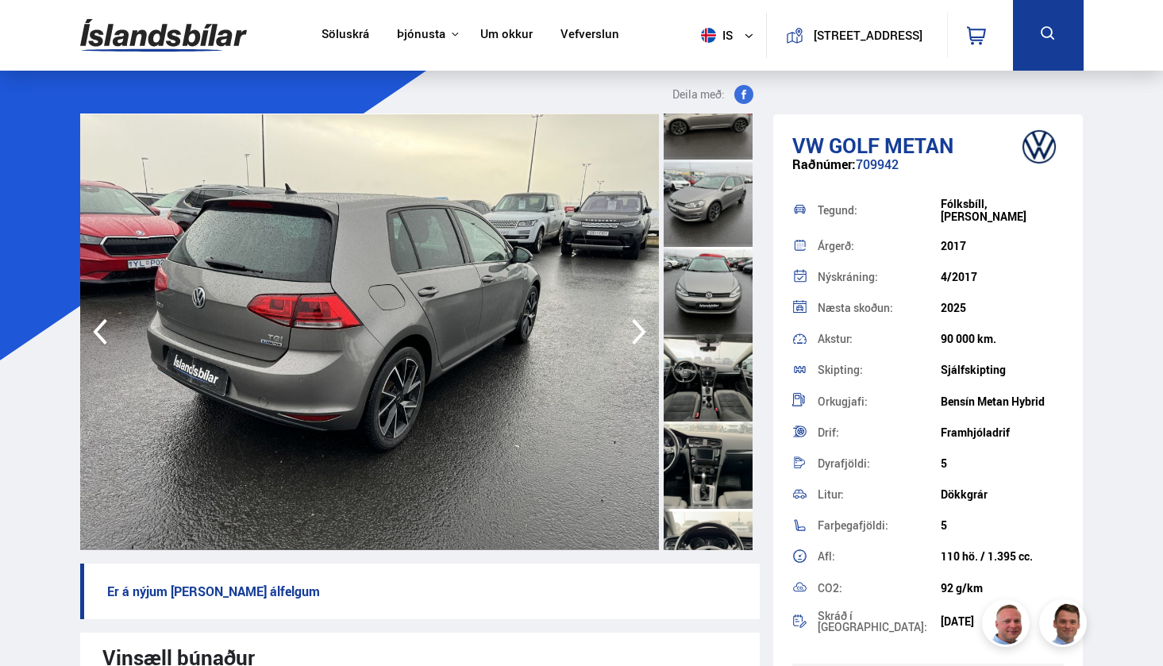
scroll to position [502, 0]
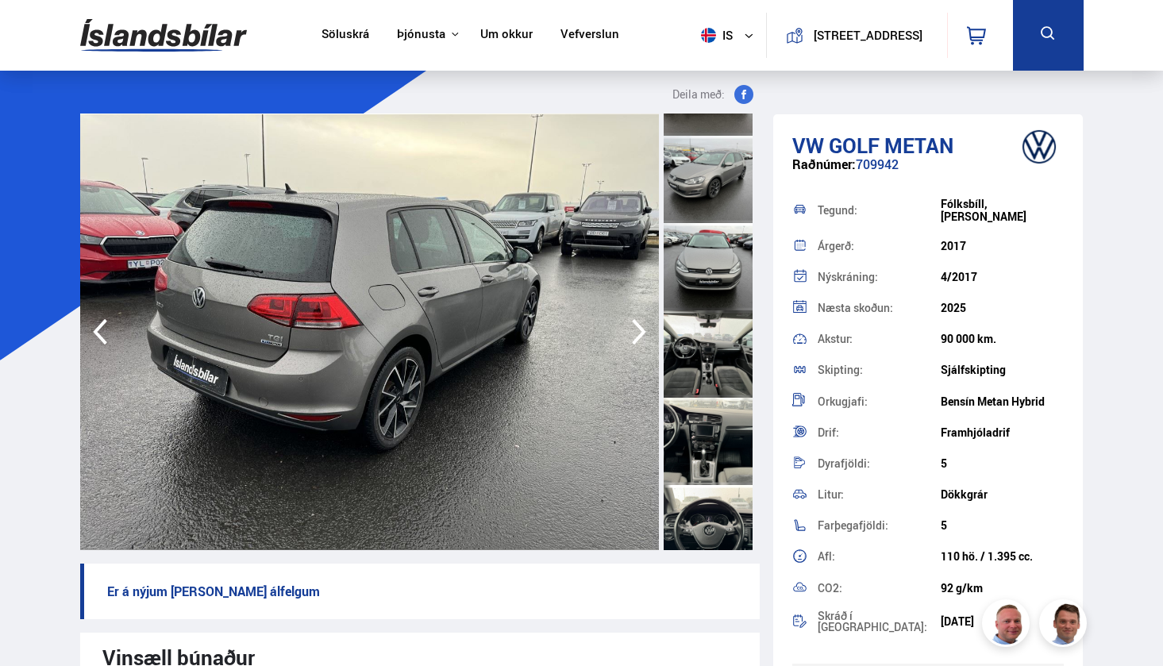
click at [688, 356] on div at bounding box center [708, 353] width 89 height 87
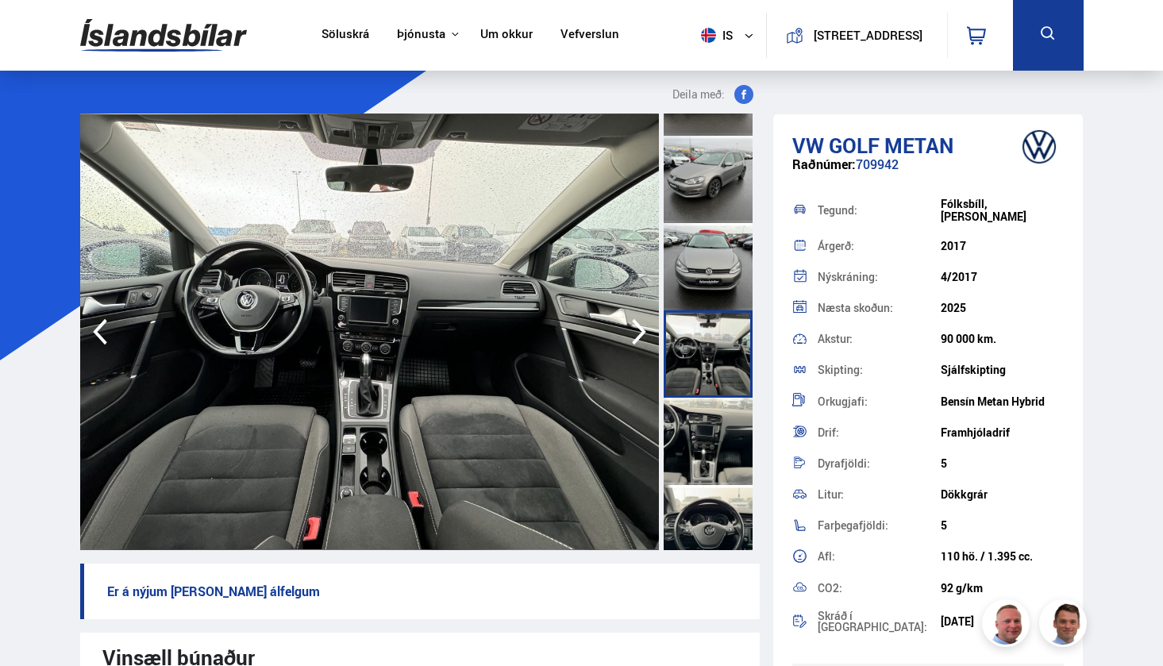
click at [695, 424] on div at bounding box center [708, 441] width 89 height 87
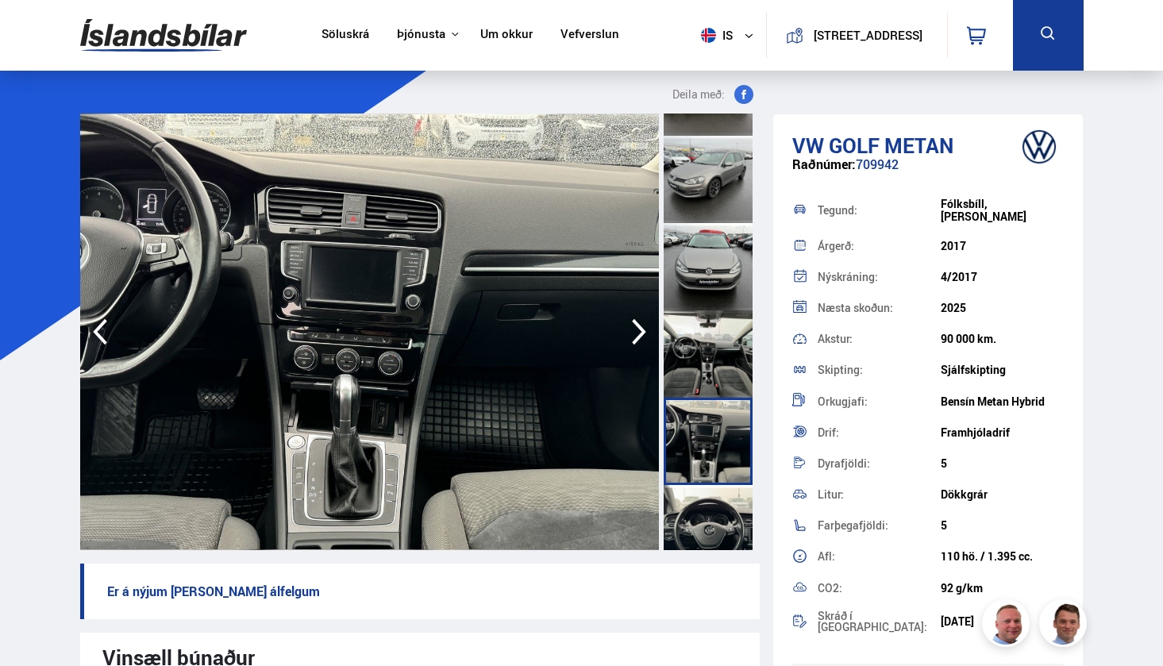
click at [691, 456] on div at bounding box center [708, 441] width 89 height 87
click at [698, 372] on div at bounding box center [708, 353] width 89 height 87
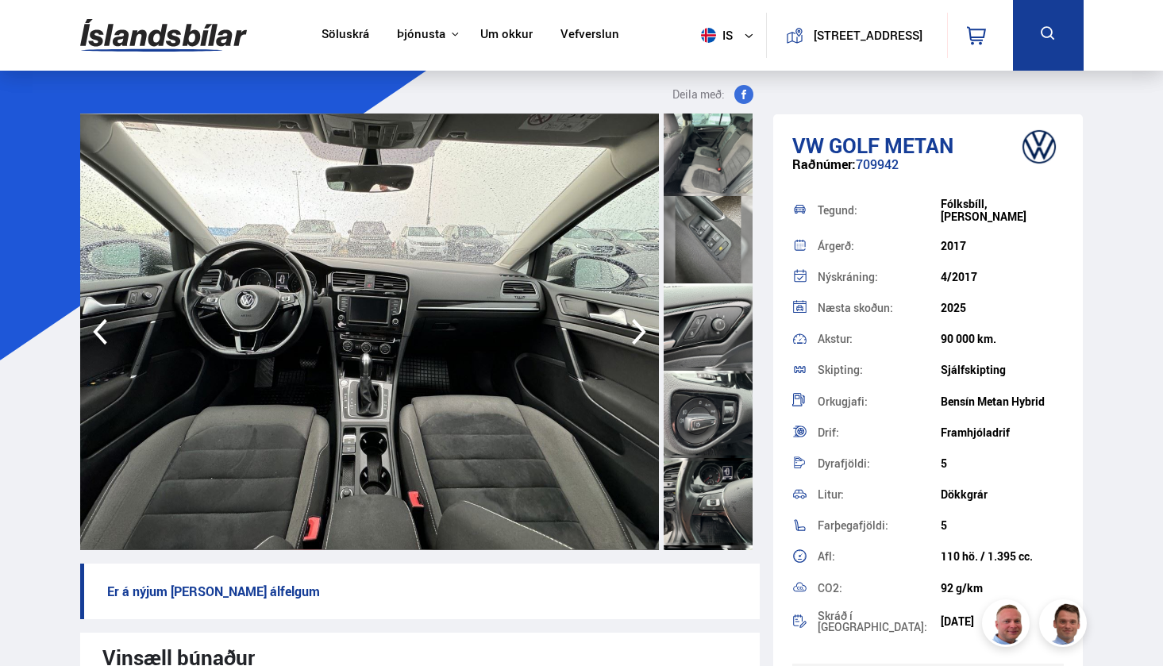
scroll to position [1577, 0]
click at [704, 415] on div at bounding box center [708, 414] width 89 height 87
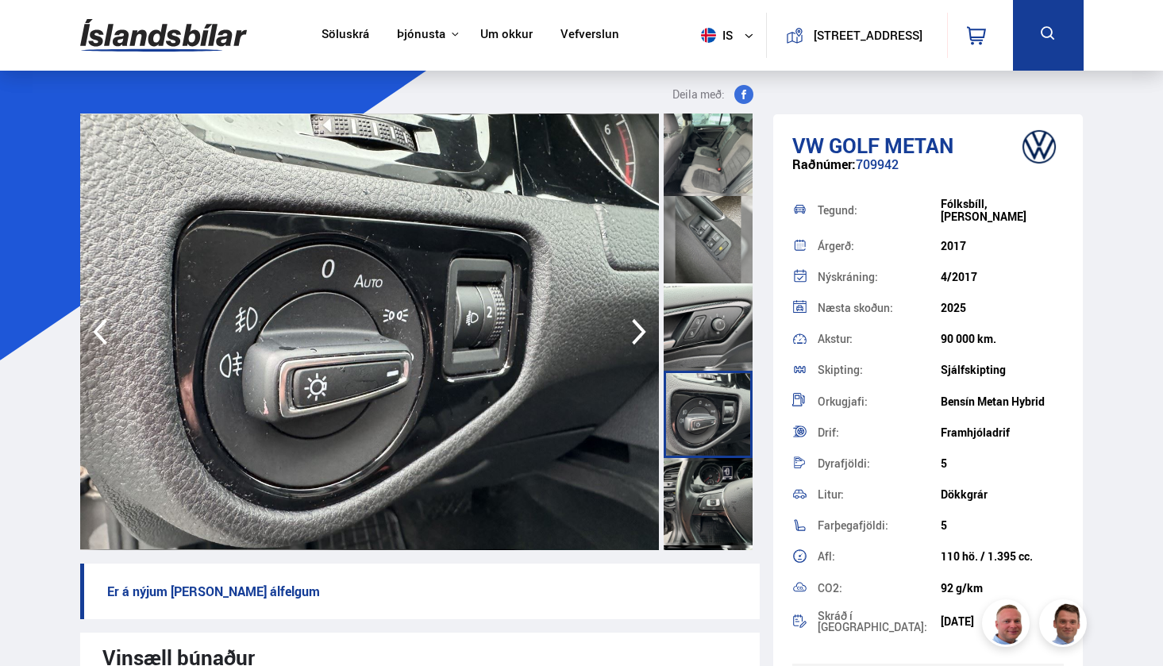
click at [702, 515] on div at bounding box center [708, 501] width 89 height 87
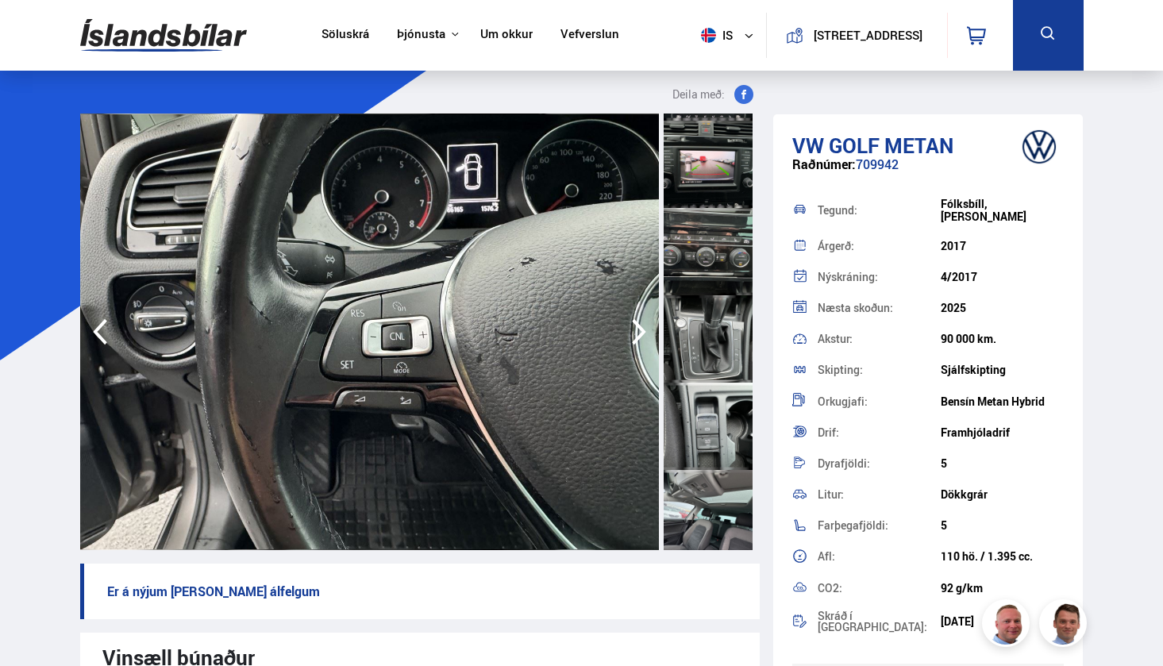
scroll to position [2275, 0]
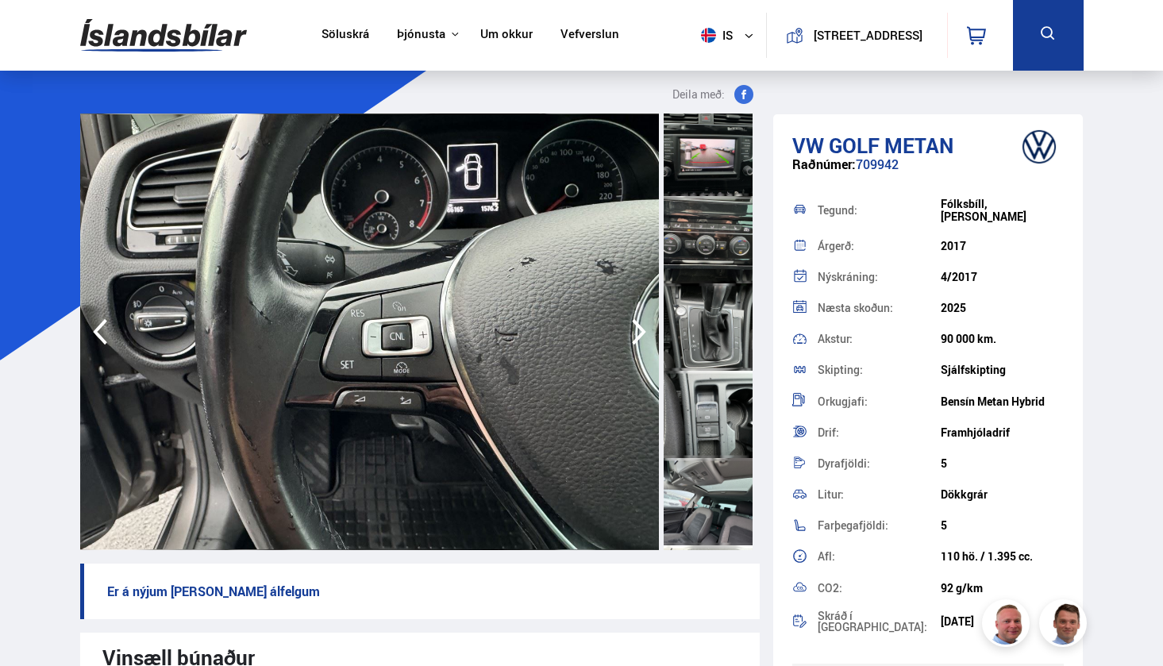
click at [715, 296] on div at bounding box center [708, 326] width 89 height 87
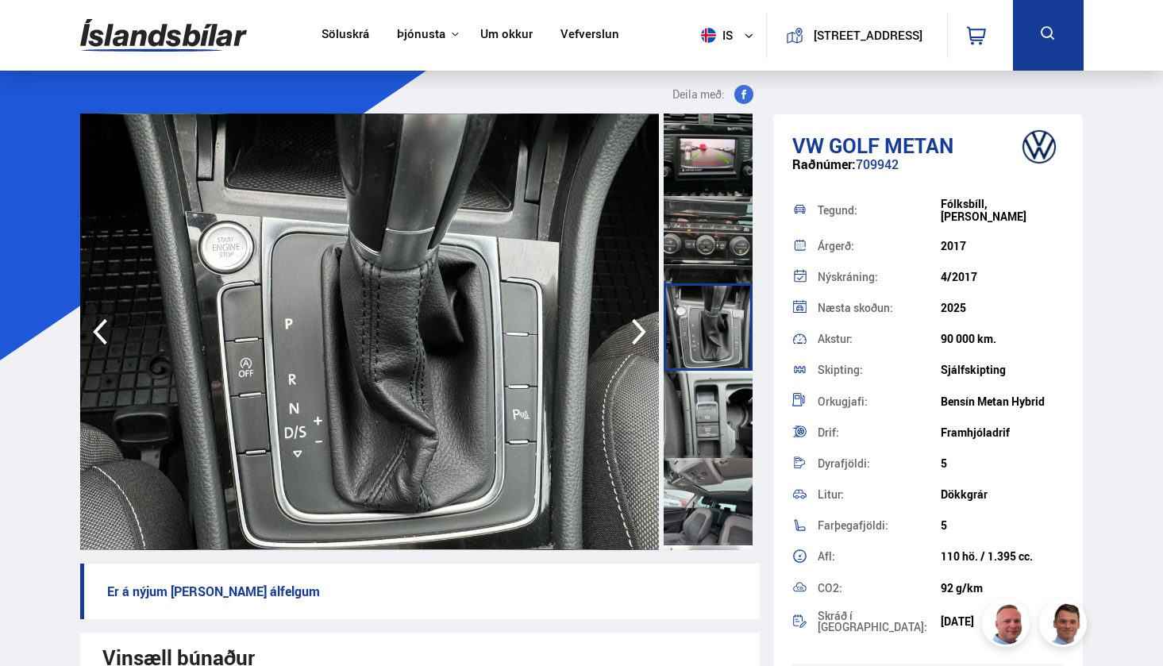
scroll to position [0, 0]
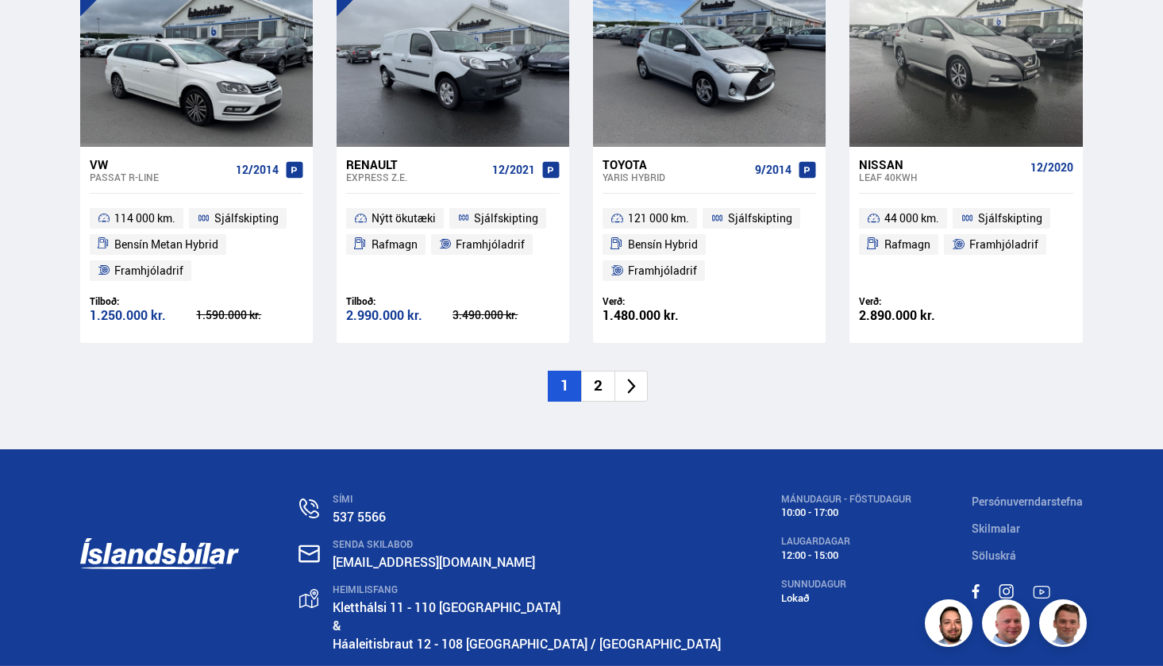
scroll to position [2428, 0]
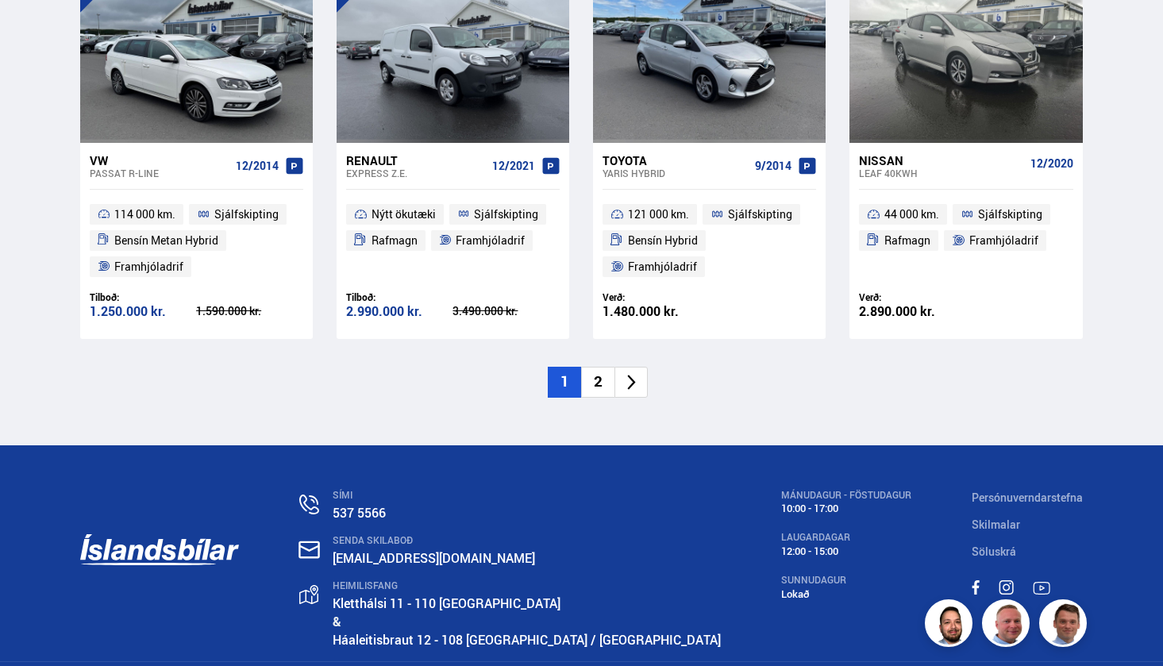
click at [599, 374] on li "2" at bounding box center [597, 382] width 33 height 31
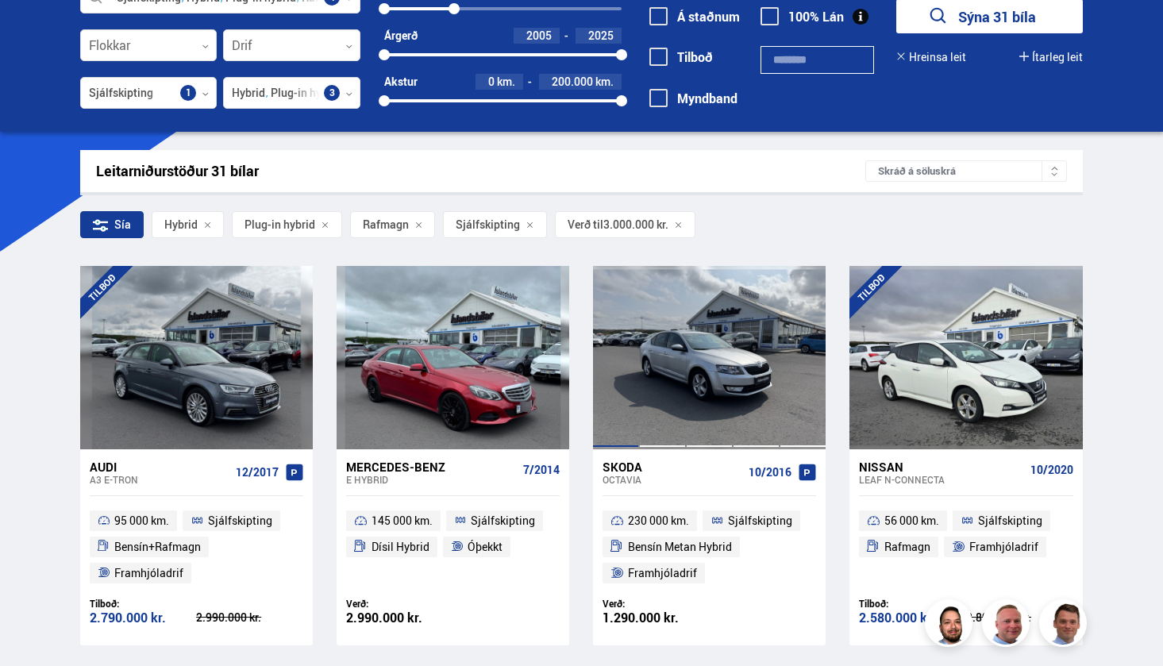
scroll to position [110, 0]
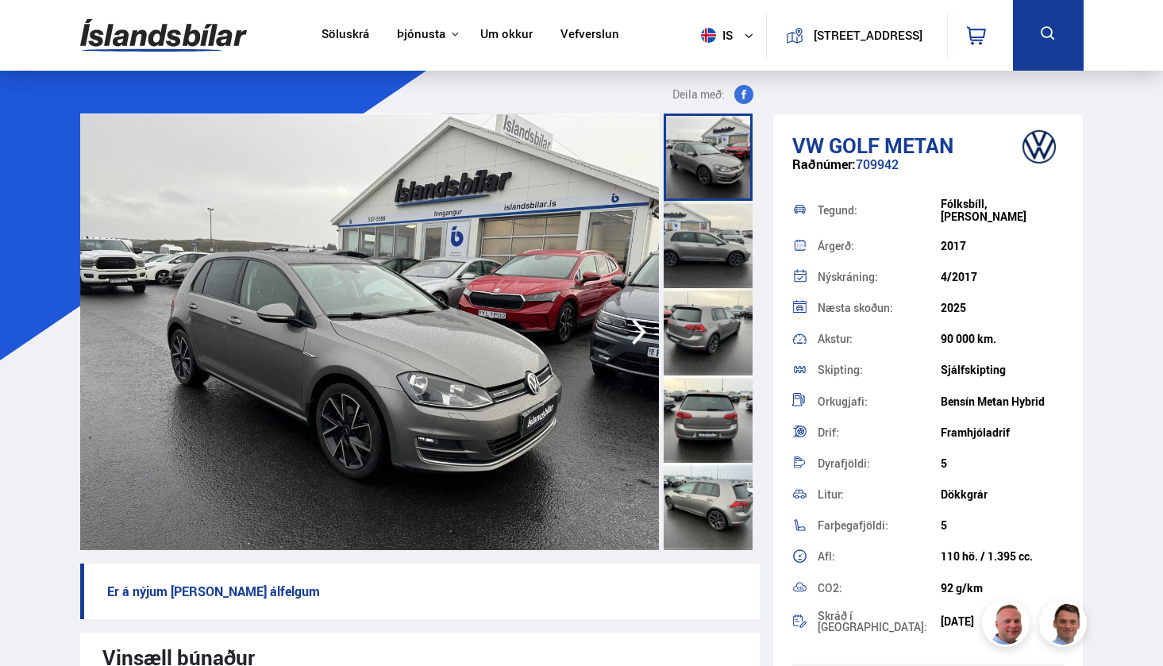
click at [670, 294] on div at bounding box center [708, 331] width 89 height 87
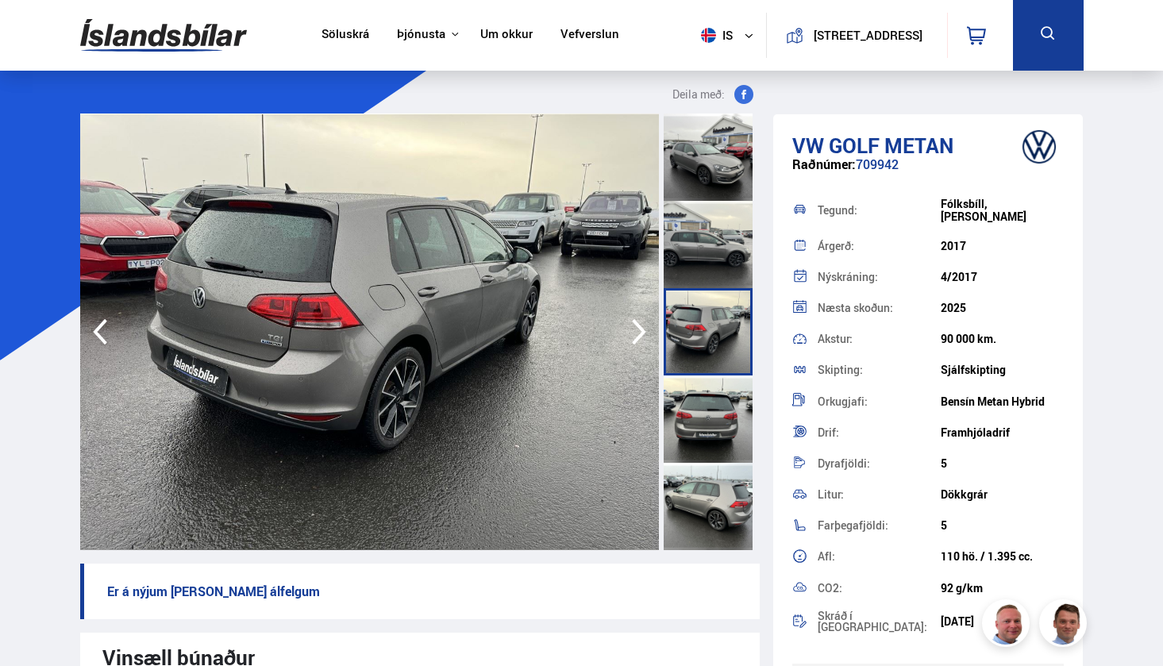
click at [693, 399] on div at bounding box center [708, 418] width 89 height 87
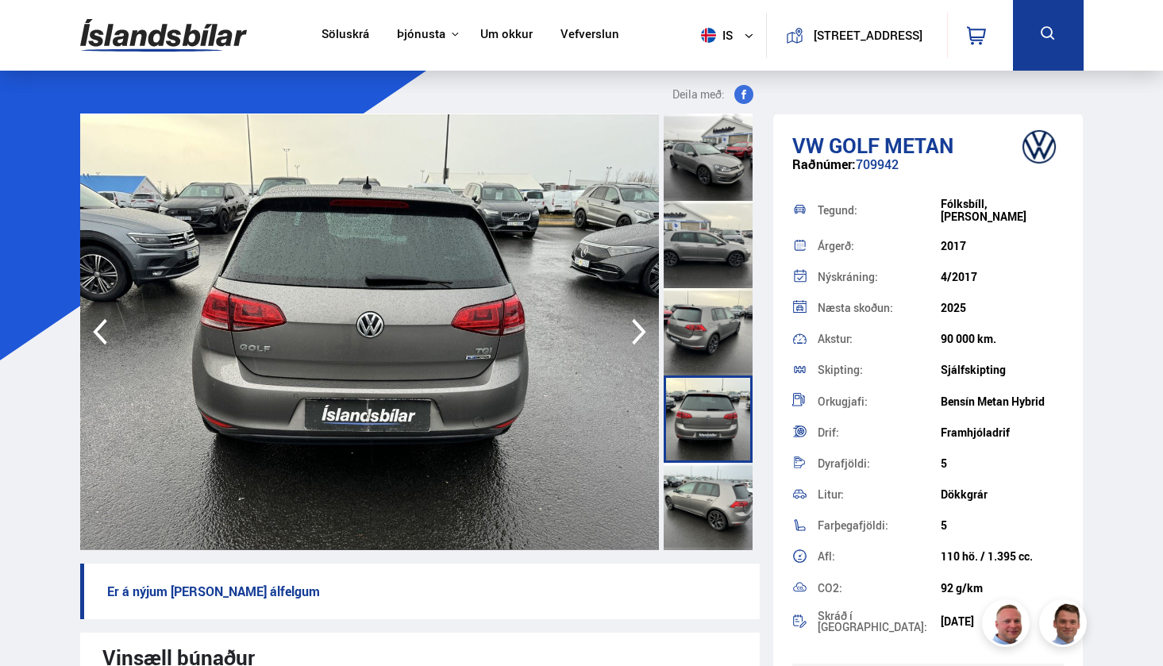
click at [701, 468] on div at bounding box center [708, 506] width 89 height 87
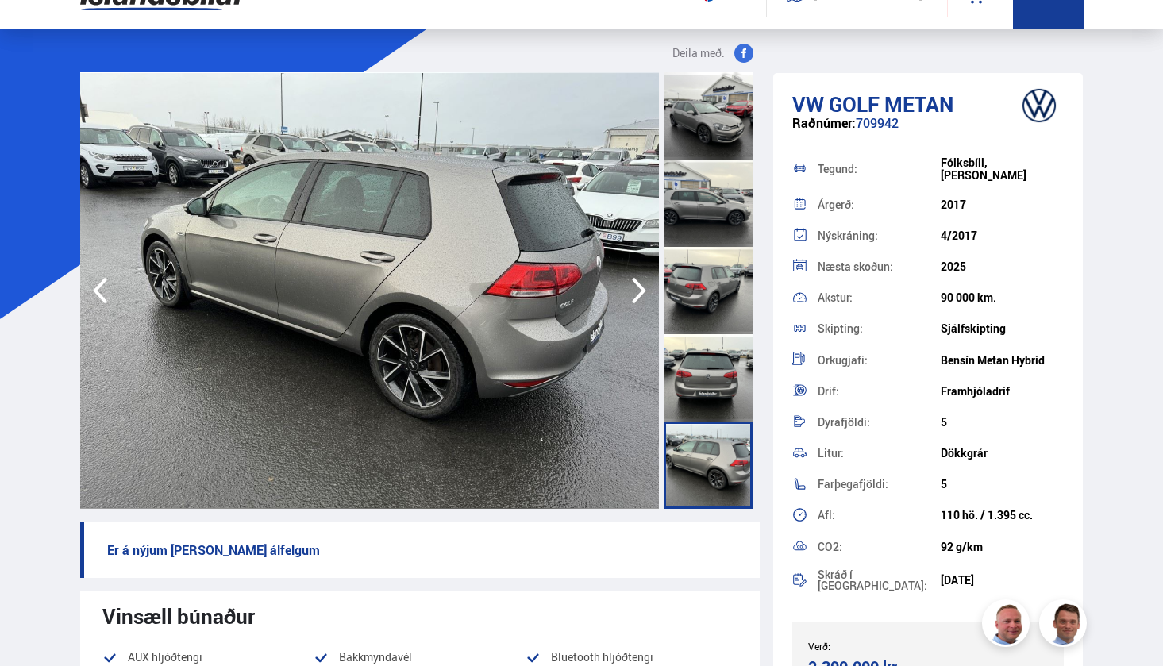
scroll to position [43, 0]
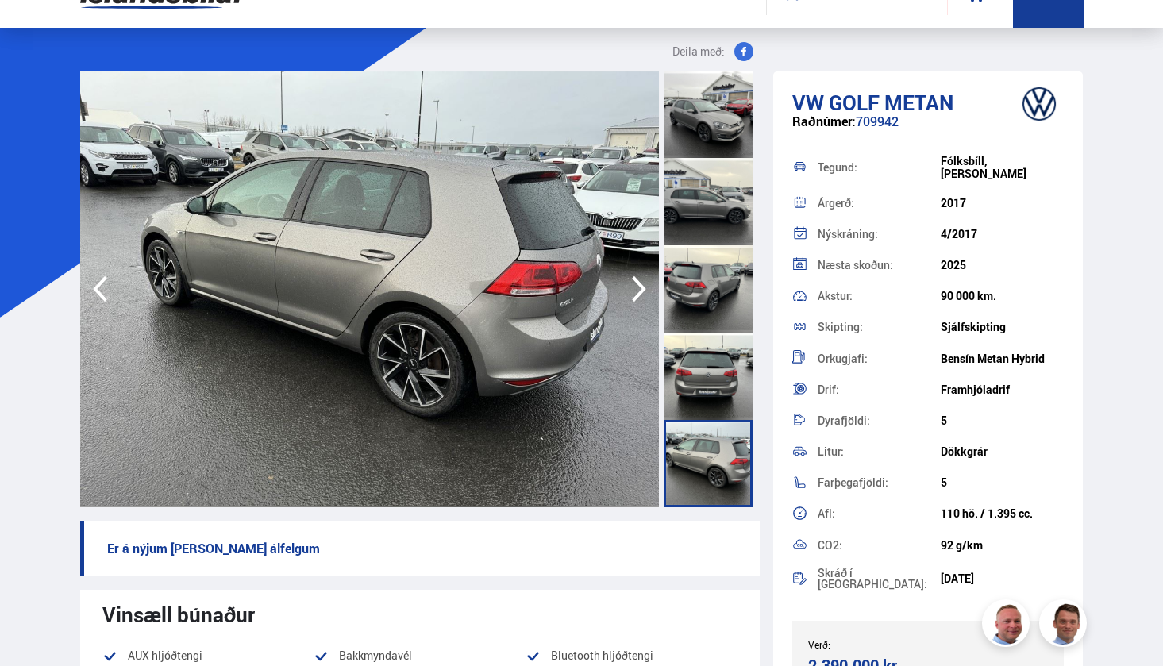
click at [643, 280] on icon "button" at bounding box center [639, 289] width 32 height 38
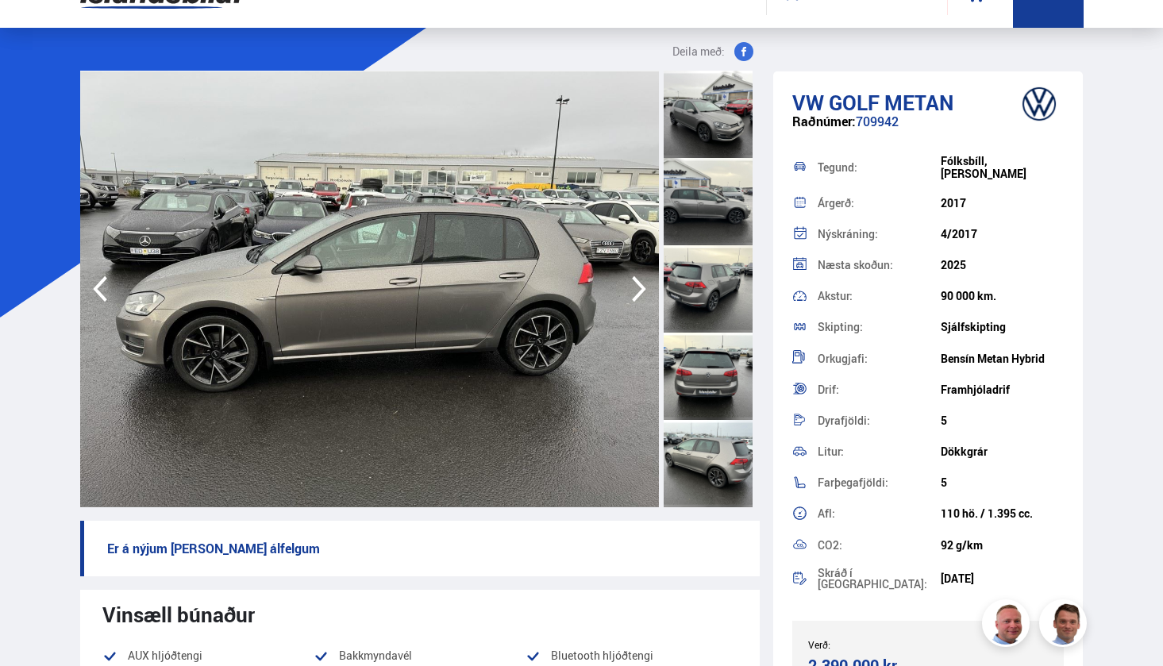
click at [643, 280] on icon "button" at bounding box center [639, 289] width 32 height 38
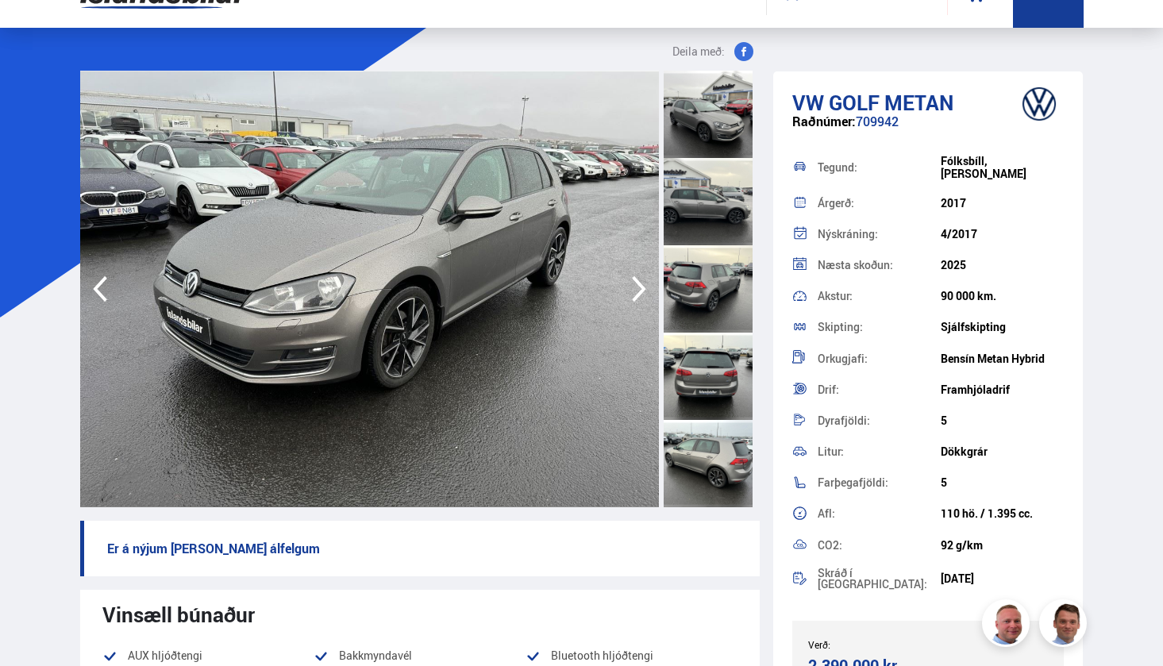
click at [643, 280] on icon "button" at bounding box center [639, 289] width 32 height 38
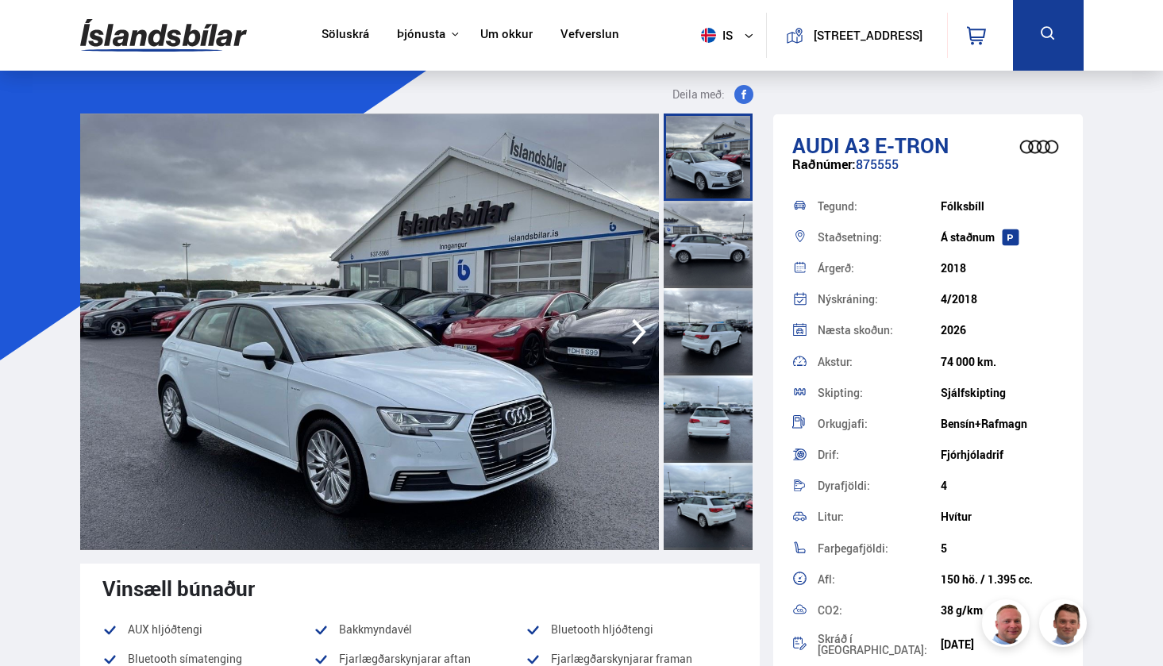
click at [709, 389] on div at bounding box center [708, 418] width 89 height 87
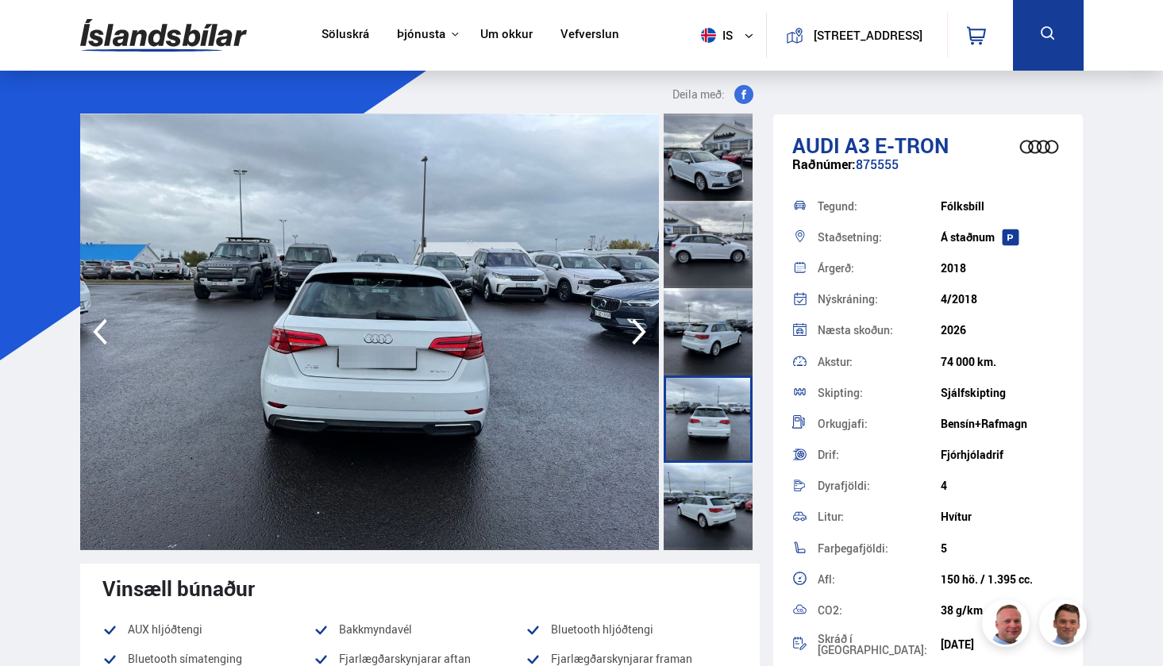
click at [717, 505] on div at bounding box center [708, 506] width 89 height 87
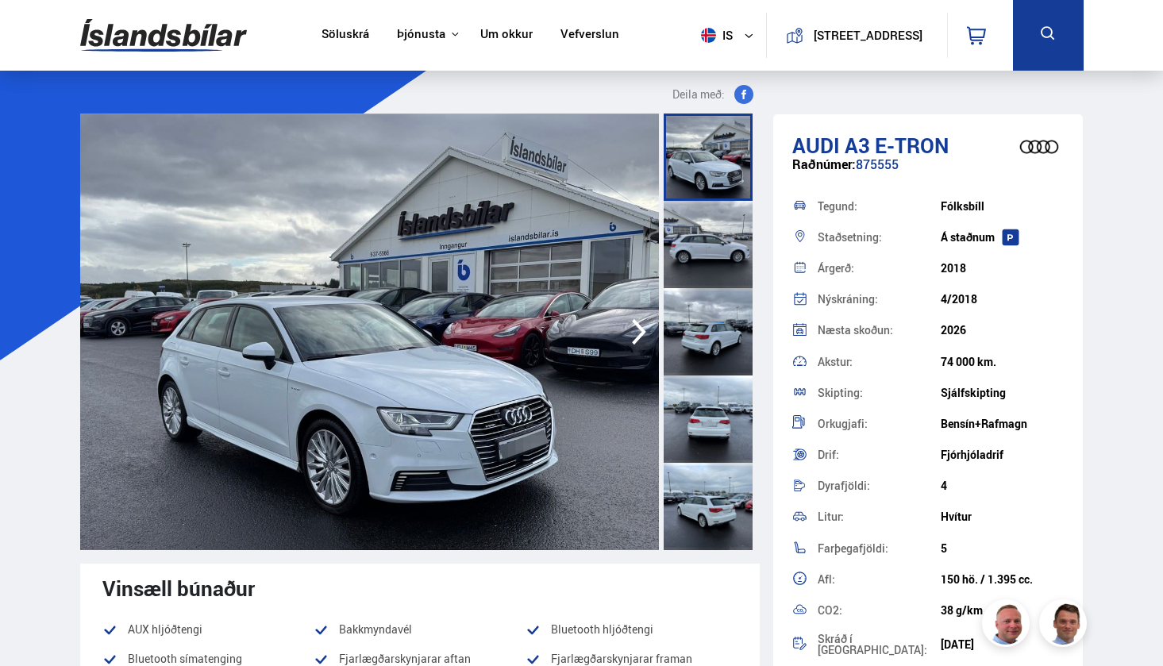
click at [684, 400] on div at bounding box center [708, 418] width 89 height 87
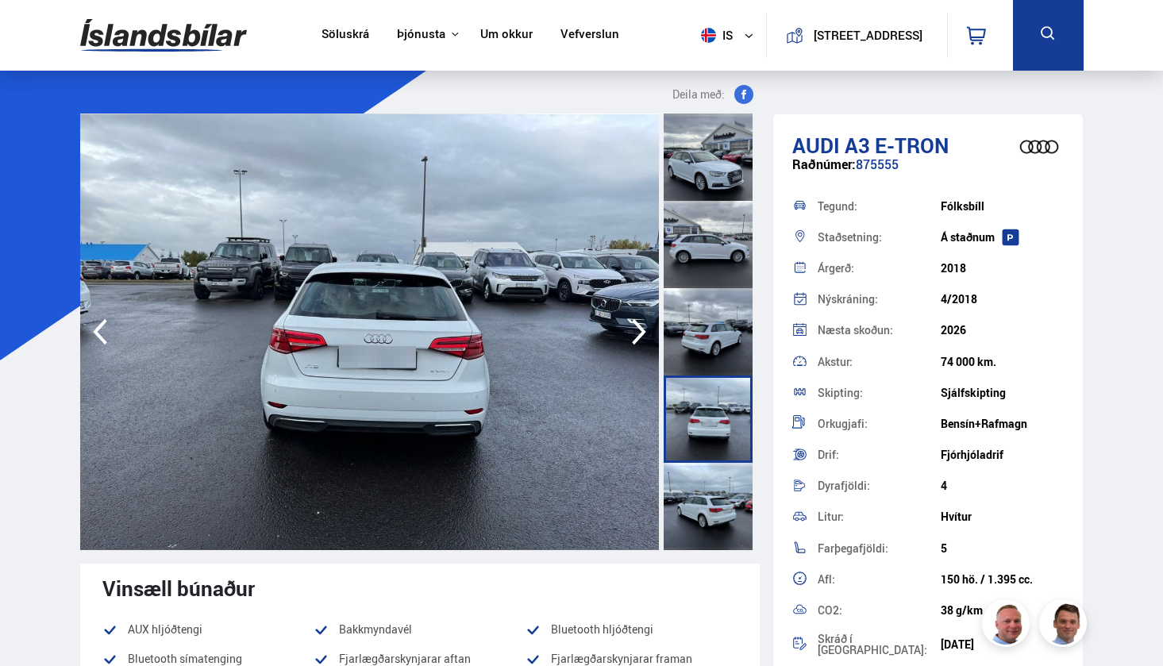
click at [733, 528] on div at bounding box center [708, 506] width 89 height 87
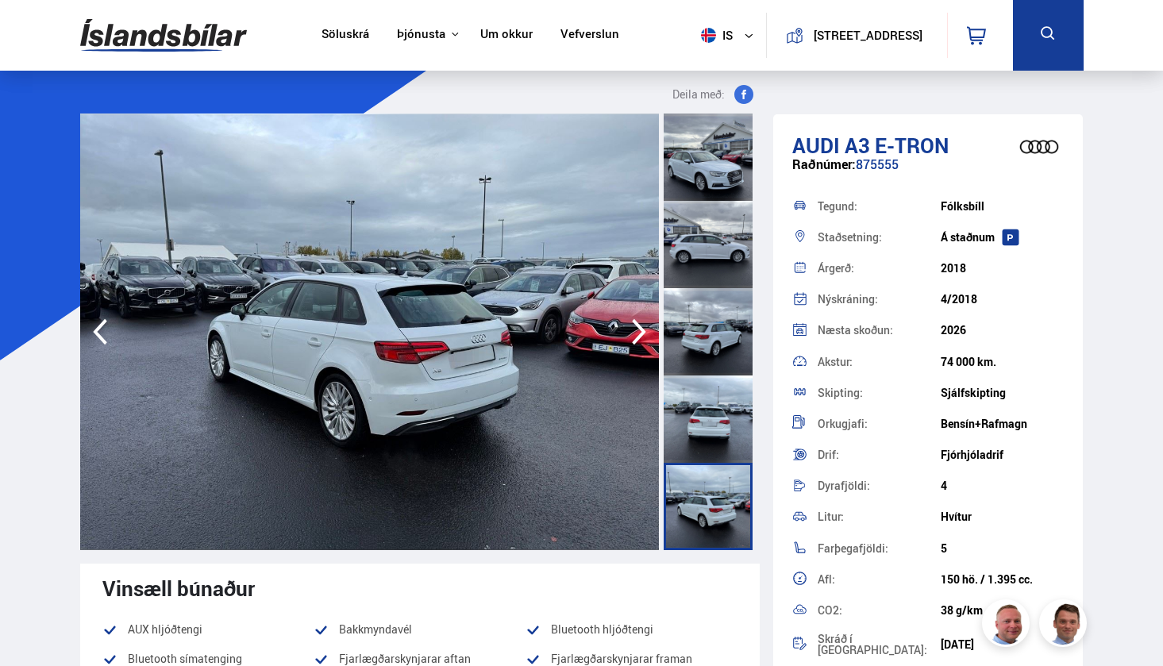
click at [707, 329] on div at bounding box center [708, 331] width 89 height 87
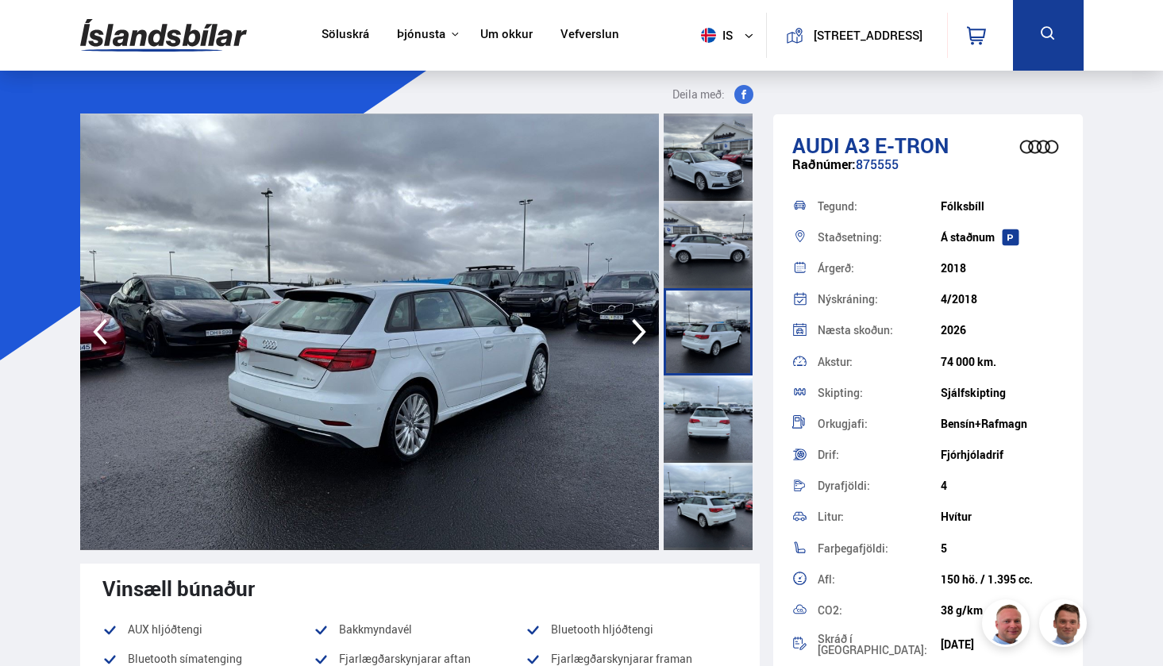
click at [724, 239] on div at bounding box center [708, 244] width 89 height 87
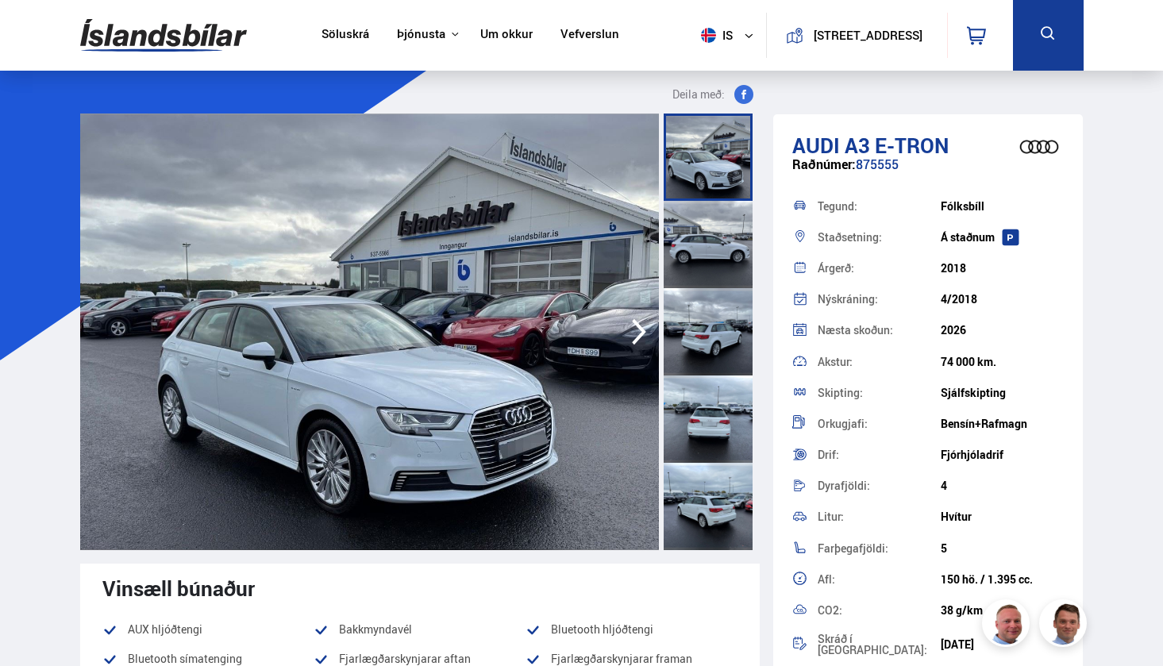
click at [1034, 31] on button at bounding box center [1048, 35] width 71 height 71
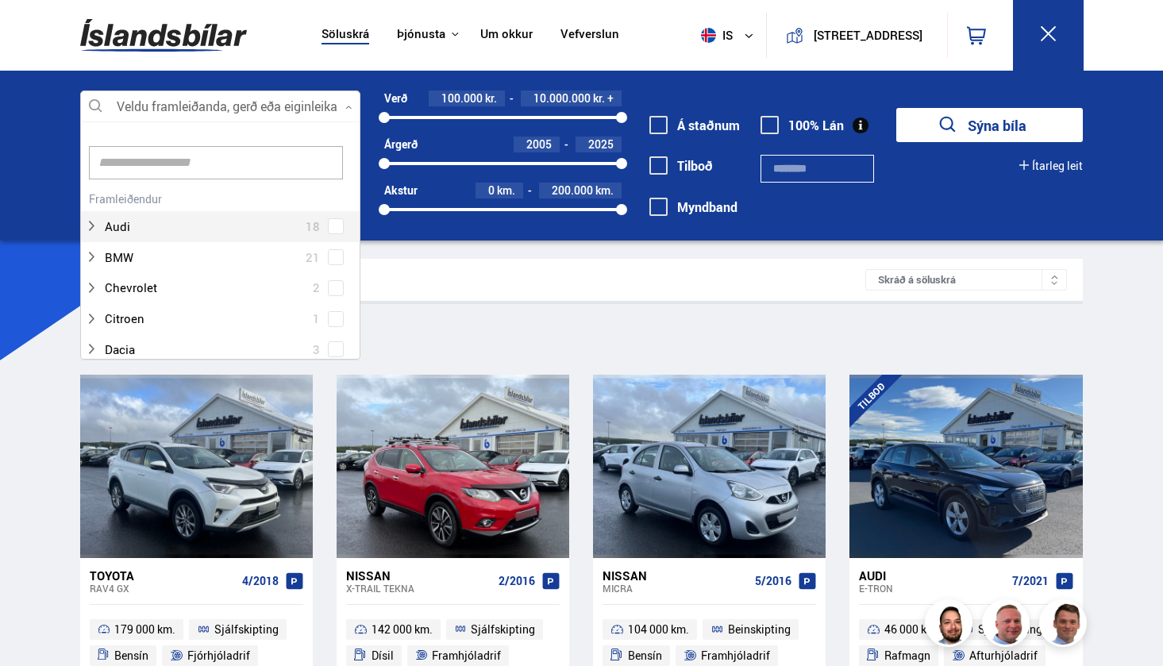
click at [263, 97] on div at bounding box center [220, 107] width 281 height 32
type input "****"
click at [989, 125] on button "Sýna bíla" at bounding box center [989, 125] width 187 height 34
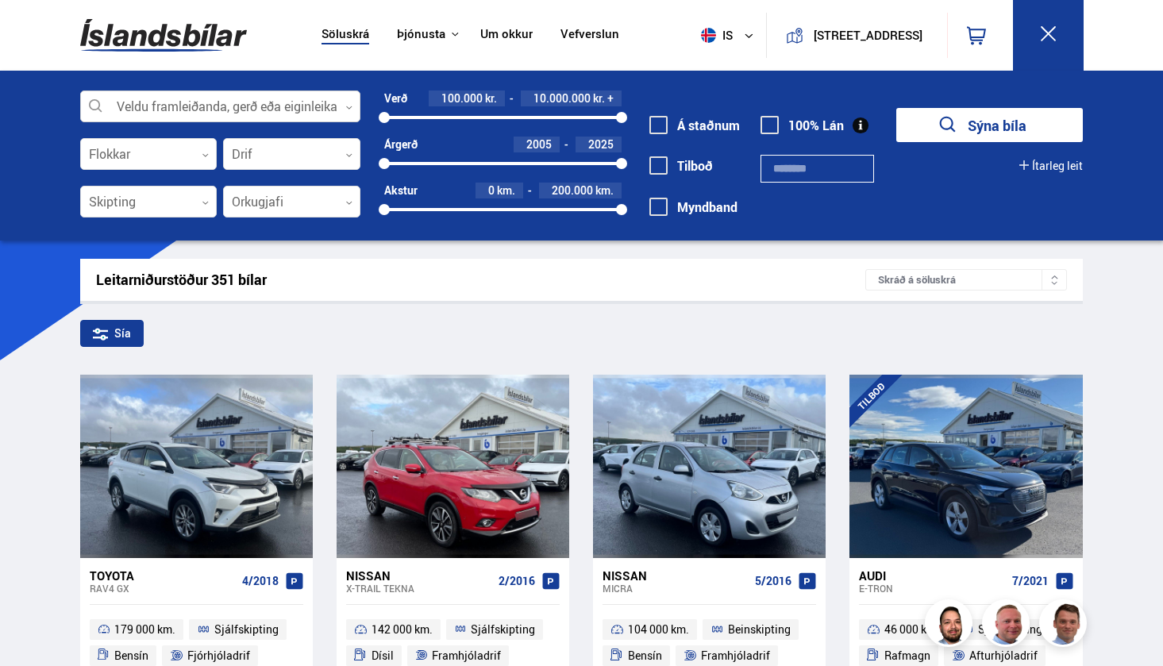
click at [181, 112] on div at bounding box center [220, 107] width 281 height 32
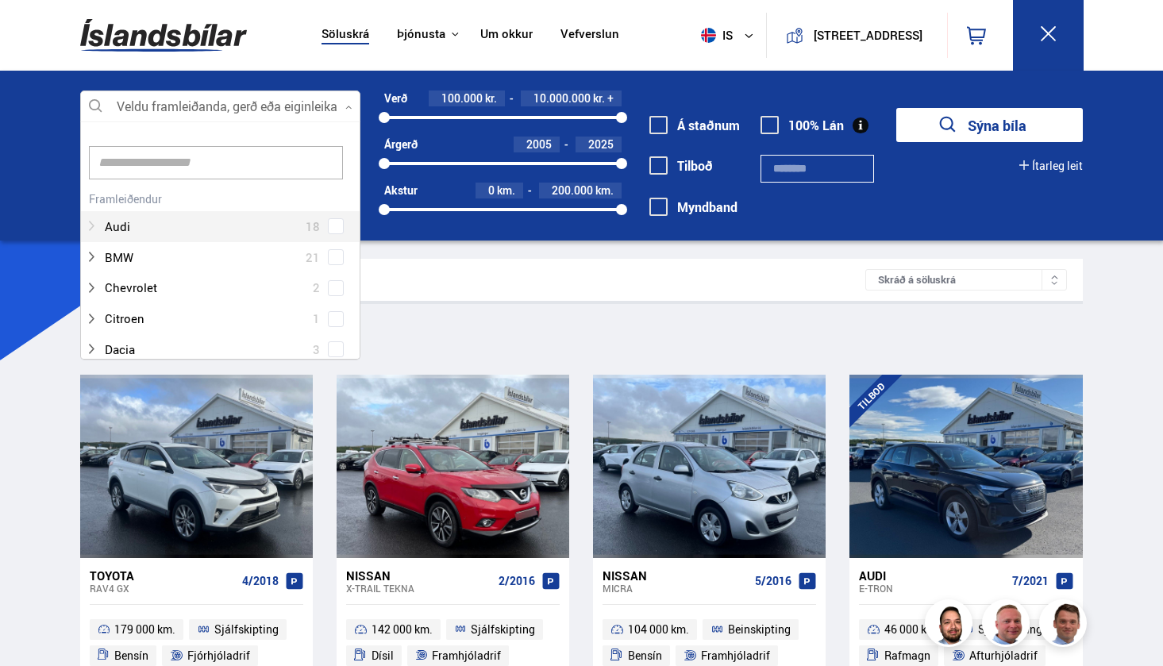
click at [148, 224] on div at bounding box center [205, 226] width 240 height 23
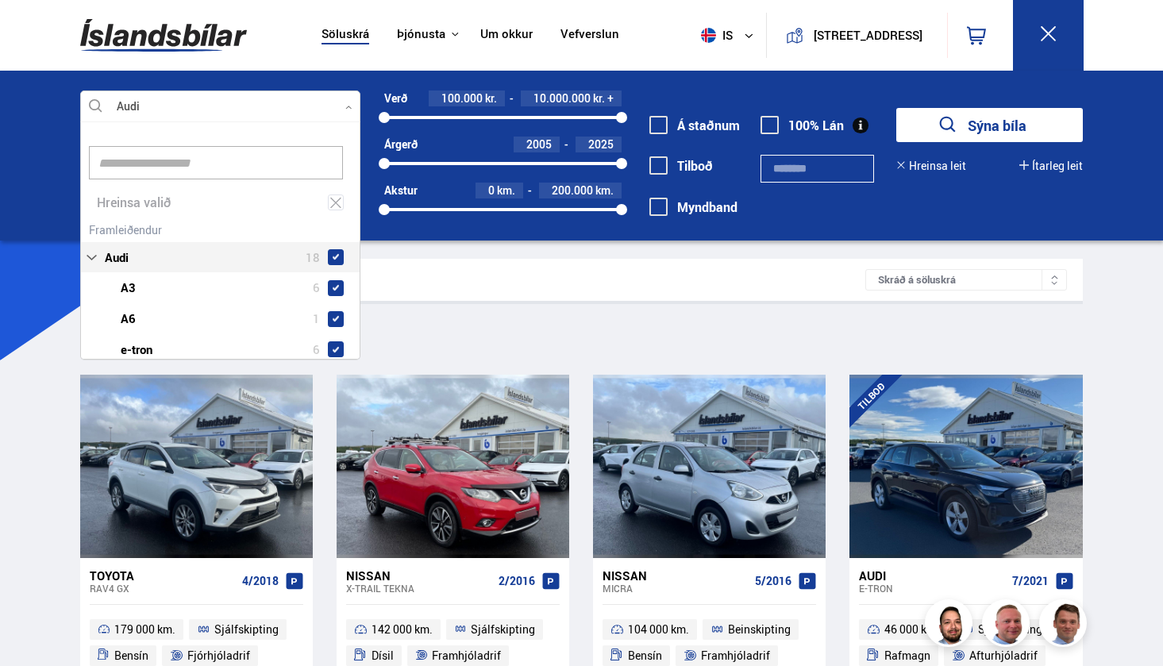
click at [330, 222] on div "Audi 18 Audi A3 6 Audi A6 1 Audi e-tron 6 Audi Q5 1 Audi Q7 3 Audi Q8 1" at bounding box center [220, 337] width 279 height 239
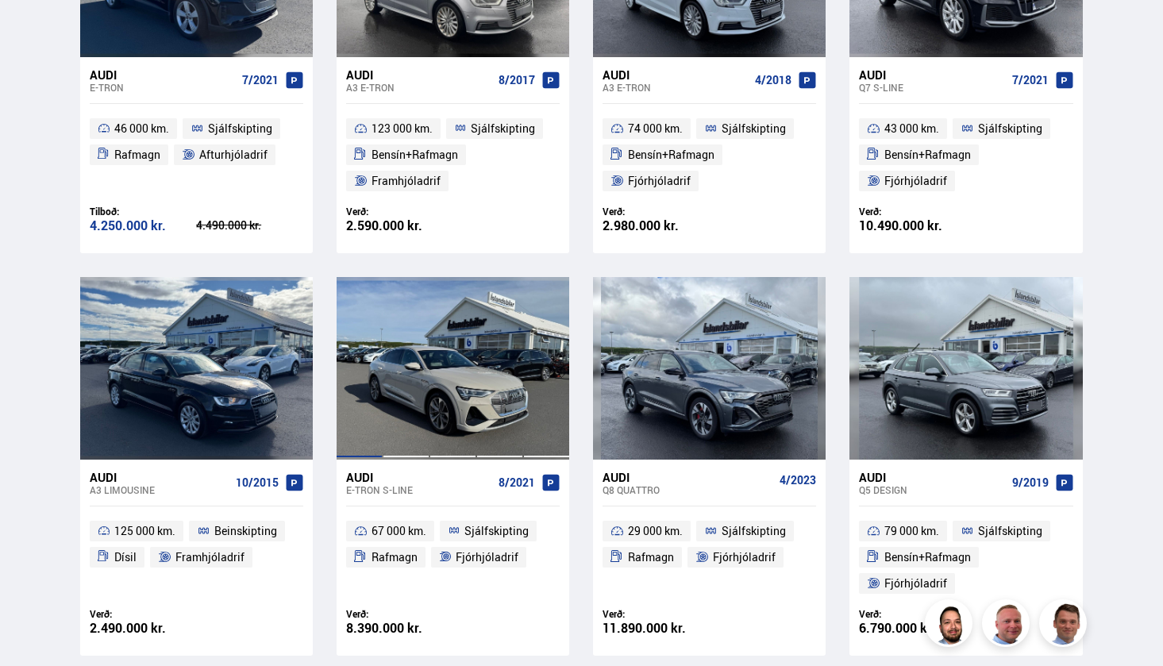
scroll to position [568, 0]
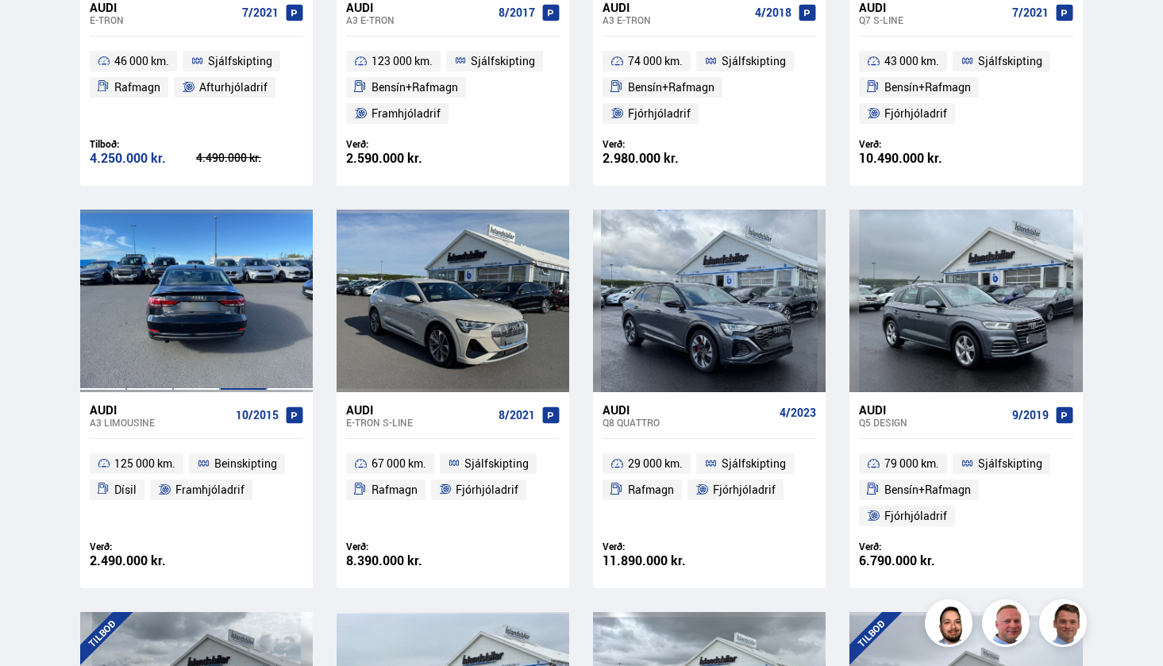
click at [223, 356] on div at bounding box center [243, 301] width 47 height 183
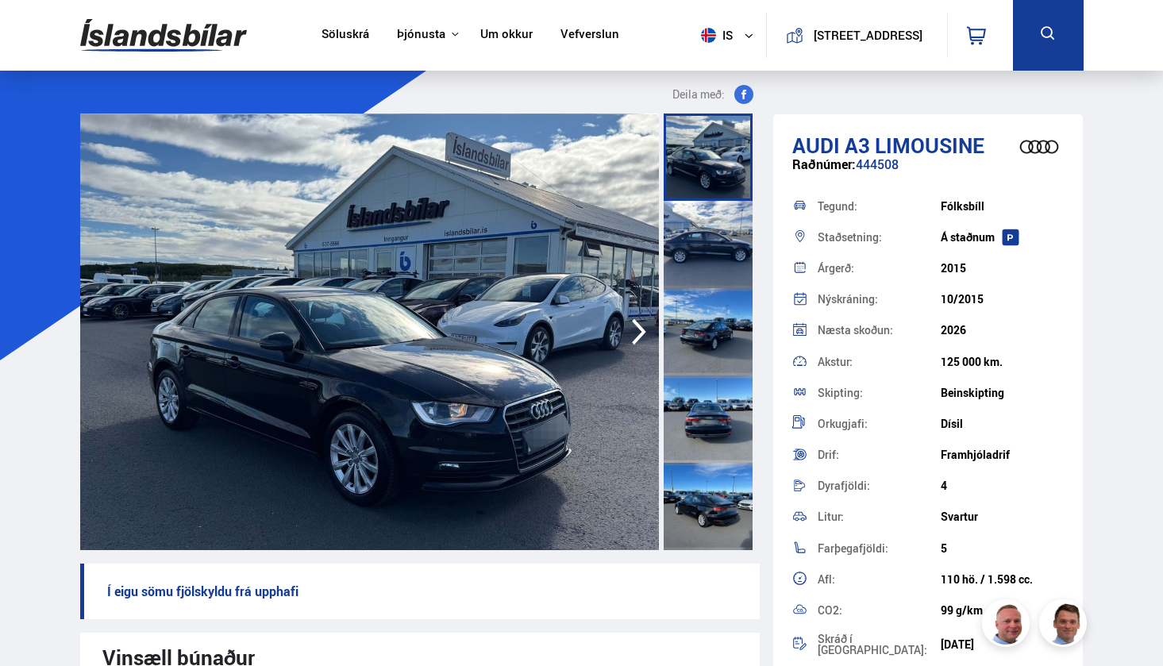
click at [699, 258] on div at bounding box center [708, 244] width 89 height 87
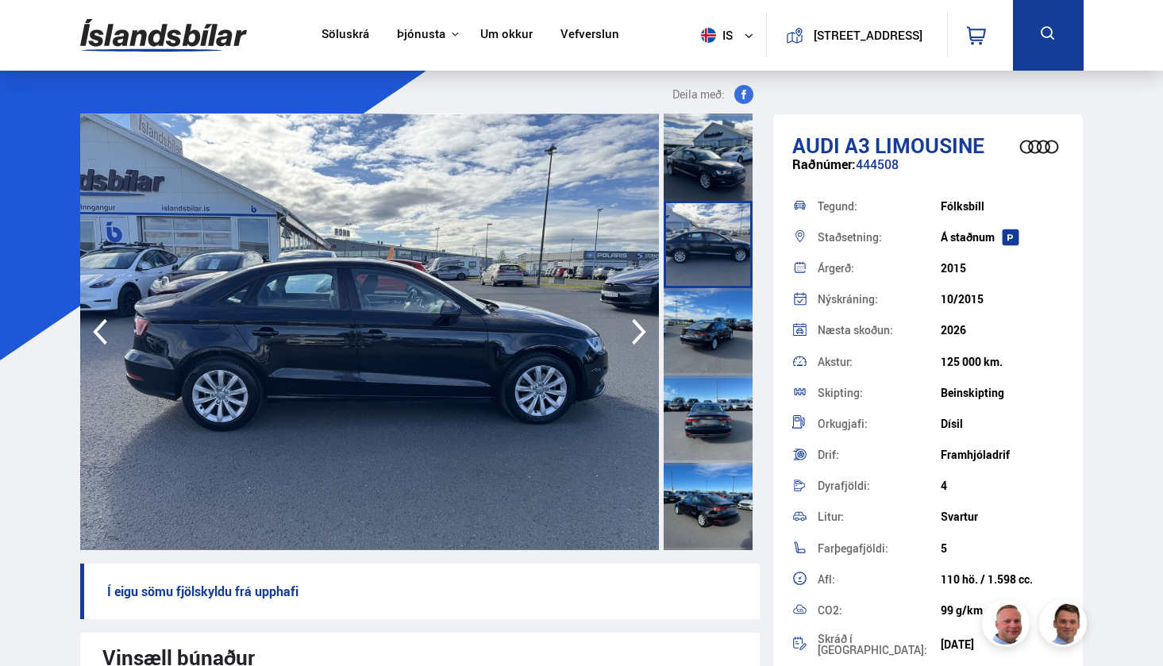
click at [699, 352] on div at bounding box center [708, 331] width 89 height 87
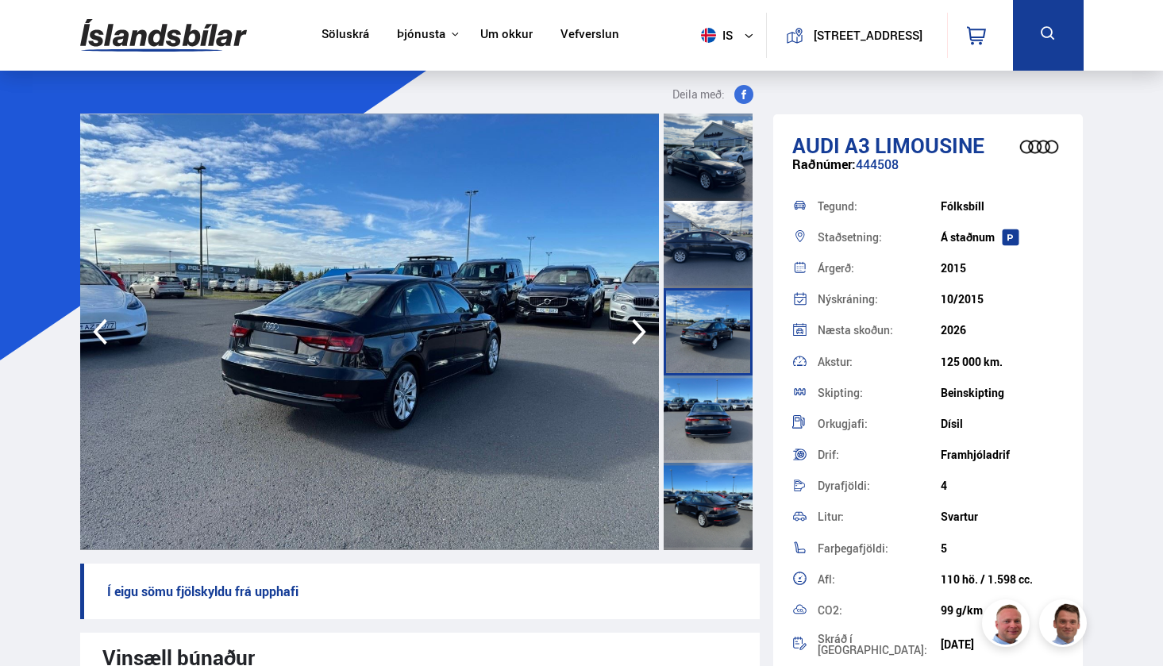
click at [693, 428] on div at bounding box center [708, 418] width 89 height 87
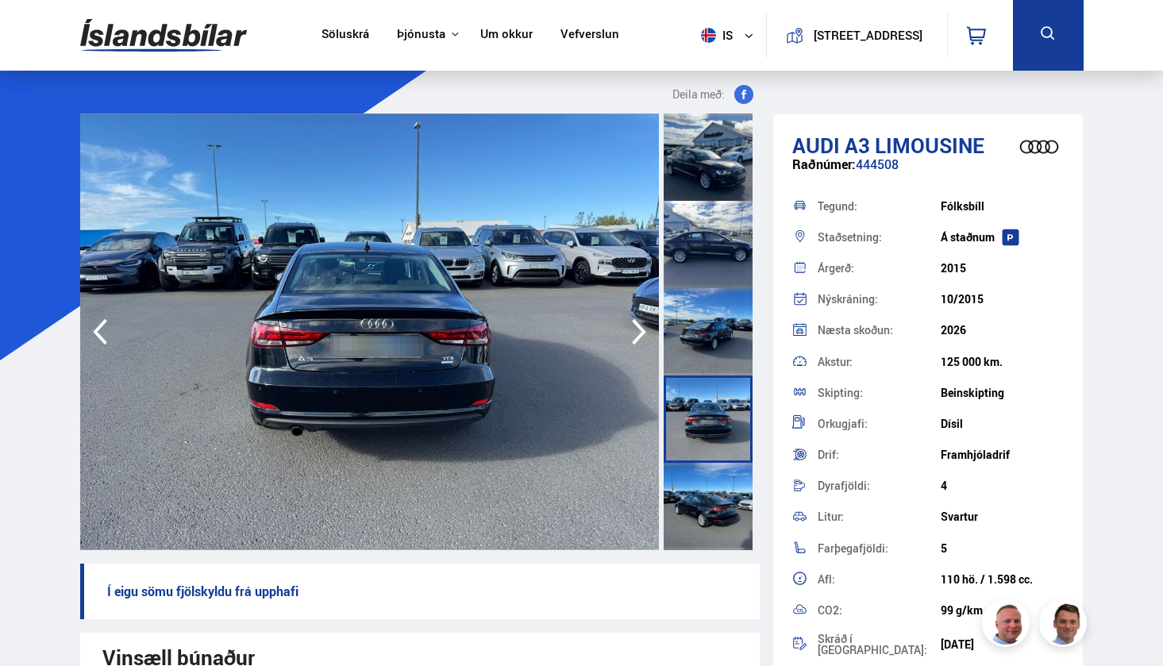
click at [706, 487] on div at bounding box center [708, 506] width 89 height 87
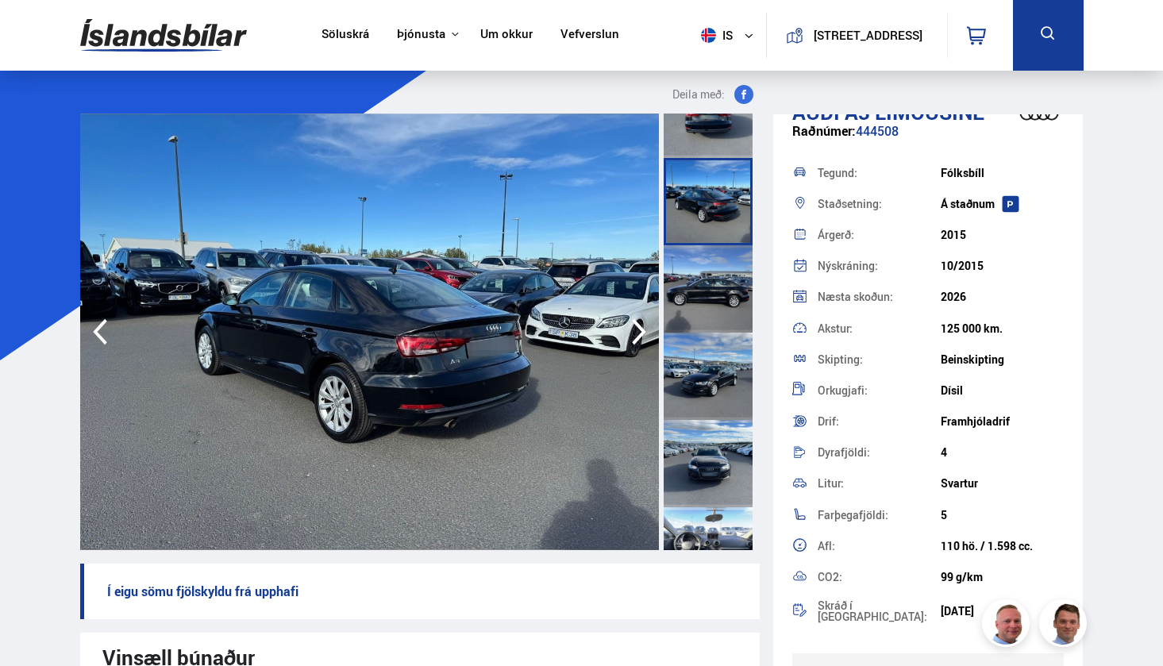
scroll to position [340, 0]
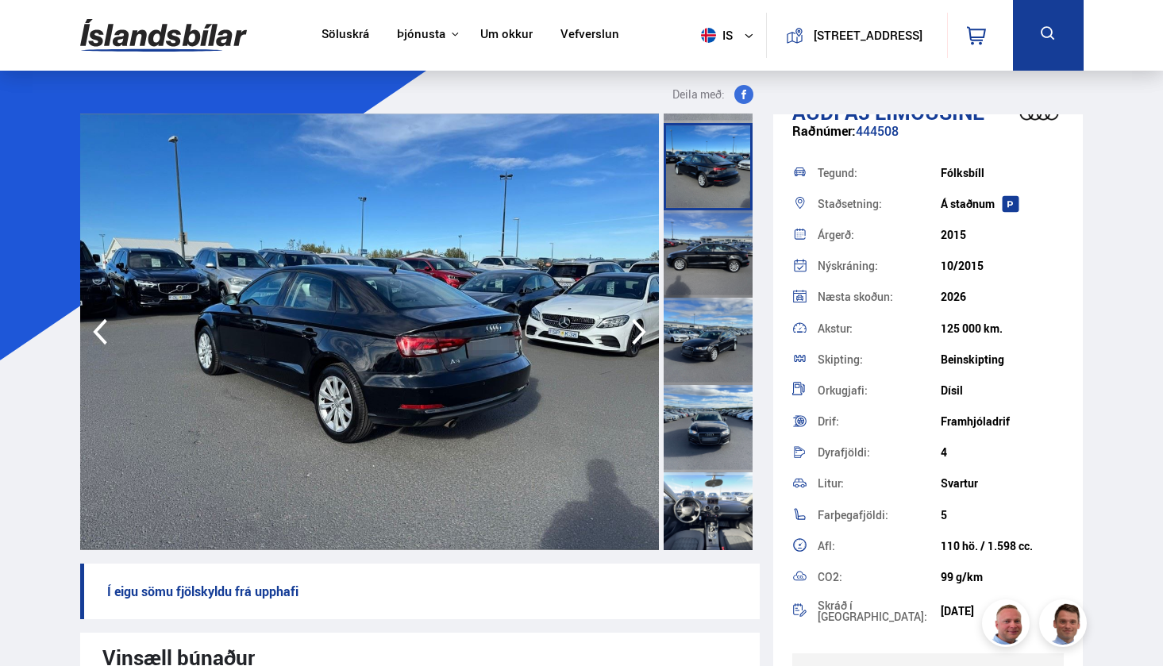
click at [707, 513] on div at bounding box center [708, 515] width 89 height 87
